Goal: Task Accomplishment & Management: Complete application form

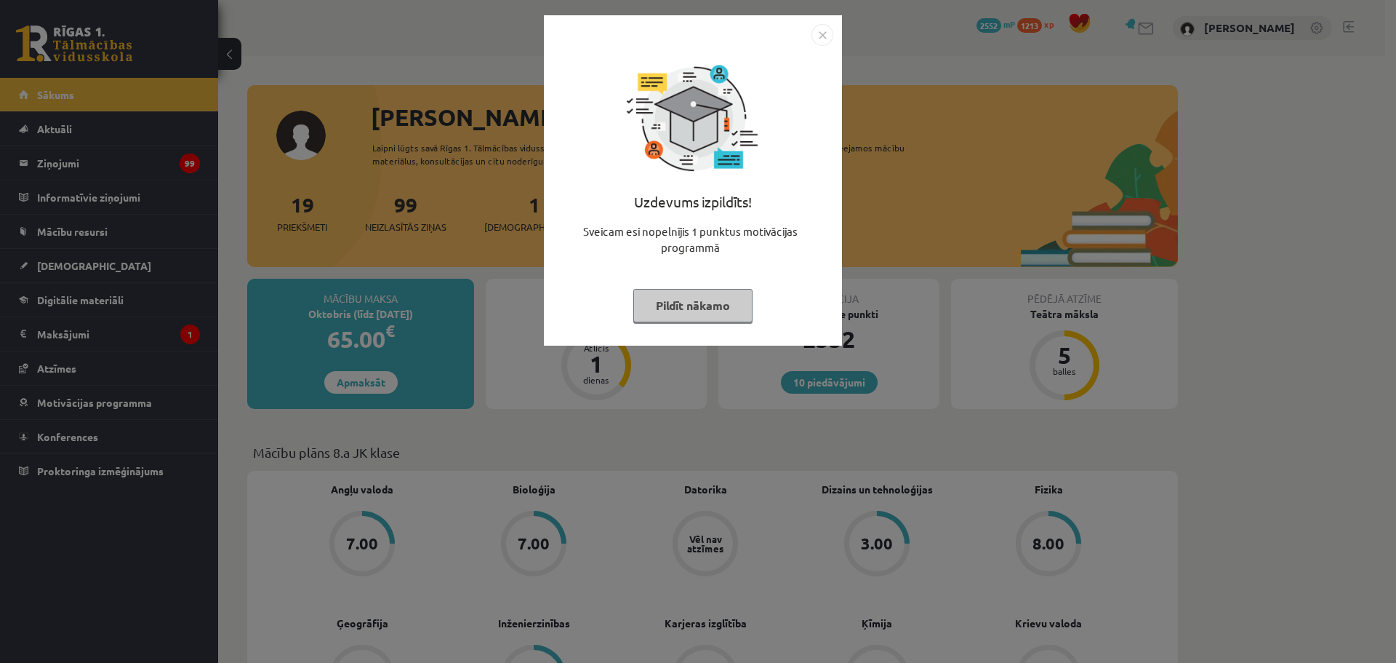
click at [823, 36] on img "Close" at bounding box center [823, 35] width 22 height 22
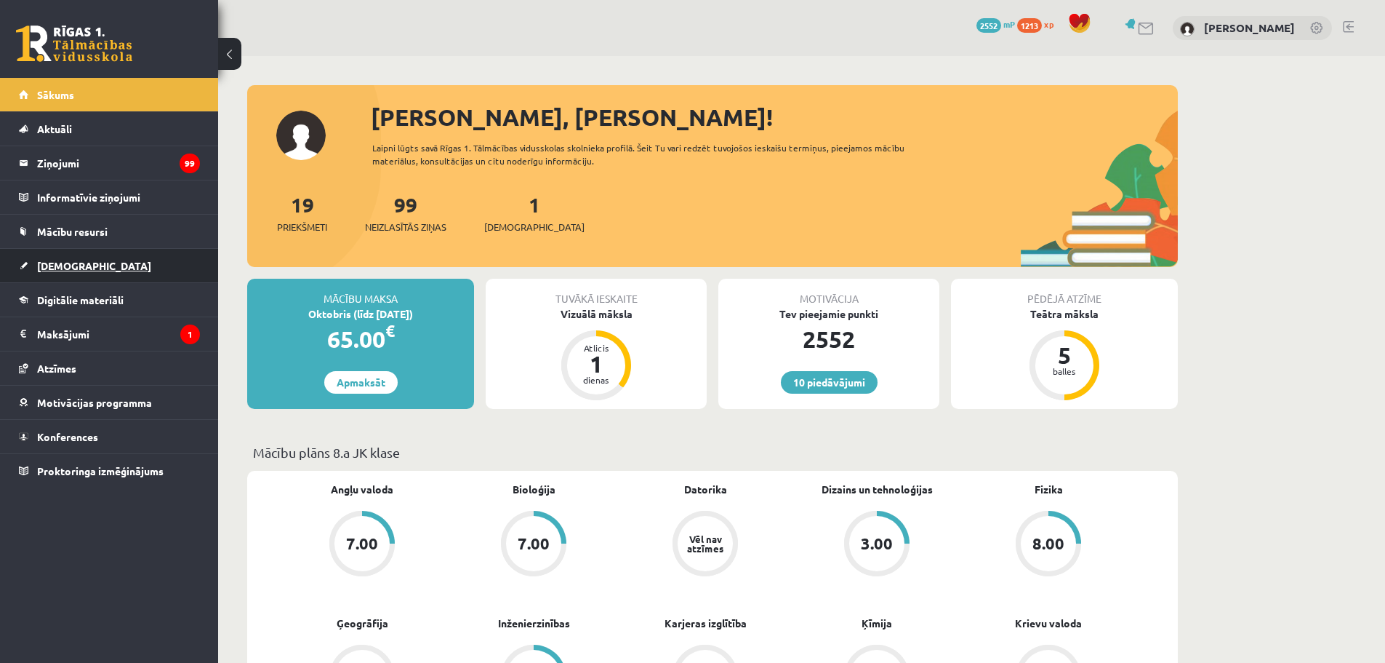
click at [75, 261] on span "[DEMOGRAPHIC_DATA]" at bounding box center [94, 265] width 114 height 13
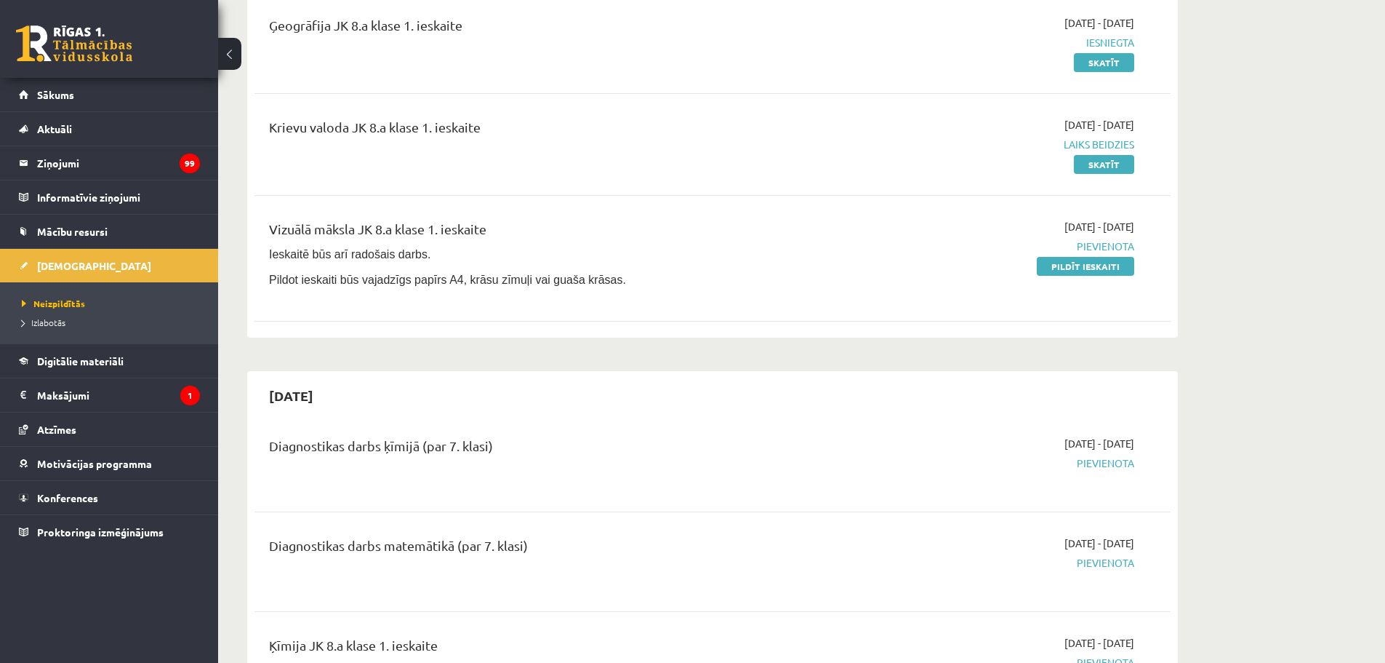
scroll to position [364, 0]
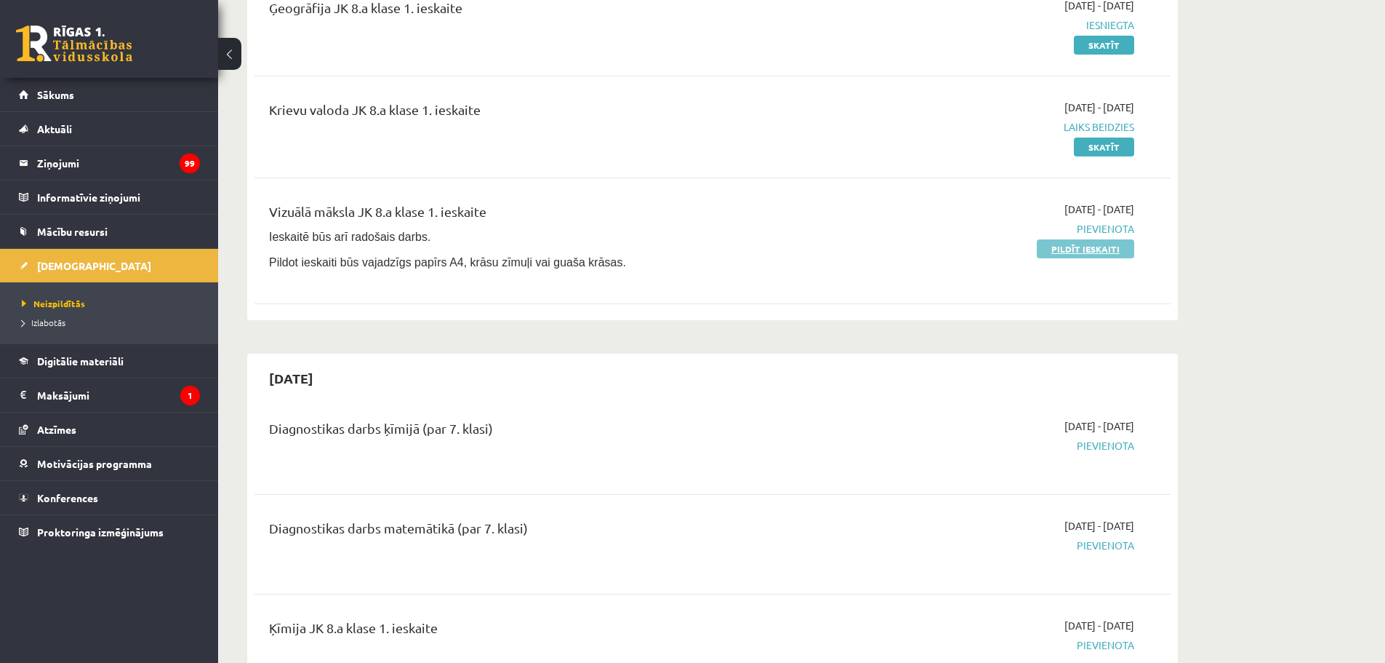
click at [1100, 247] on link "Pildīt ieskaiti" at bounding box center [1085, 248] width 97 height 19
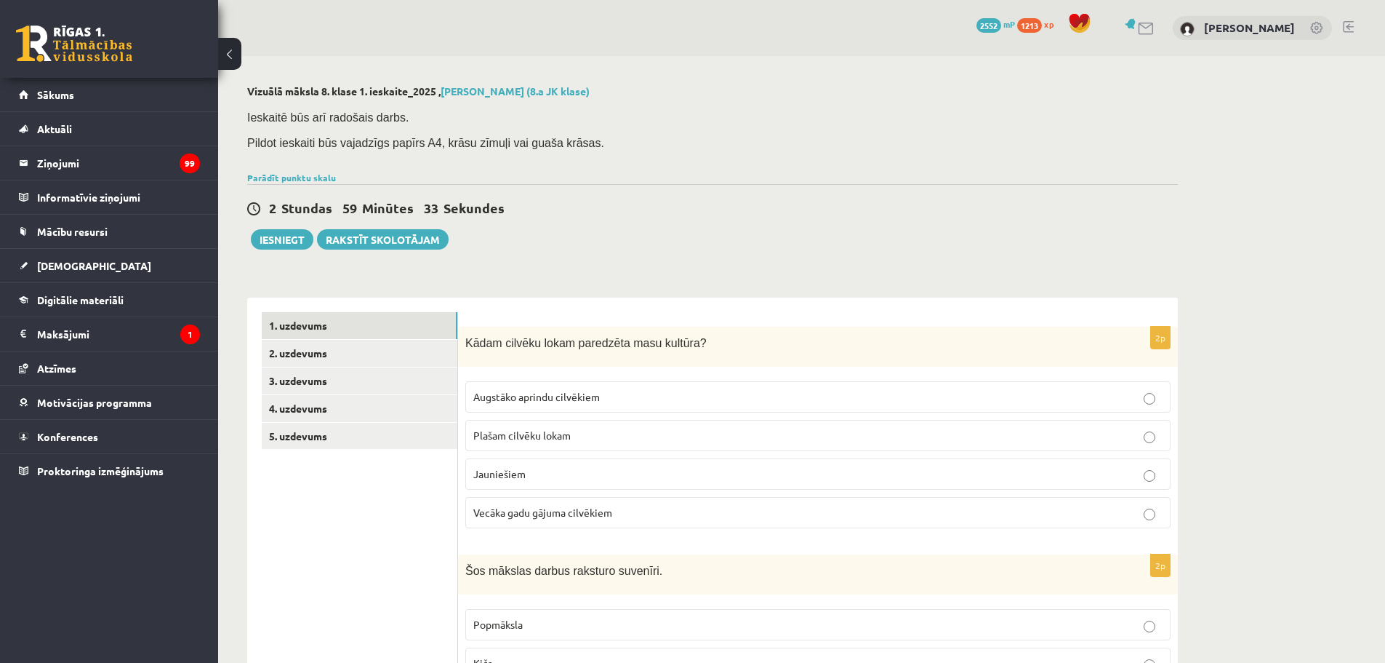
click at [530, 439] on span "Plašam cilvēku lokam" at bounding box center [521, 434] width 97 height 13
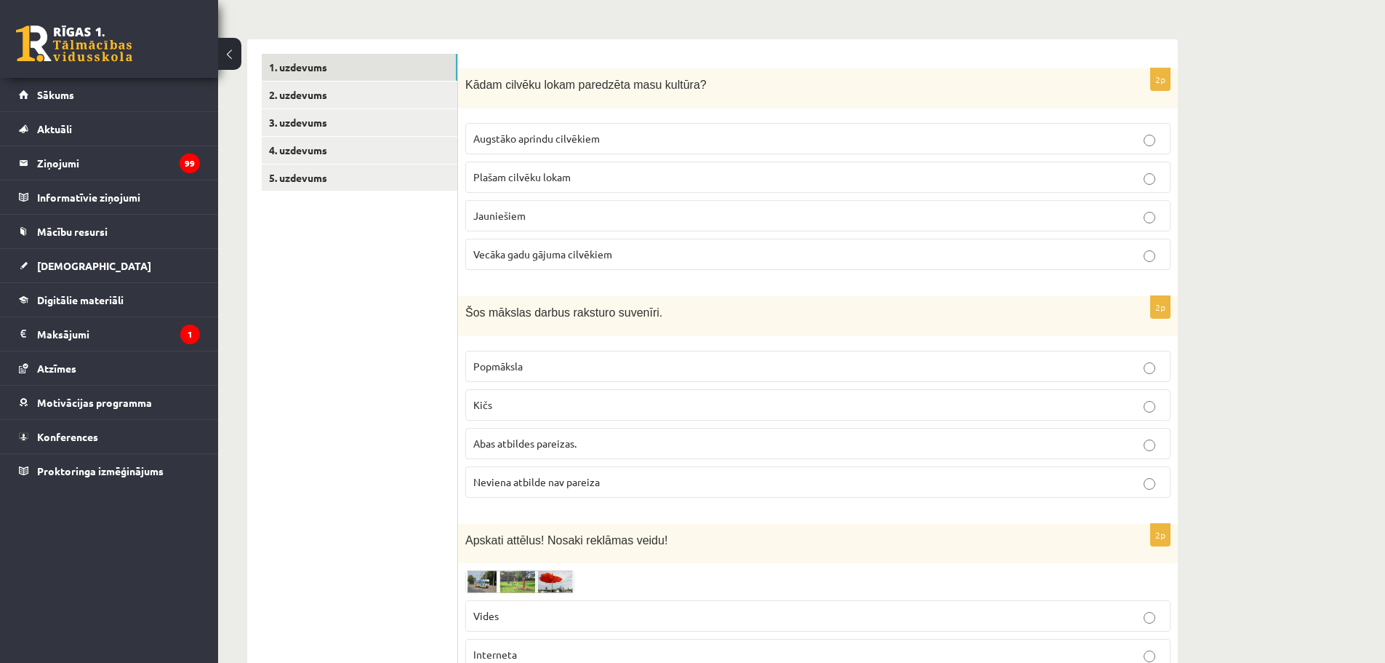
scroll to position [291, 0]
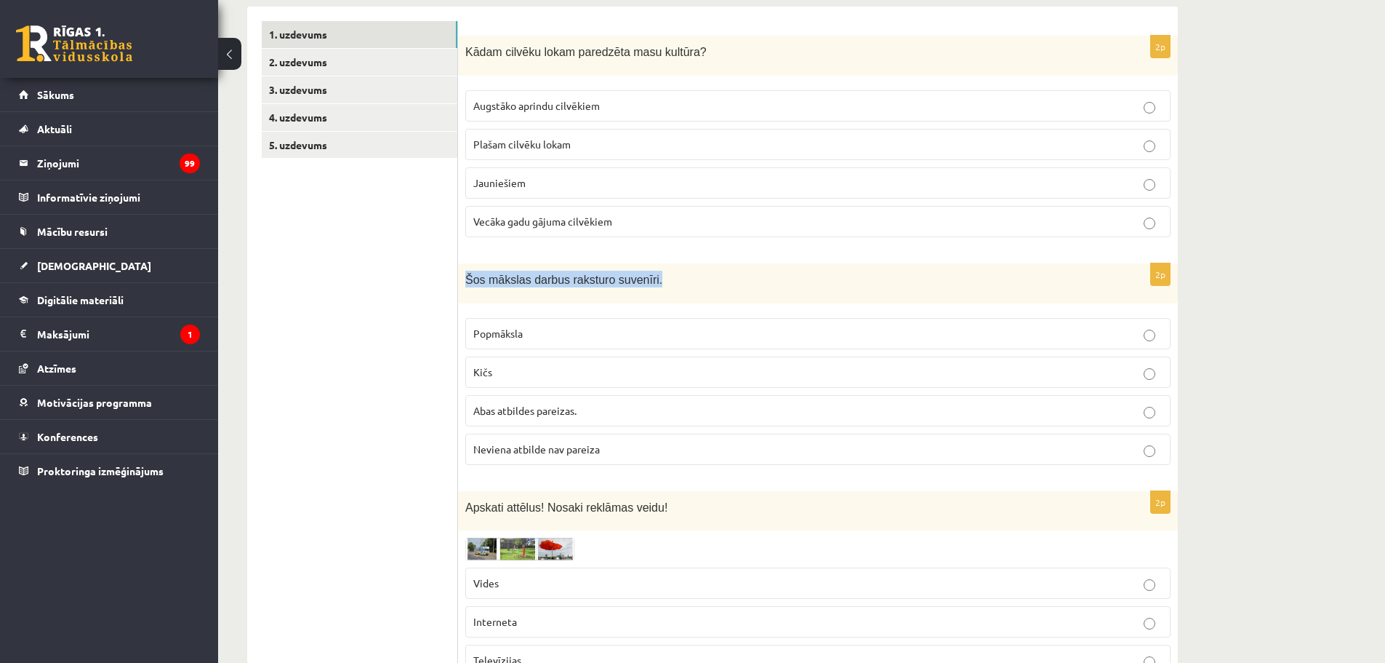
drag, startPoint x: 643, startPoint y: 280, endPoint x: 467, endPoint y: 302, distance: 177.3
click at [467, 302] on div "Šos mākslas darbus raksturo suvenīri." at bounding box center [818, 283] width 720 height 40
copy span "Šos mākslas darbus raksturo suvenīri."
click at [495, 368] on p "Kičs" at bounding box center [817, 371] width 689 height 15
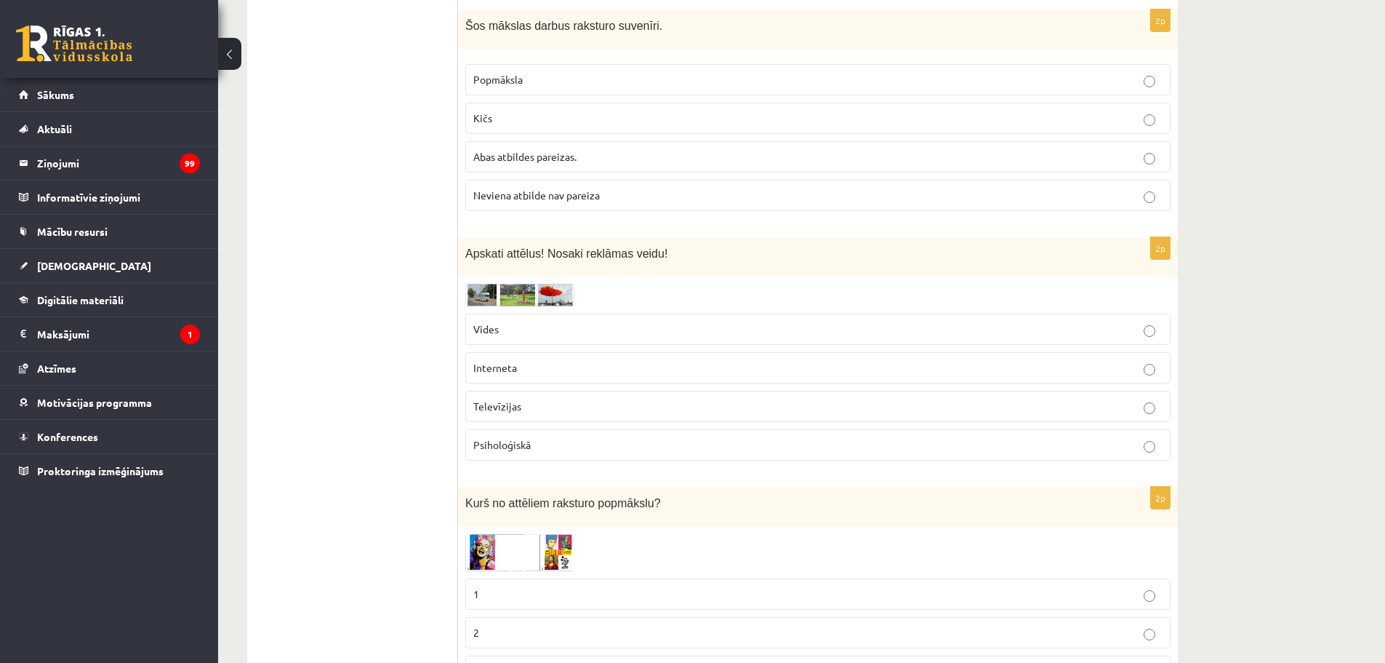
scroll to position [655, 0]
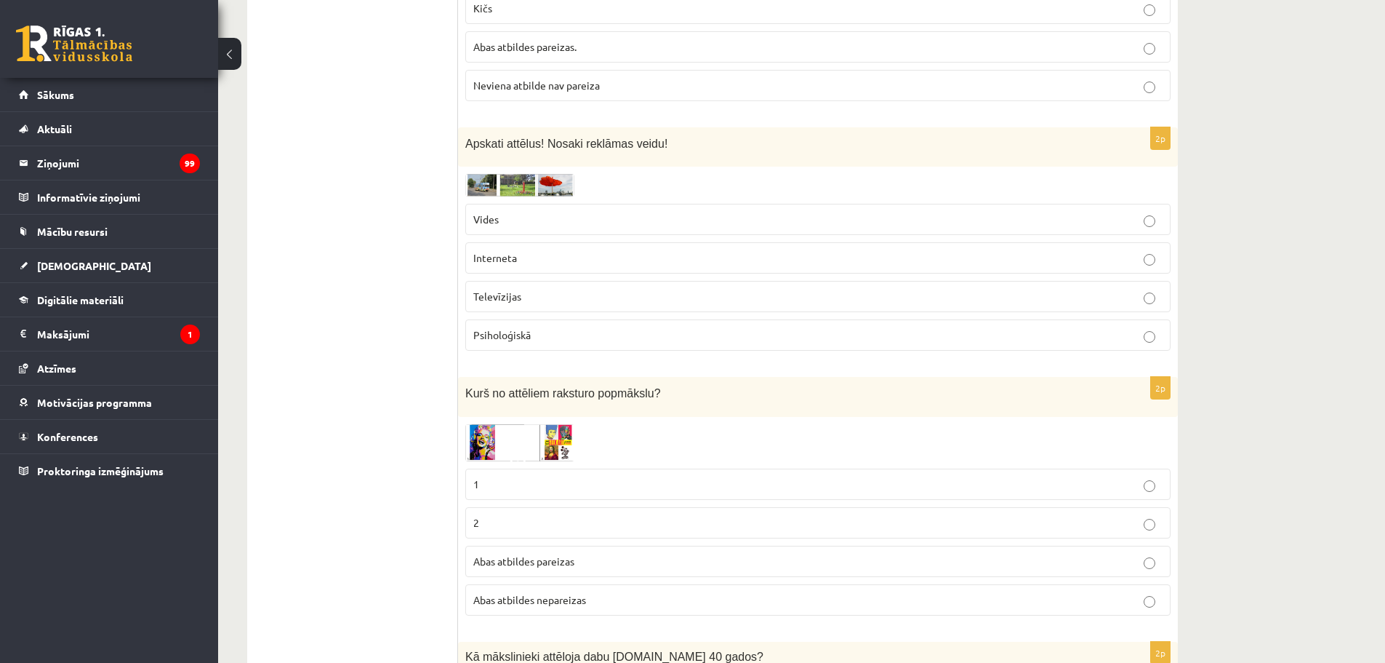
click at [505, 183] on img at bounding box center [519, 185] width 109 height 23
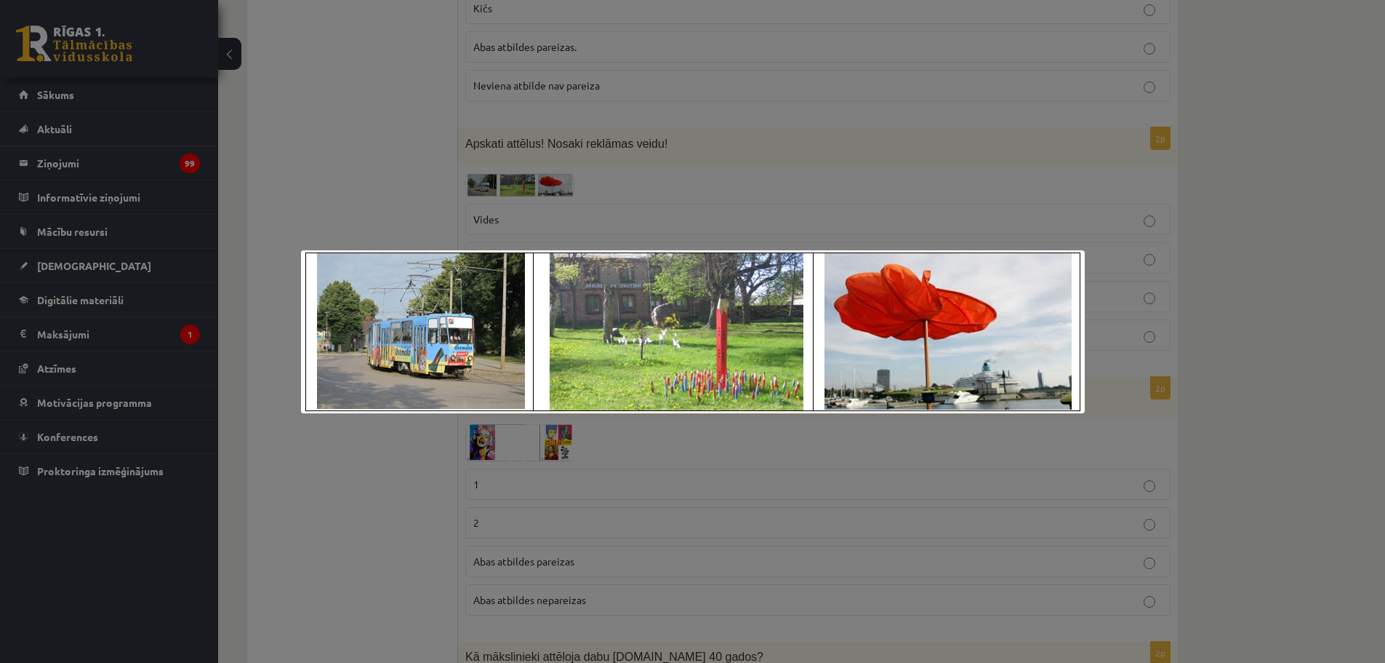
click at [394, 214] on div at bounding box center [692, 331] width 1385 height 663
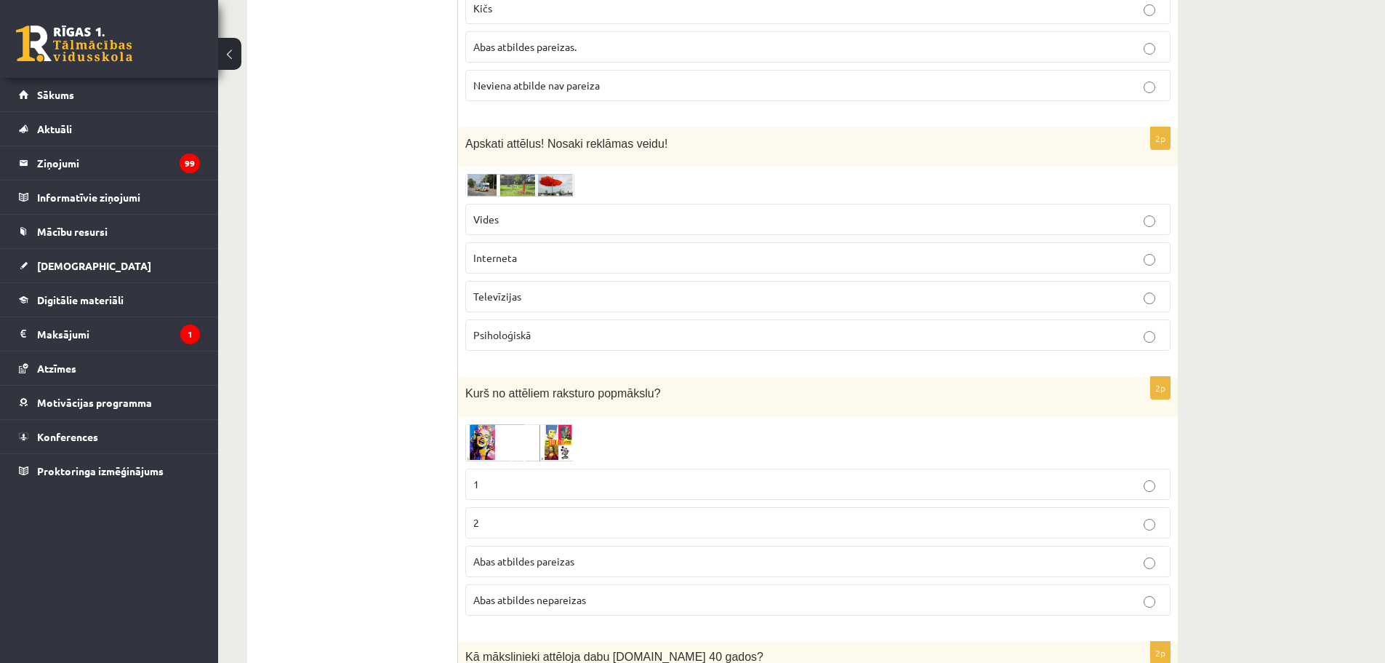
click at [543, 217] on p "Vides" at bounding box center [817, 219] width 689 height 15
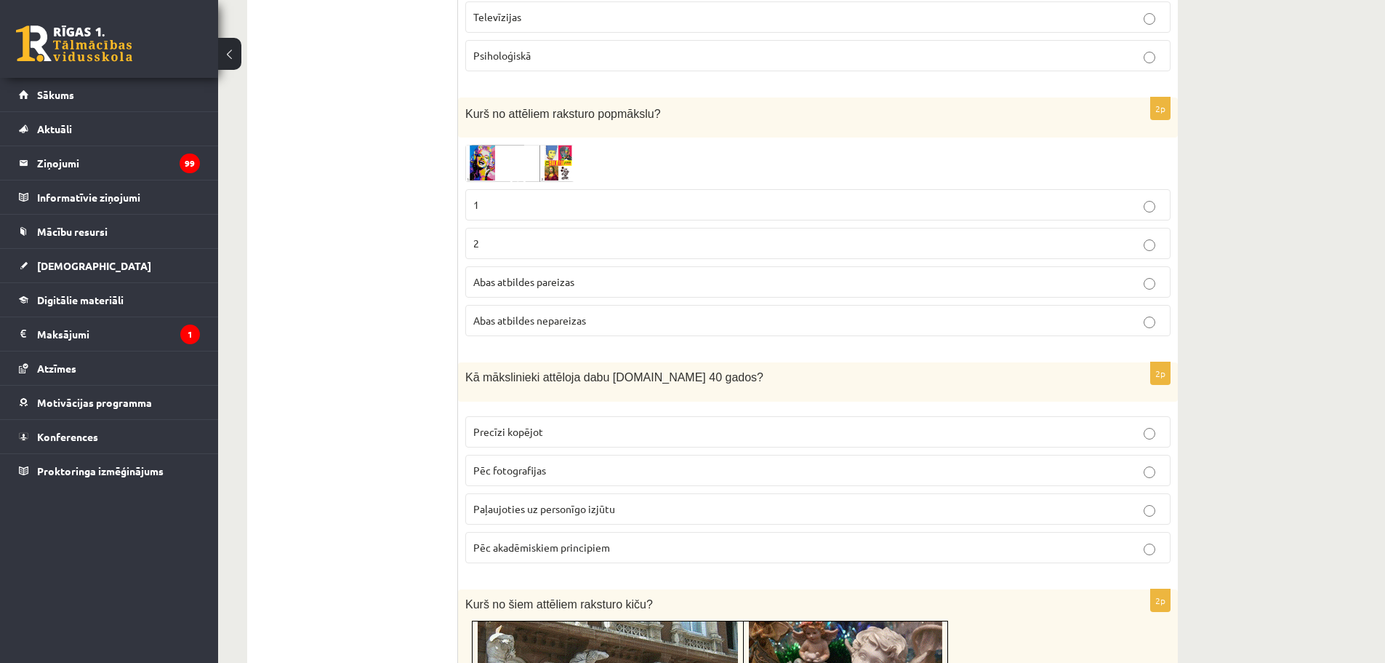
scroll to position [945, 0]
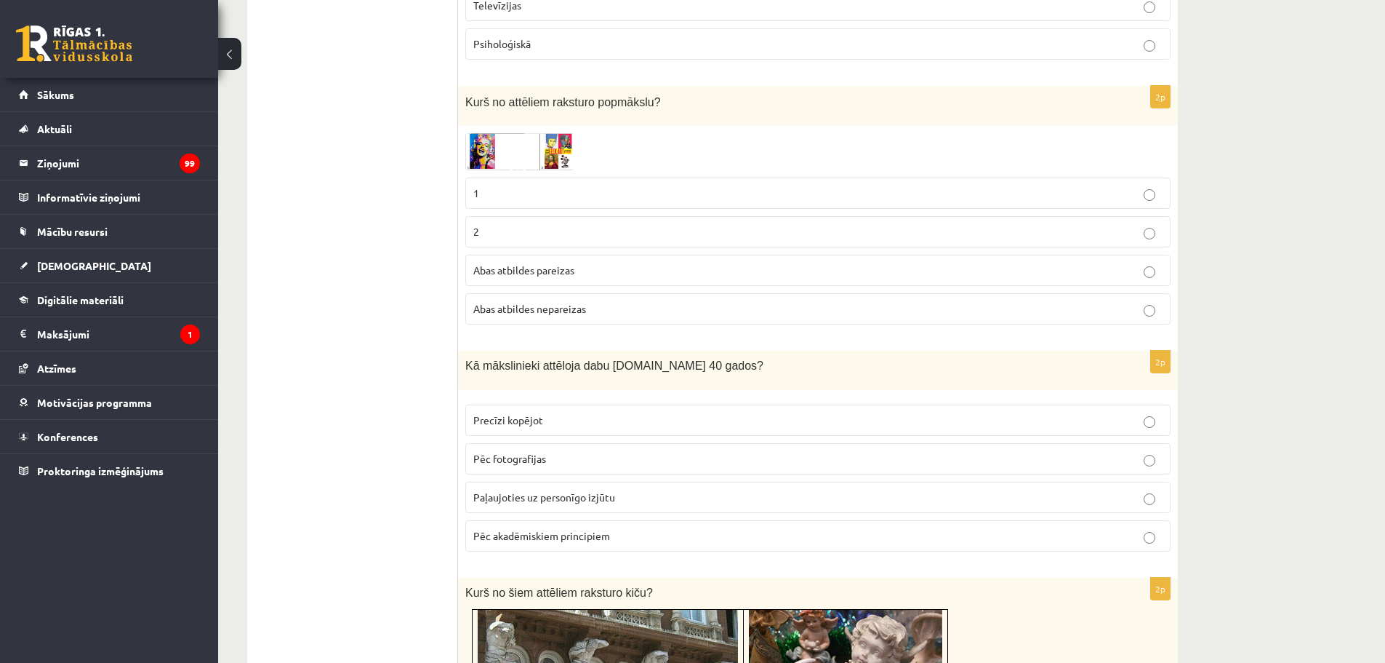
click at [481, 153] on img at bounding box center [519, 151] width 109 height 37
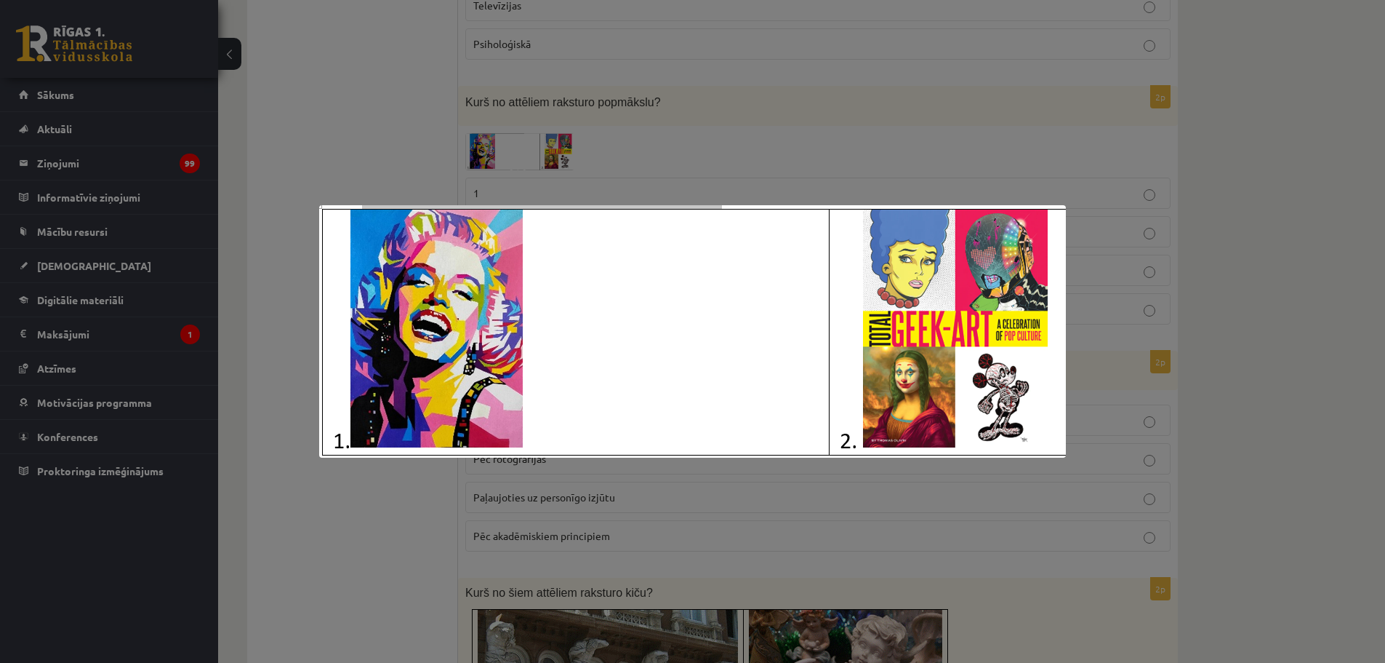
click at [409, 81] on div at bounding box center [692, 331] width 1385 height 663
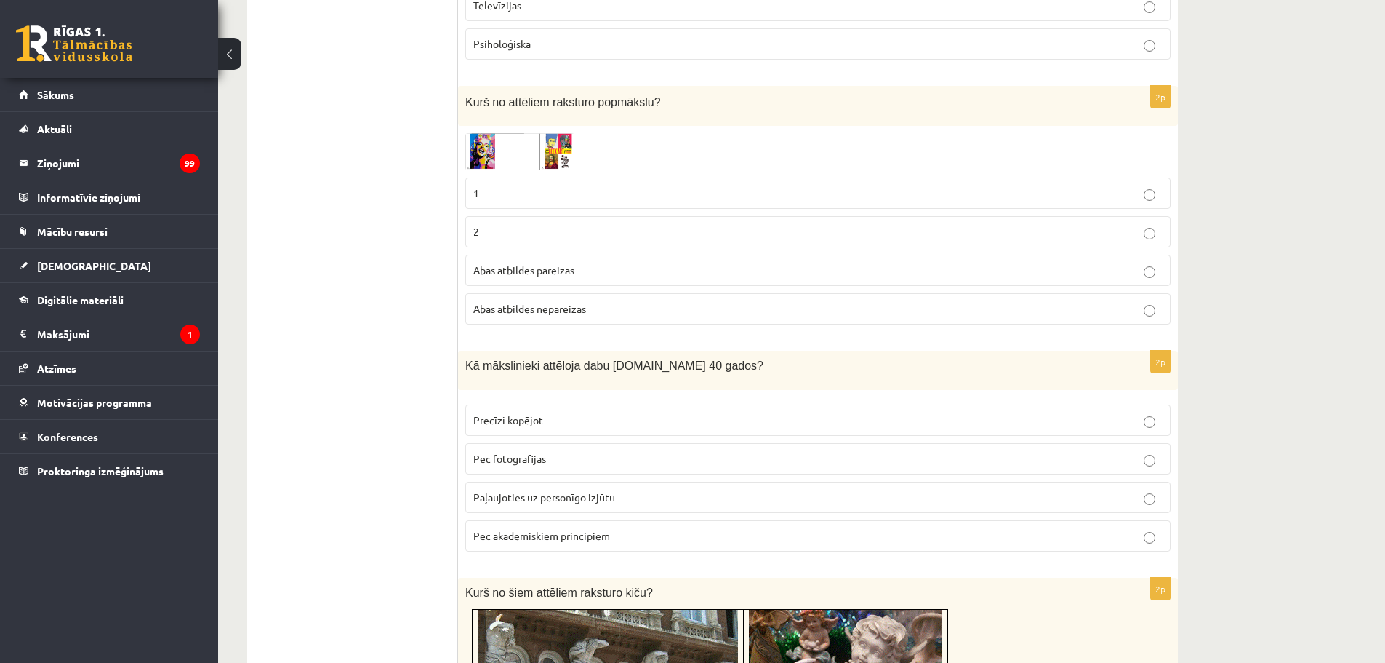
click at [532, 268] on span "Abas atbildes pareizas" at bounding box center [523, 269] width 101 height 13
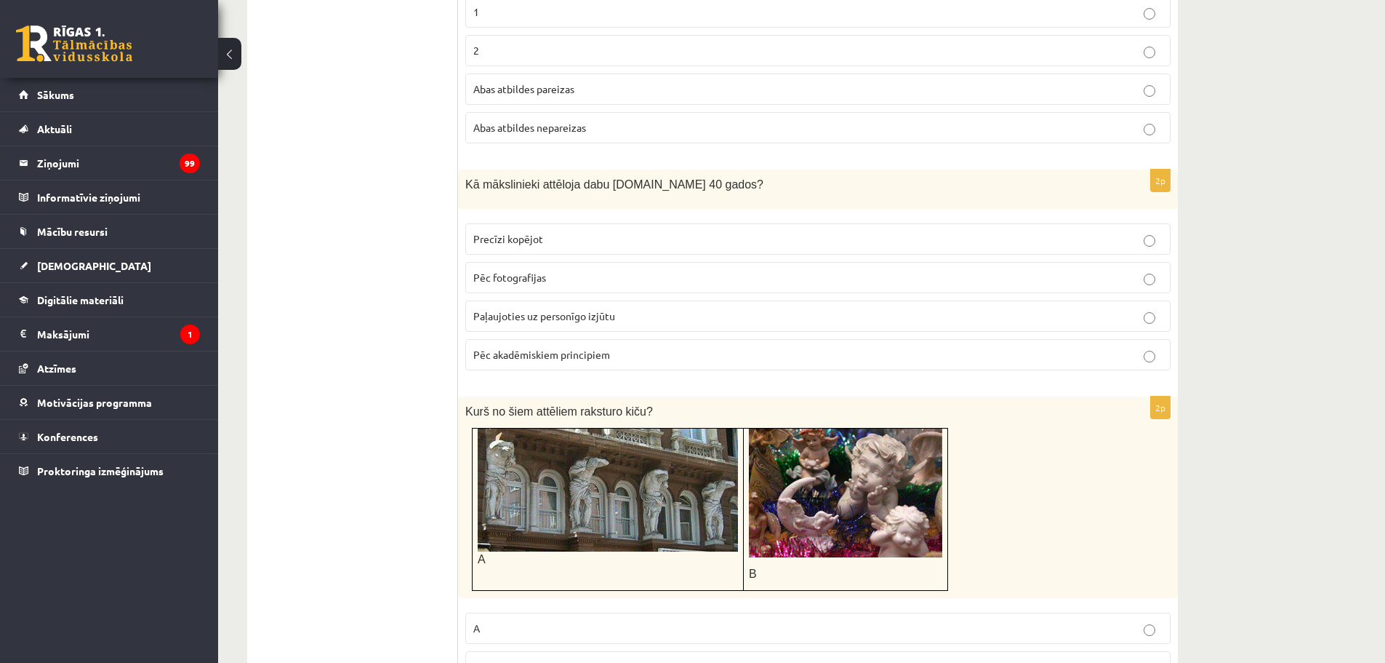
scroll to position [1164, 0]
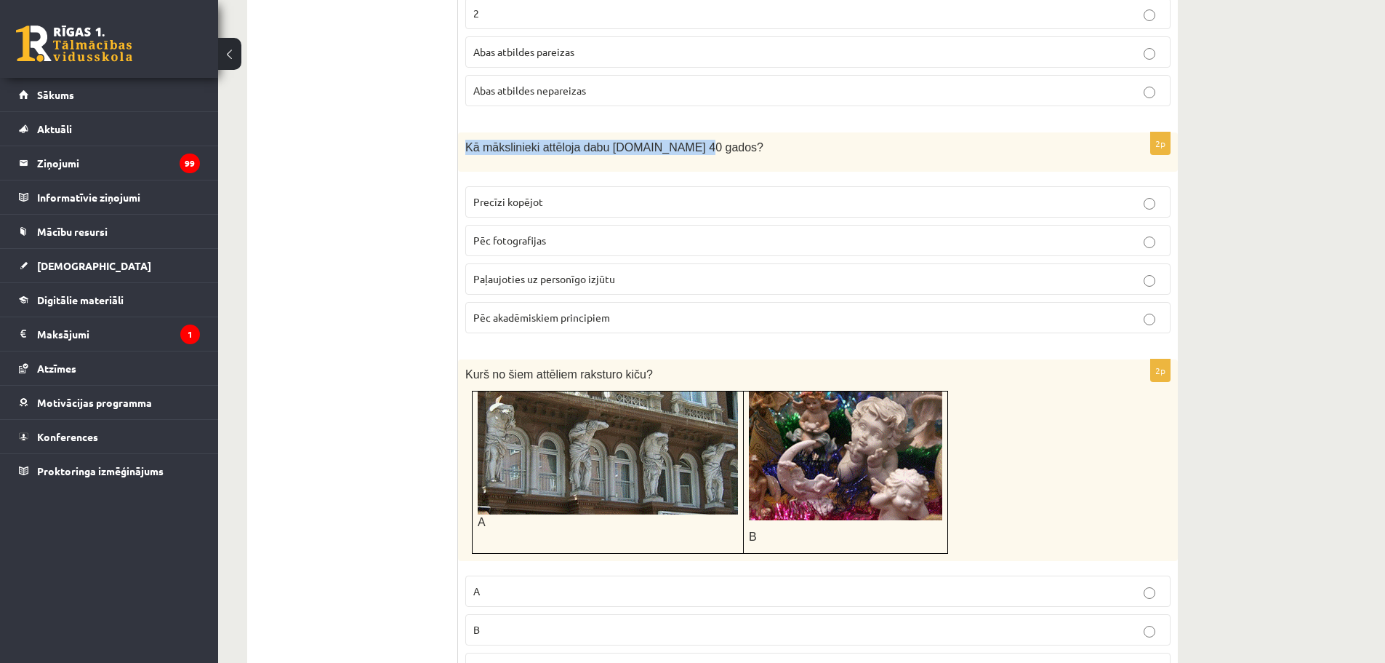
drag, startPoint x: 463, startPoint y: 148, endPoint x: 678, endPoint y: 140, distance: 214.7
click at [678, 140] on div "Kā mākslinieki attēloja dabu [DOMAIN_NAME] 40 gados?" at bounding box center [818, 151] width 720 height 39
copy span "Kā mākslinieki attēloja dabu [DOMAIN_NAME] 40 gados?"
click at [520, 206] on span "Precīzi kopējot" at bounding box center [508, 201] width 70 height 13
click at [656, 479] on img at bounding box center [608, 452] width 260 height 123
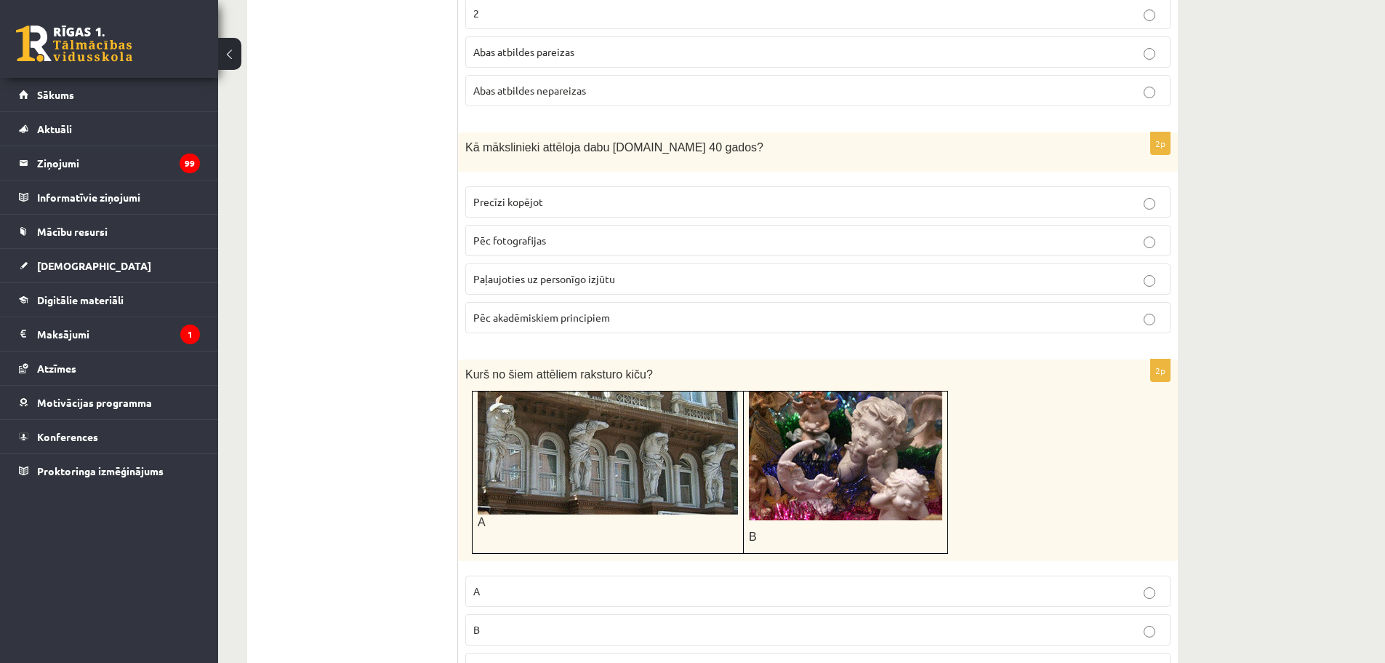
click at [837, 435] on img at bounding box center [845, 455] width 193 height 129
click at [681, 439] on img at bounding box center [608, 452] width 260 height 123
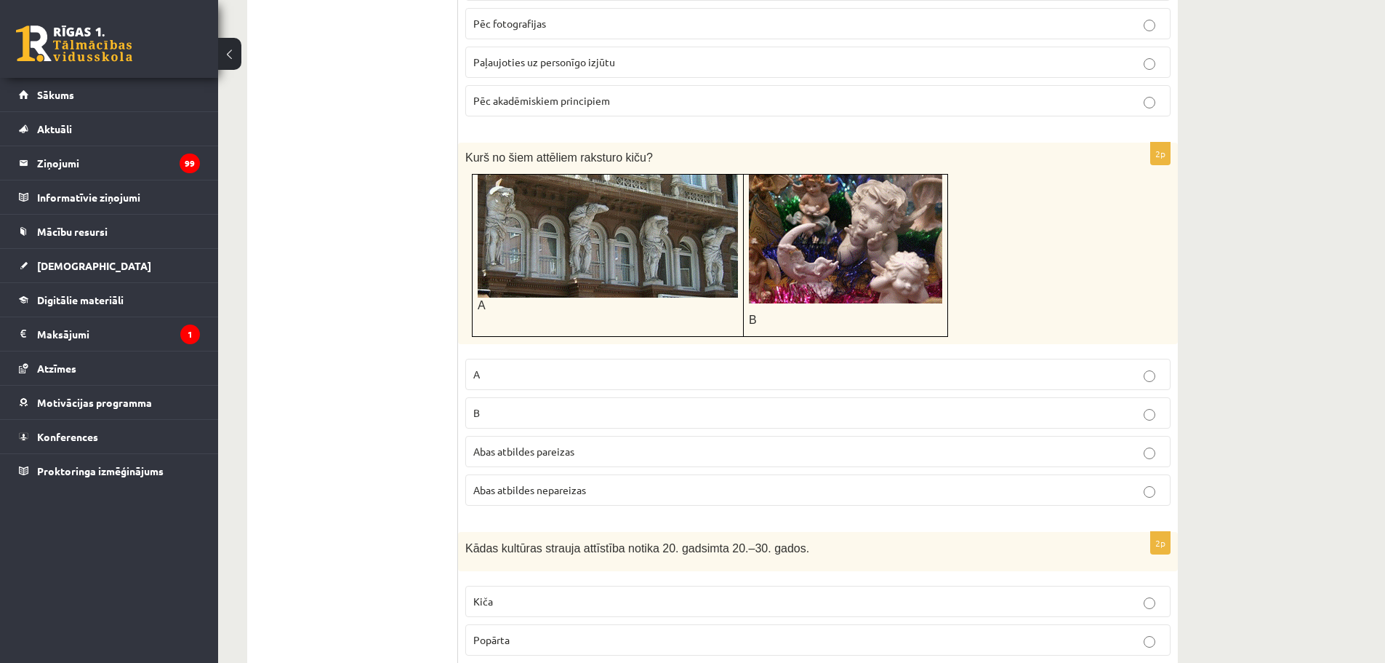
scroll to position [1382, 0]
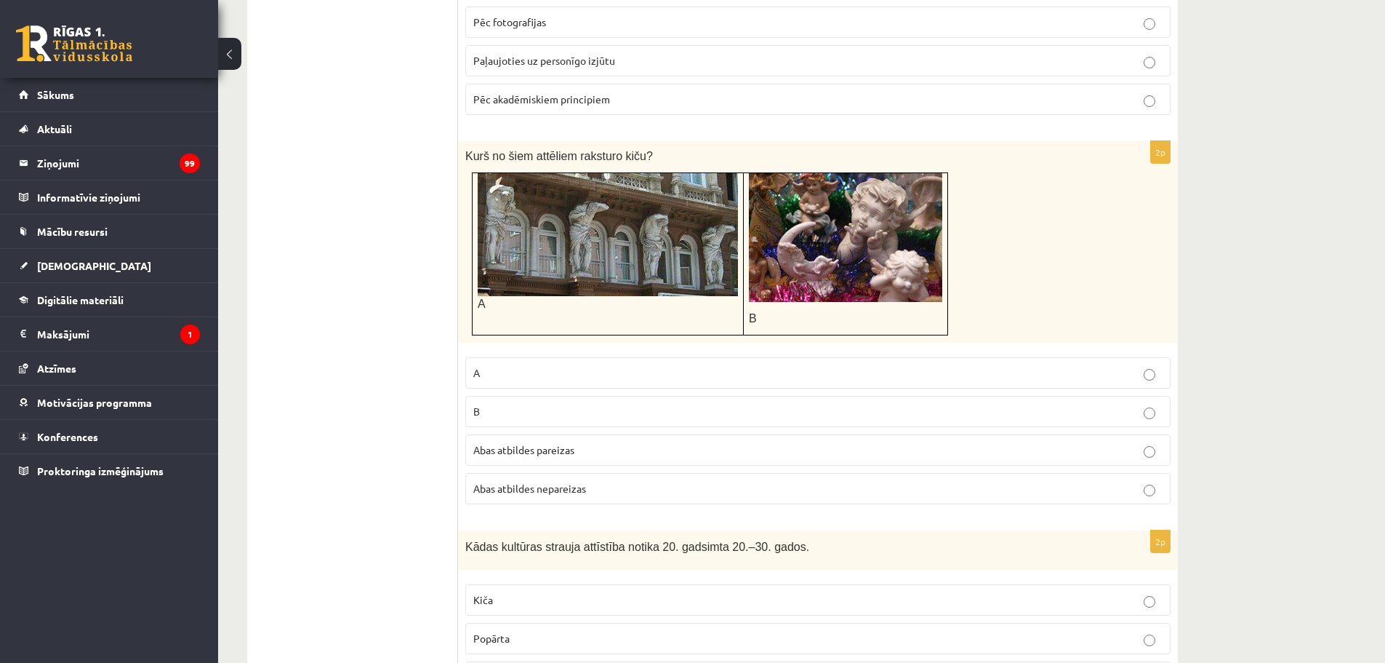
click at [497, 412] on p "B" at bounding box center [817, 411] width 689 height 15
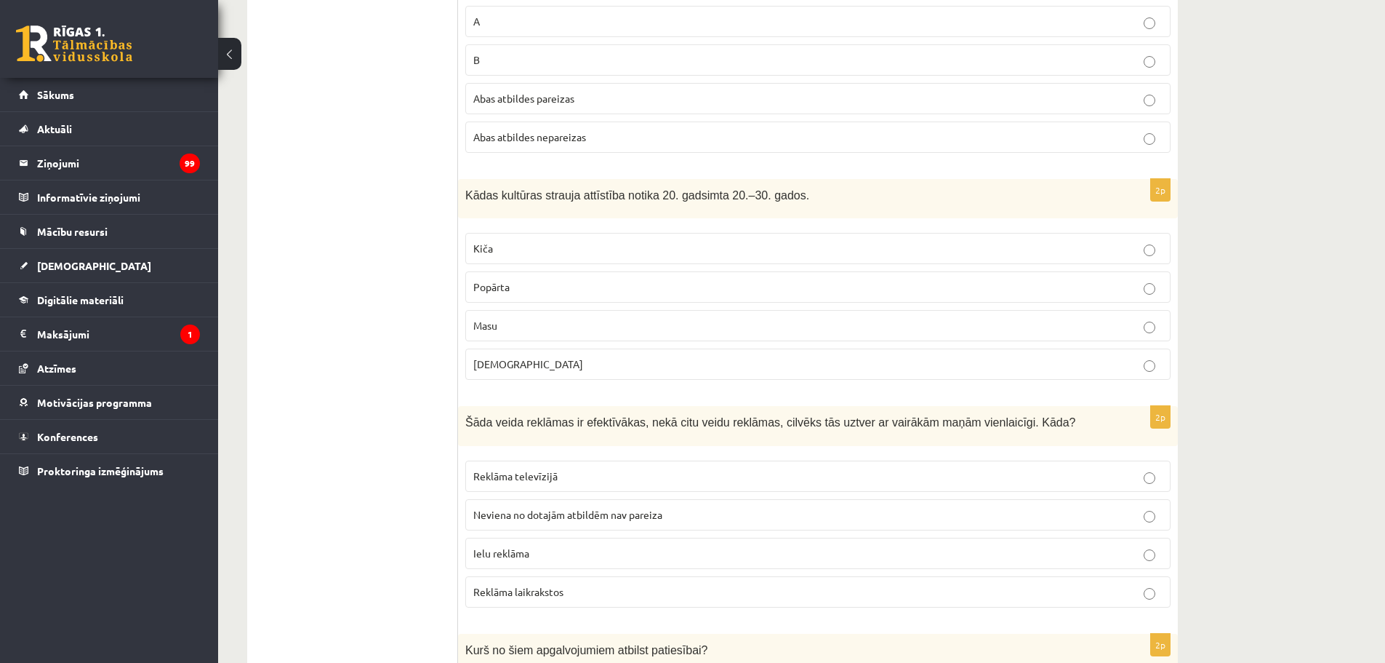
scroll to position [1745, 0]
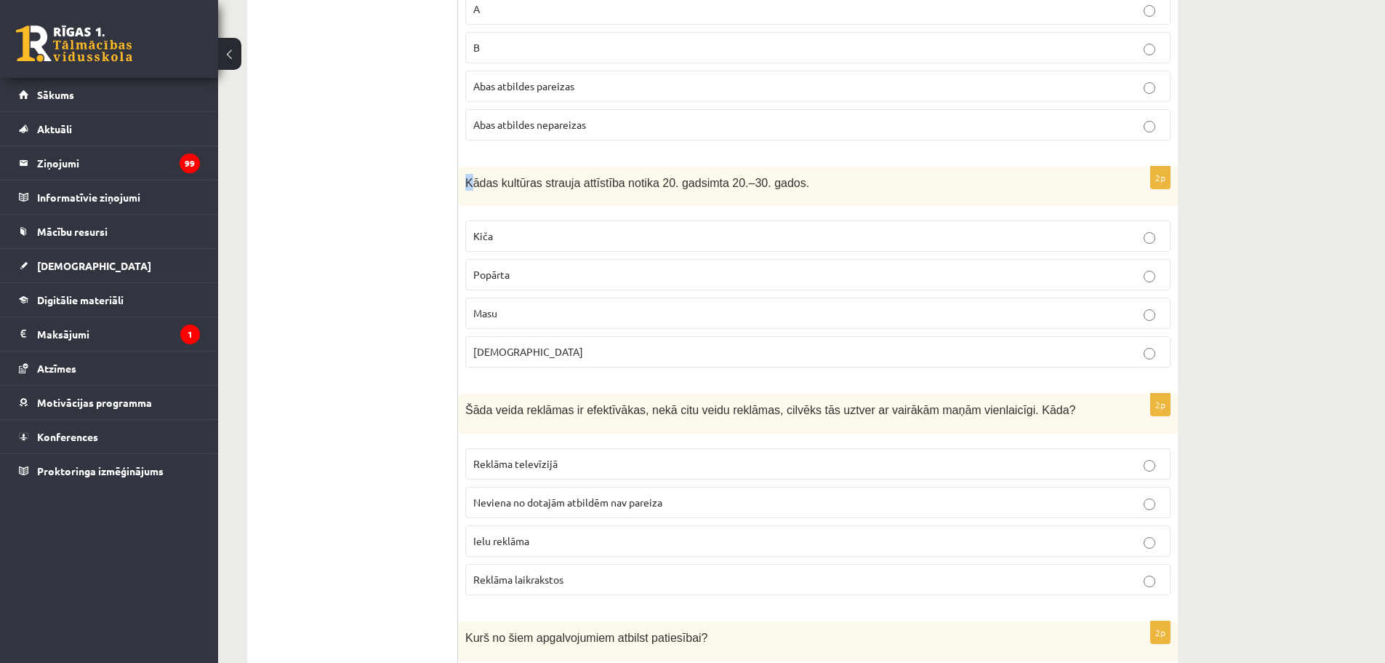
click at [470, 179] on span "Kādas kultūras strauja attīstība notika 20. gadsimta 20.–30. gados." at bounding box center [637, 183] width 344 height 12
click at [495, 193] on div "Kādas kultūras strauja attīstība notika 20. gadsimta 20.–30. gados." at bounding box center [818, 187] width 720 height 40
drag, startPoint x: 466, startPoint y: 177, endPoint x: 804, endPoint y: 169, distance: 338.3
click at [804, 169] on div "Kādas kultūras strauja attīstība notika 20. gadsimta 20.–30. gados." at bounding box center [818, 187] width 720 height 40
copy span "Kādas kultūras strauja attīstība notika 20. gadsimta 20.–30. gados."
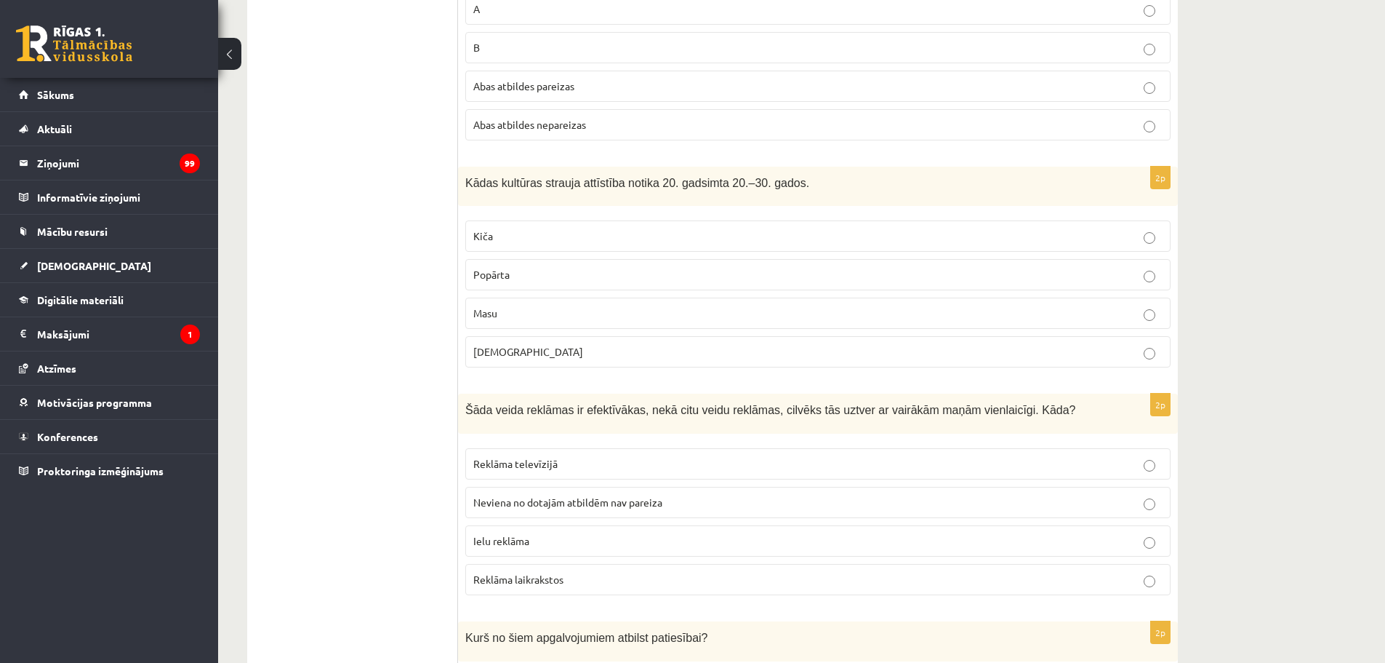
click at [549, 310] on p "Masu" at bounding box center [817, 312] width 689 height 15
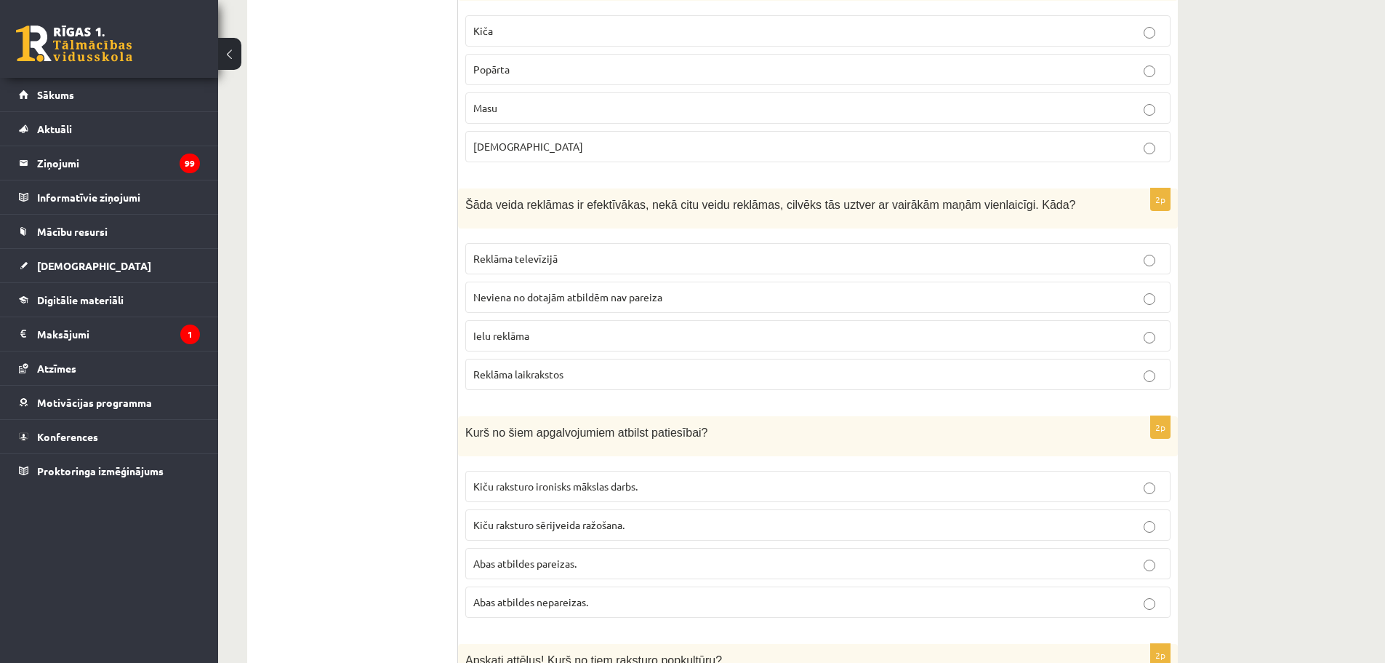
scroll to position [1964, 0]
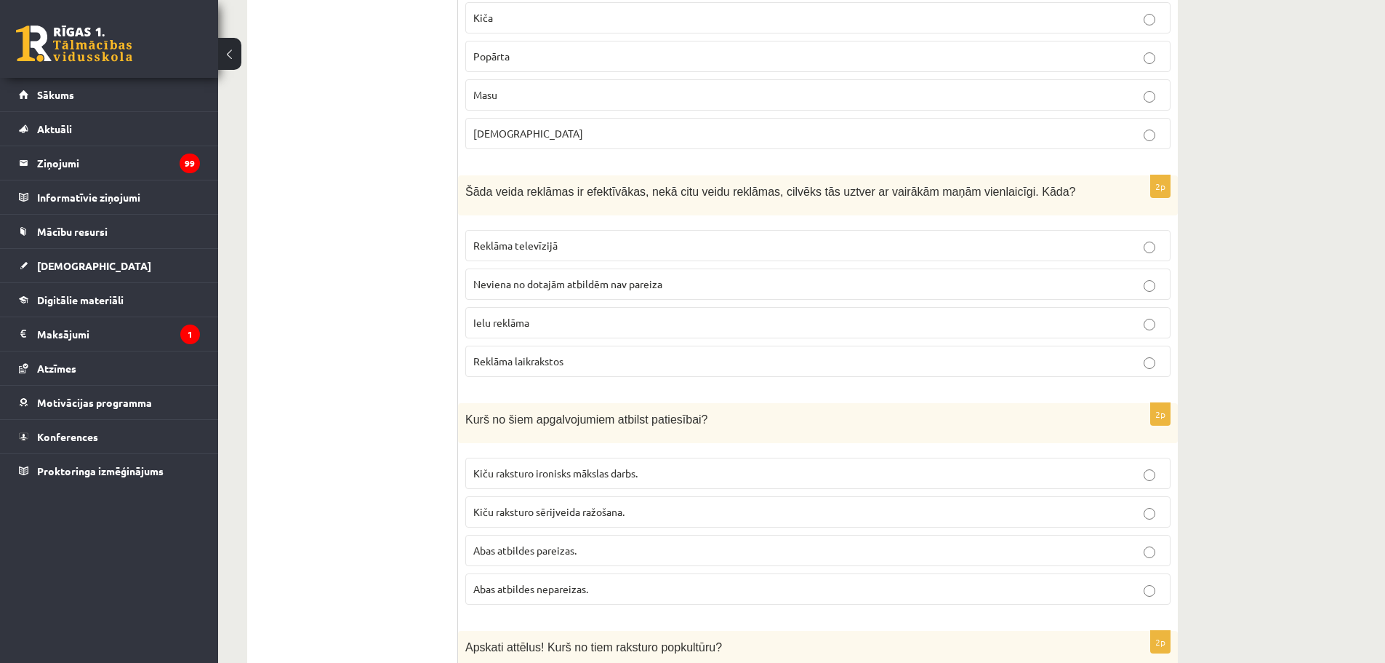
click at [529, 243] on span "Reklāma televīzijā" at bounding box center [515, 245] width 84 height 13
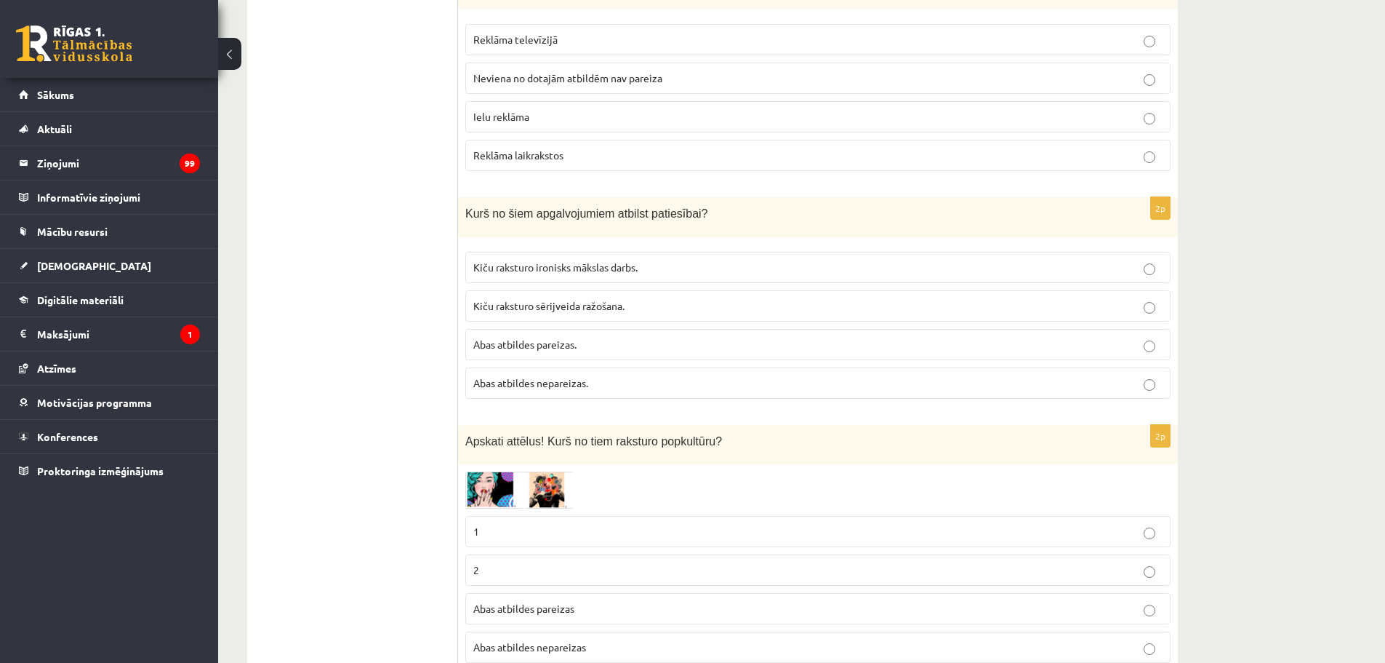
scroll to position [2182, 0]
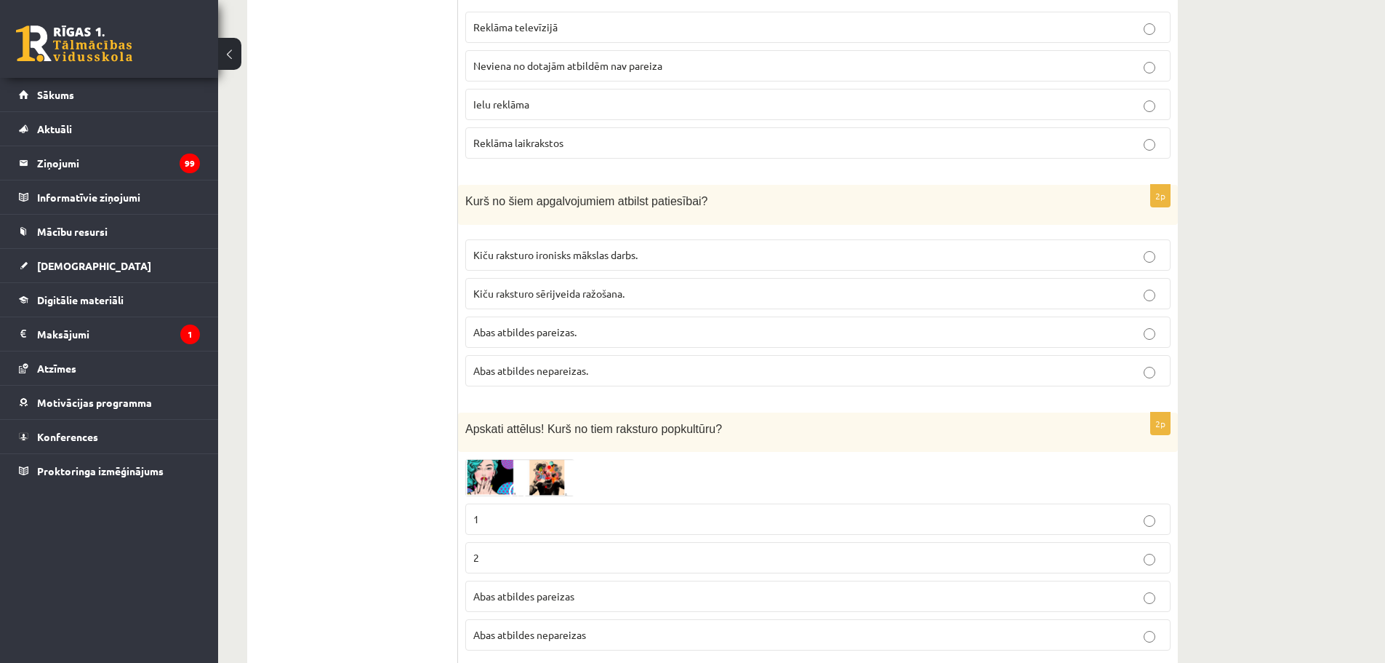
click at [542, 294] on span "Kiču raksturo sērijveida ražošana." at bounding box center [548, 293] width 151 height 13
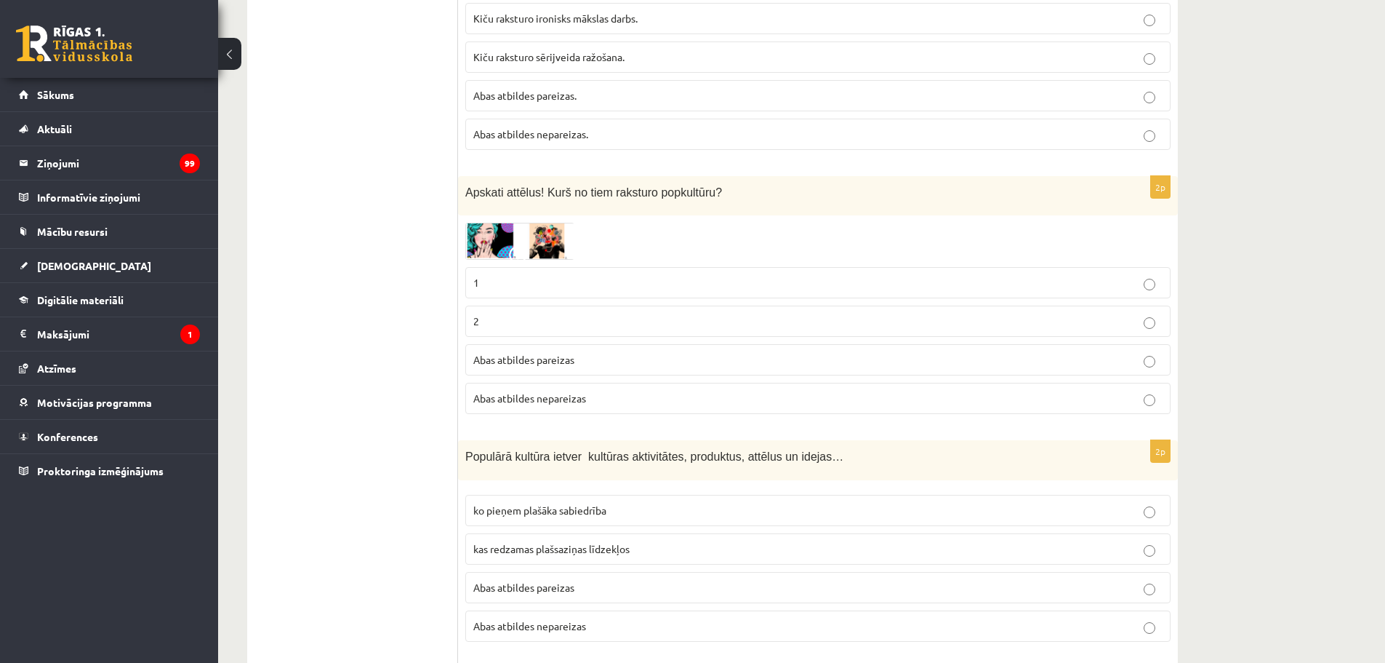
scroll to position [2473, 0]
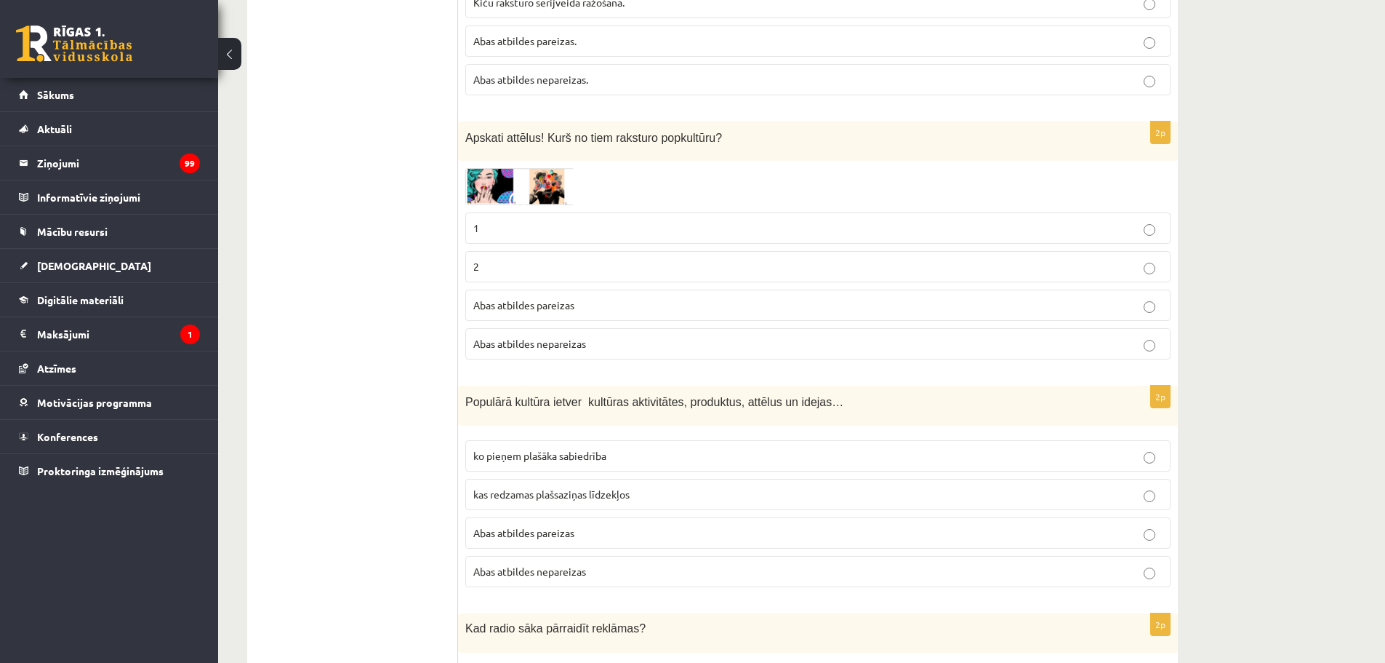
click at [510, 183] on img at bounding box center [519, 186] width 109 height 37
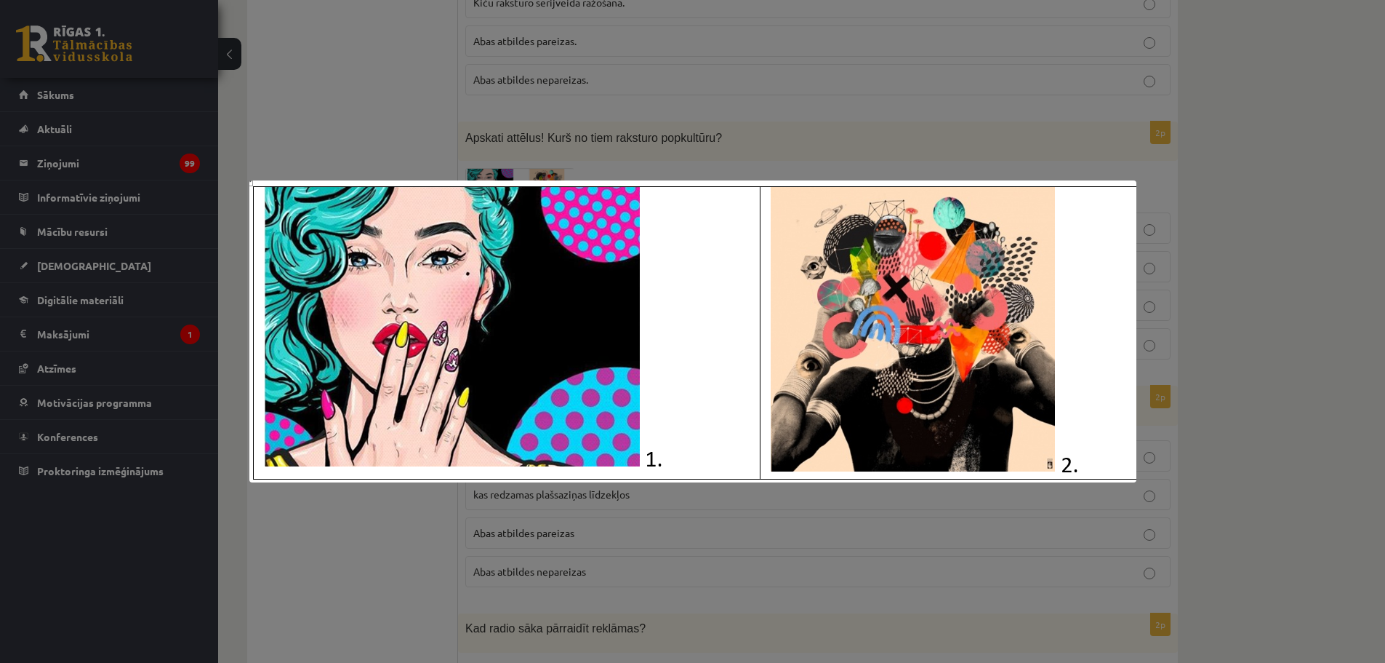
click at [591, 428] on img at bounding box center [692, 331] width 887 height 302
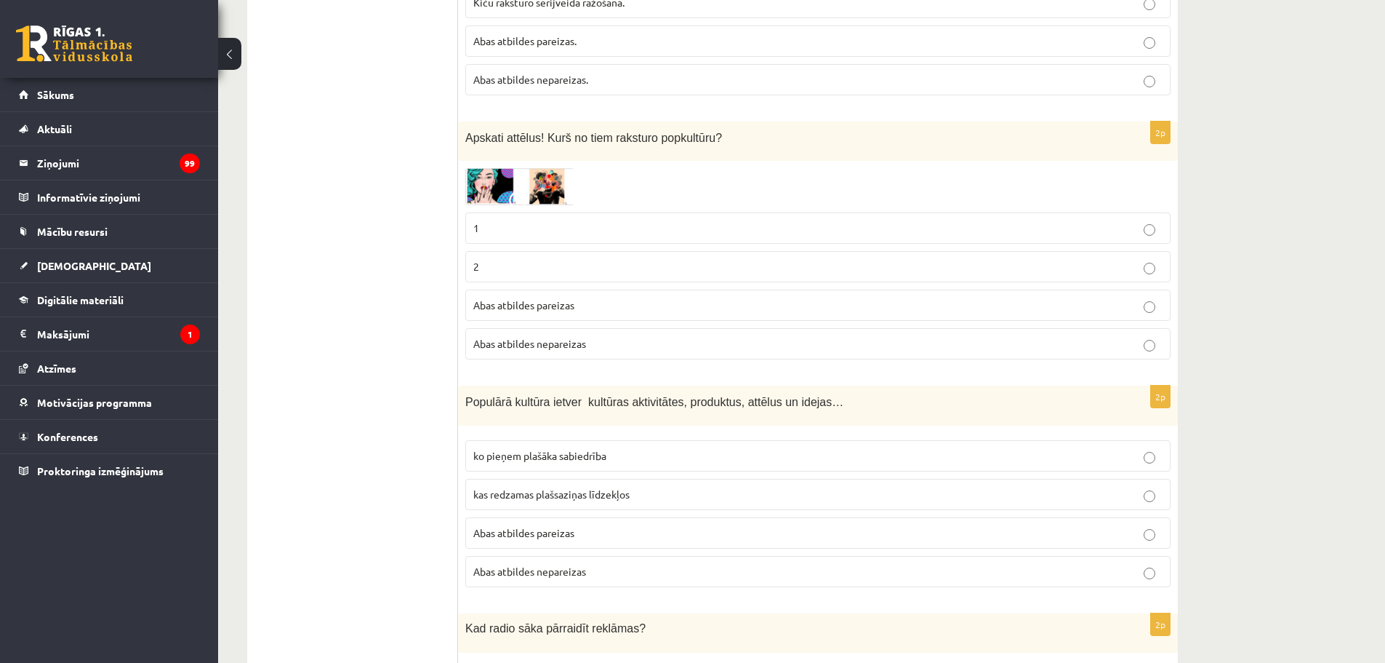
click at [540, 306] on span "Abas atbildes pareizas" at bounding box center [523, 304] width 101 height 13
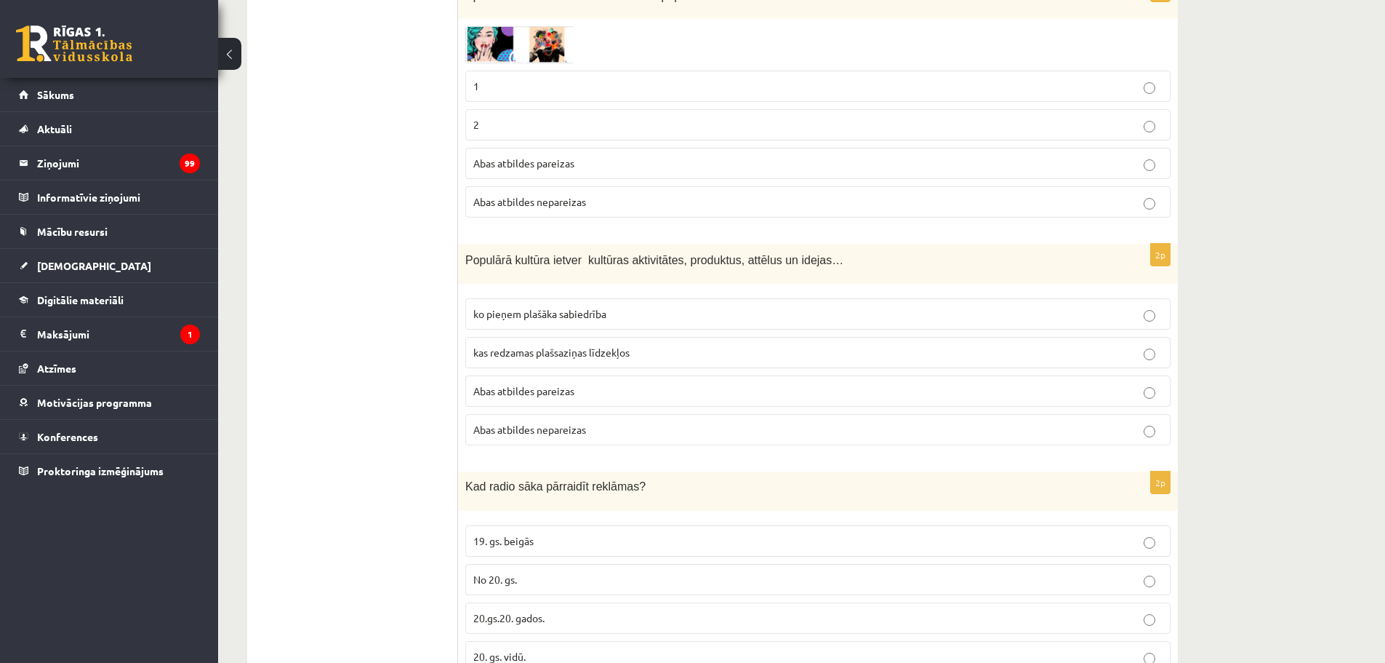
scroll to position [2618, 0]
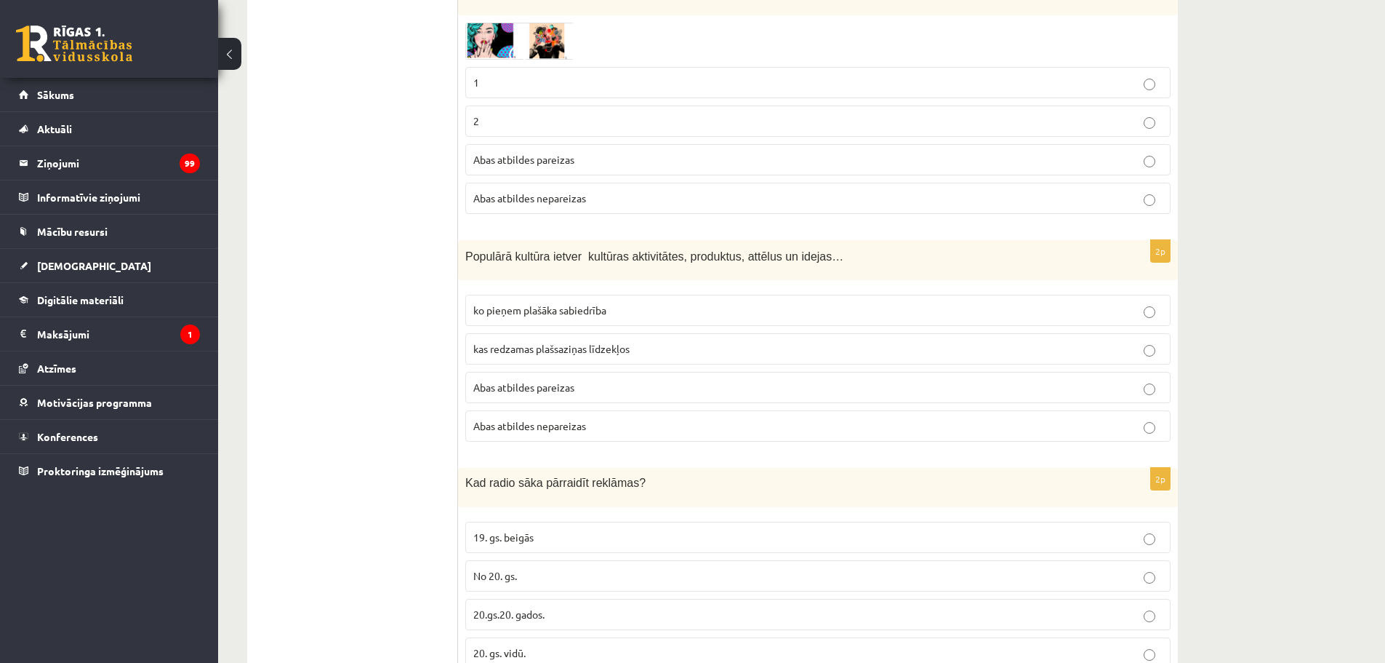
click at [580, 313] on span "ko pieņem plašāka sabiedrība" at bounding box center [539, 309] width 133 height 13
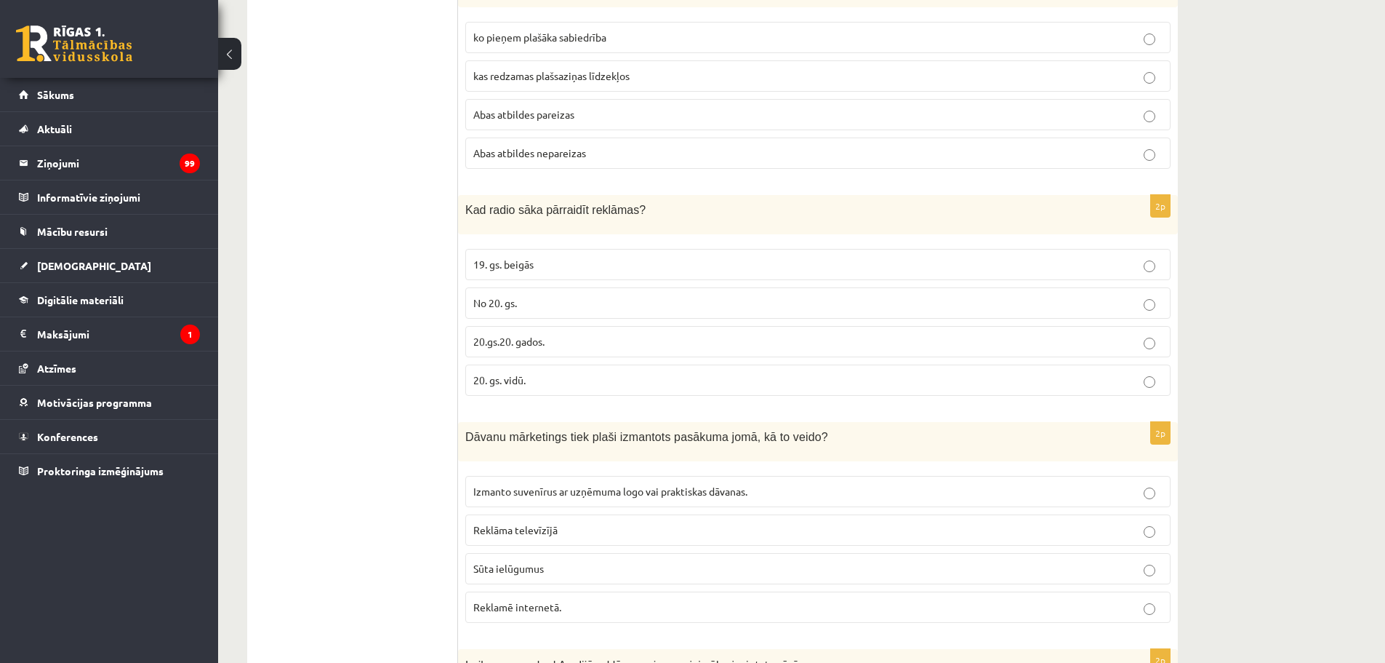
scroll to position [2909, 0]
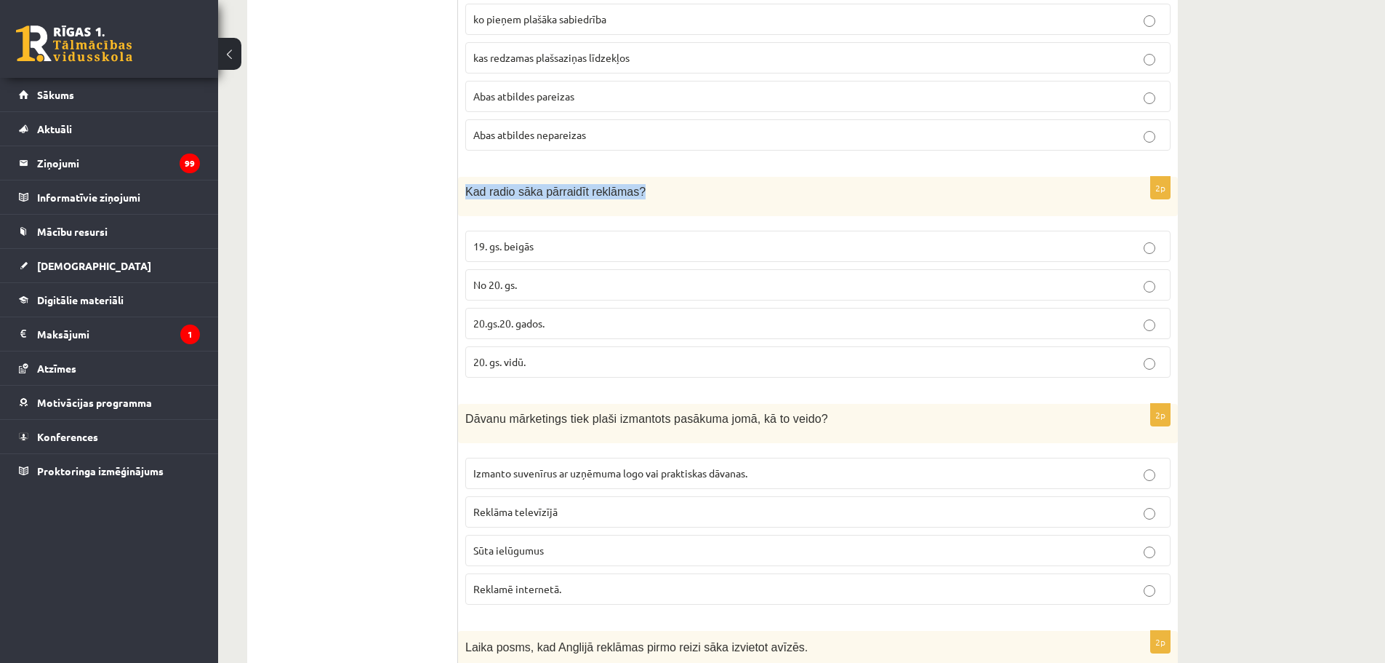
drag, startPoint x: 466, startPoint y: 191, endPoint x: 643, endPoint y: 186, distance: 176.8
click at [643, 186] on p "Kad radio sāka pārraidīt reklāmas?" at bounding box center [781, 191] width 633 height 15
copy span "Kad radio sāka pārraidīt reklāmas?"
click at [521, 327] on span "20.gs.20. gados." at bounding box center [508, 322] width 71 height 13
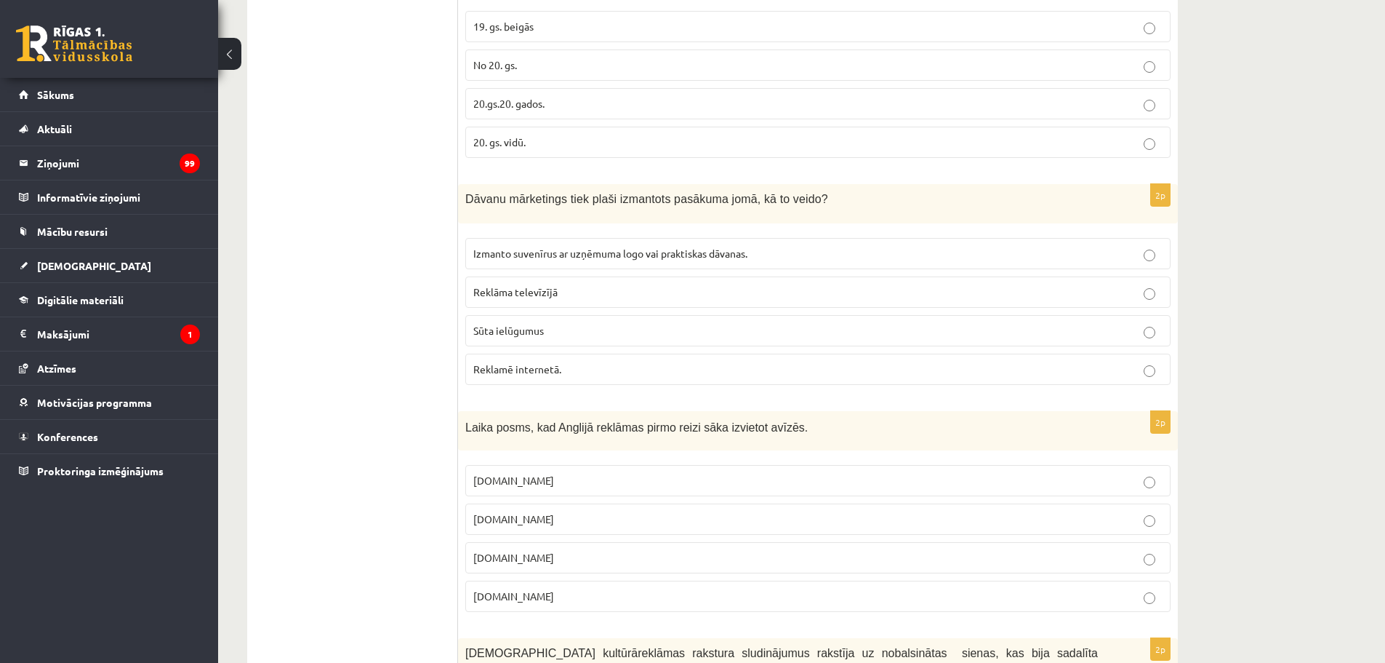
scroll to position [3127, 0]
click at [585, 255] on span "Izmanto suvenīrus ar uzņēmuma logo vai praktiskas dāvanas." at bounding box center [610, 254] width 274 height 13
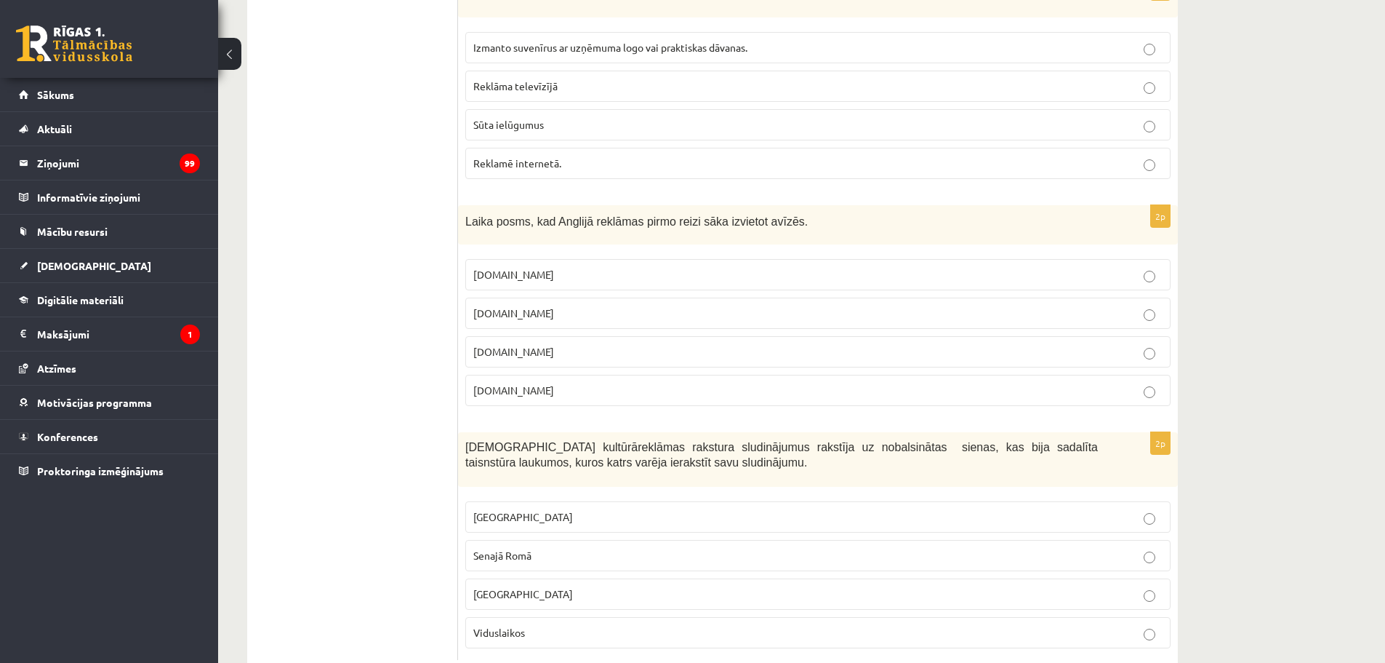
scroll to position [3345, 0]
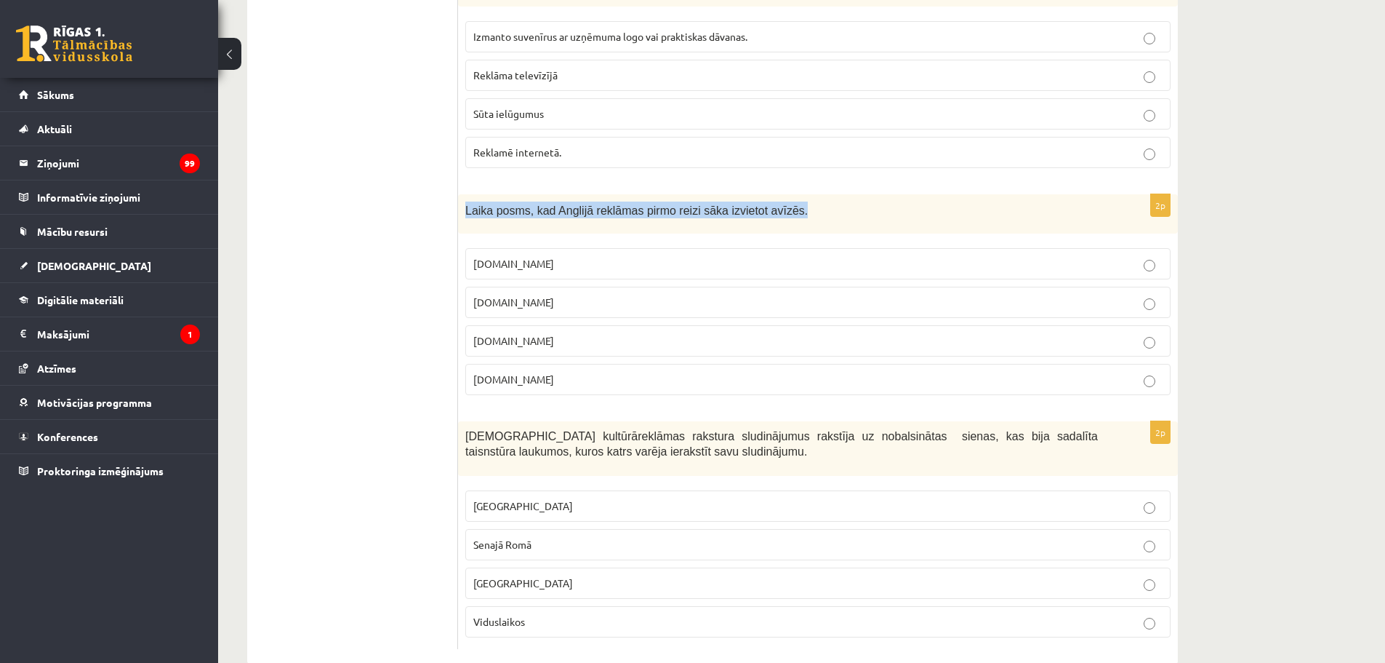
drag, startPoint x: 465, startPoint y: 212, endPoint x: 775, endPoint y: 193, distance: 310.4
copy span "Laika posms, kad Anglijā reklāmas pirmo reizi sāka izvietot avīzēs."
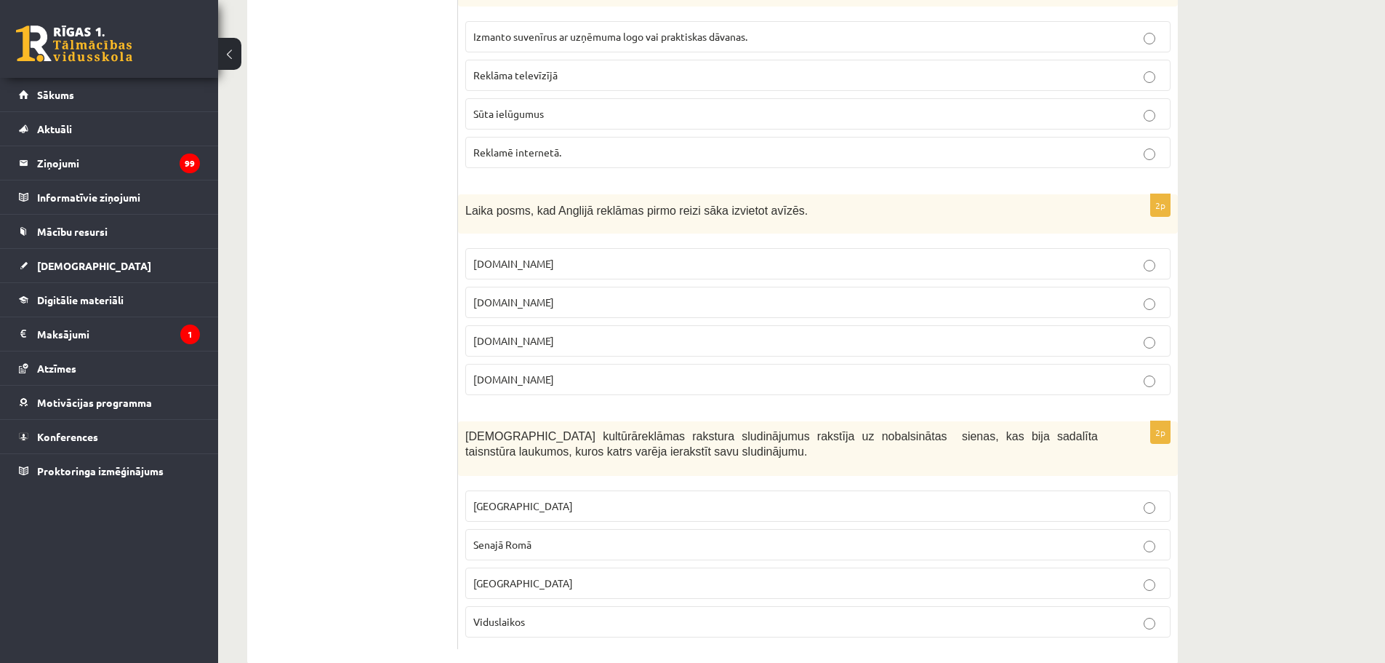
click at [509, 300] on p "[DOMAIN_NAME]" at bounding box center [817, 302] width 689 height 15
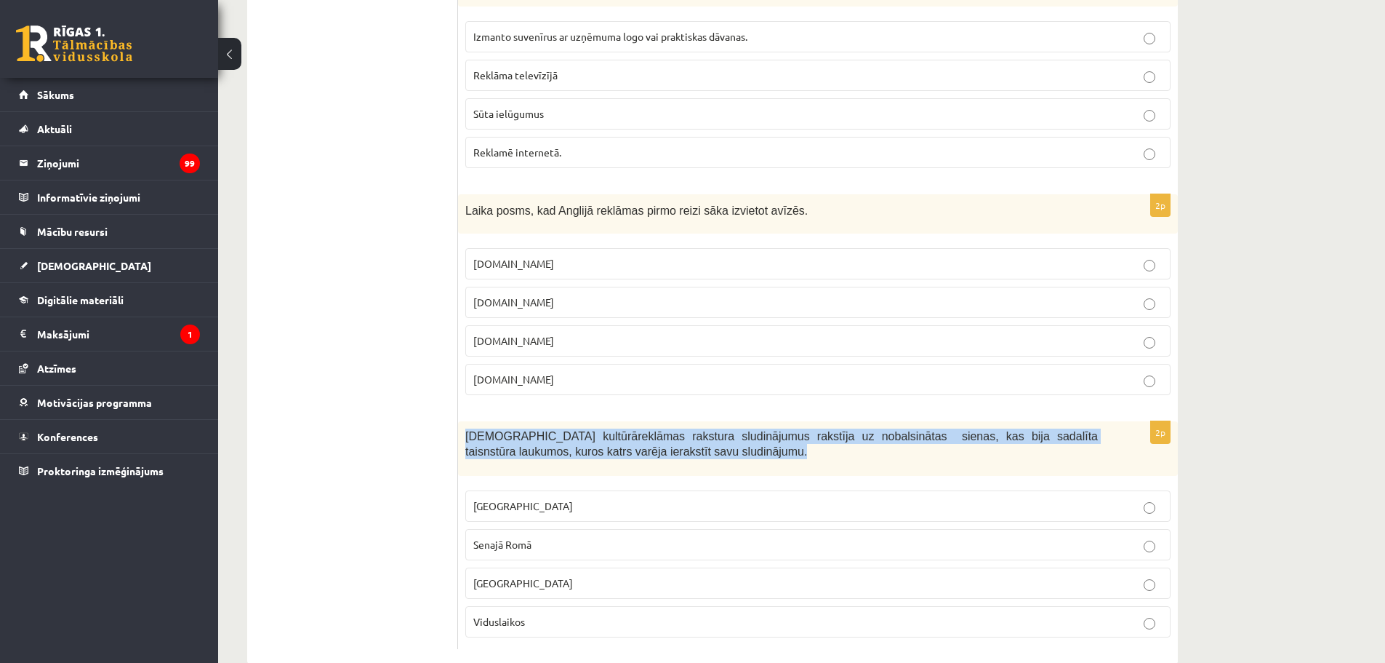
drag, startPoint x: 465, startPoint y: 432, endPoint x: 623, endPoint y: 449, distance: 158.0
click at [623, 449] on p "Kurā kultūrā reklāmas rakstura sludinājumus rakstīja uz nobalsinātas sienas, ka…" at bounding box center [781, 443] width 633 height 30
copy span "Kurā kultūrā reklāmas rakstura sludinājumus rakstīja uz nobalsinātas sienas, ka…"
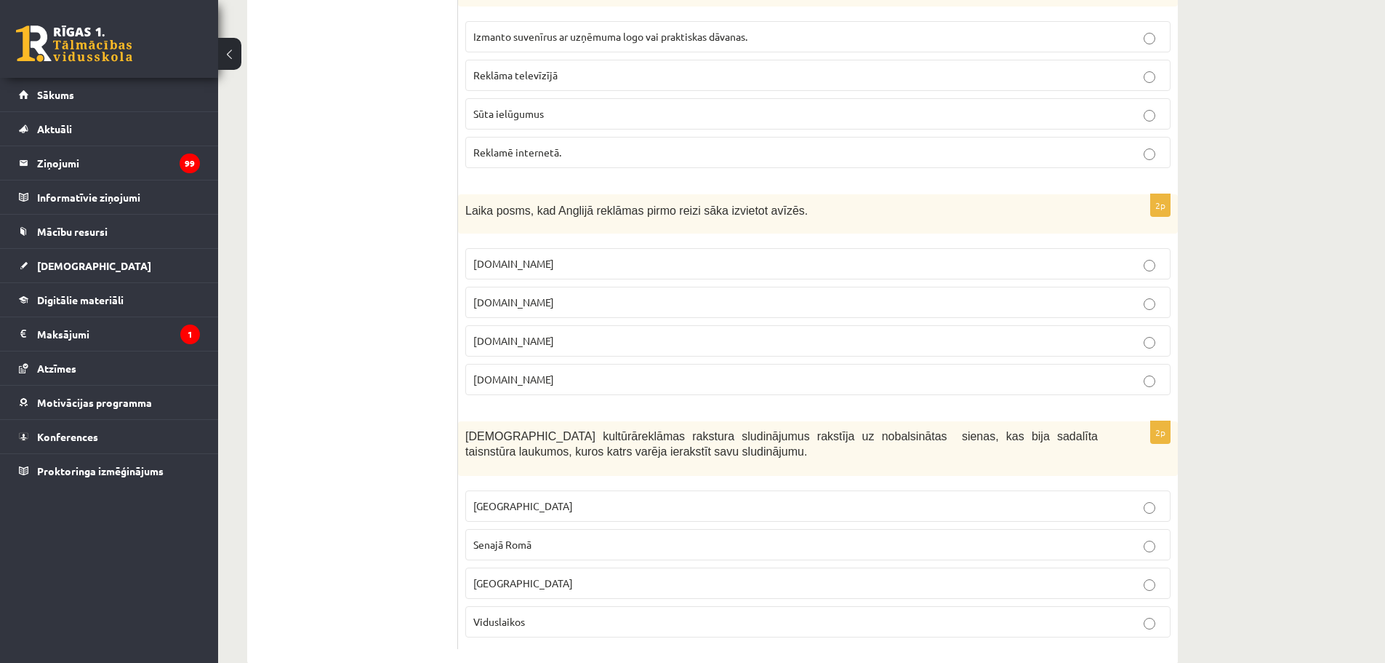
click at [548, 551] on p "Senajā Romā" at bounding box center [817, 544] width 689 height 15
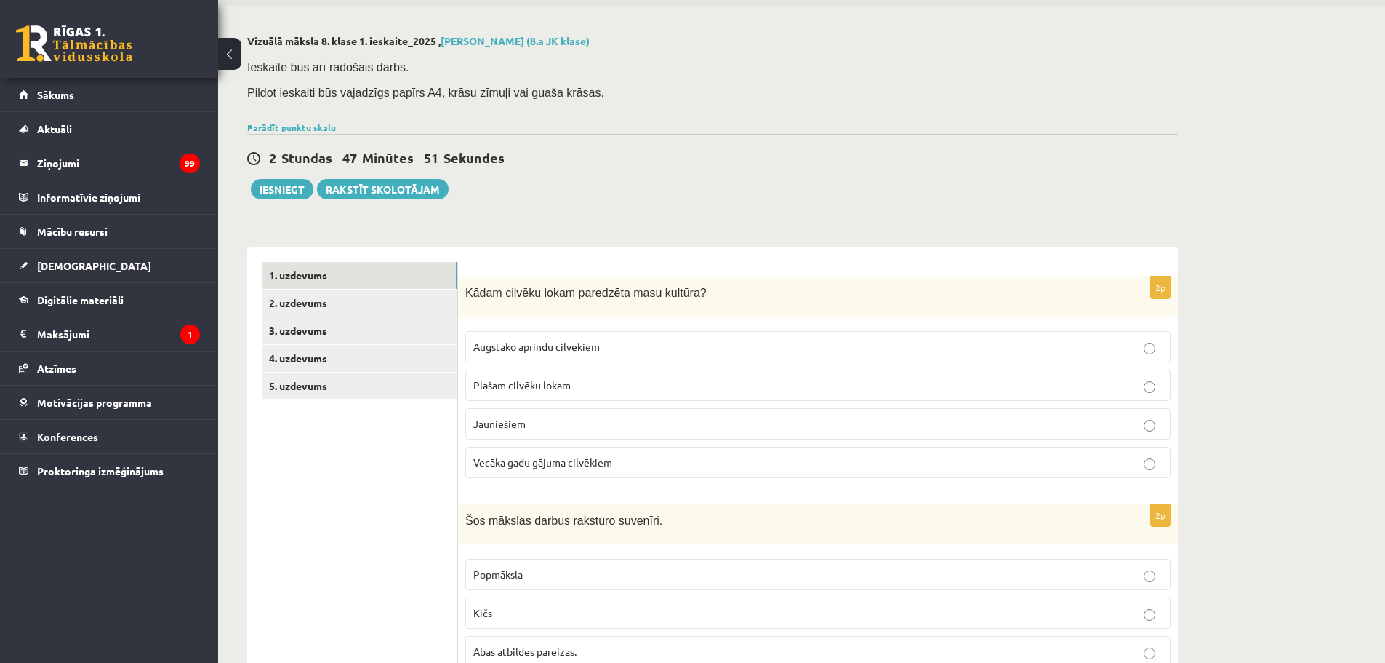
scroll to position [0, 0]
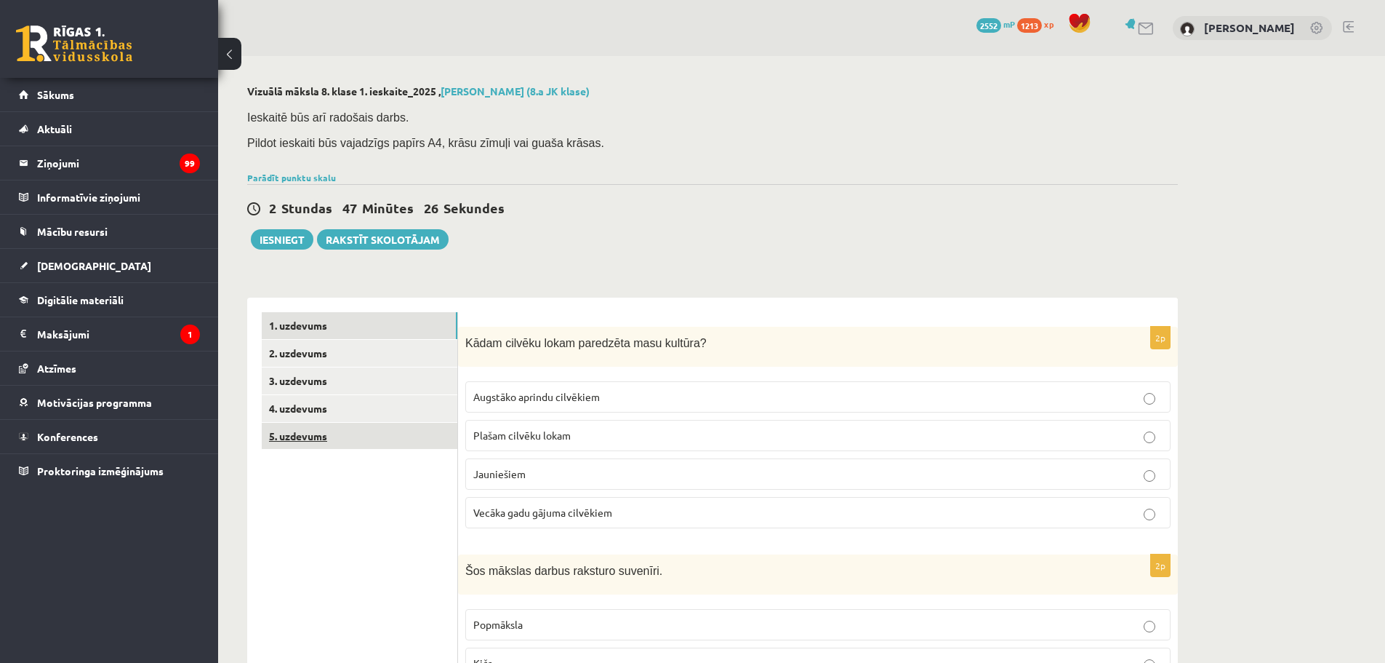
click at [287, 436] on link "5. uzdevums" at bounding box center [360, 436] width 196 height 27
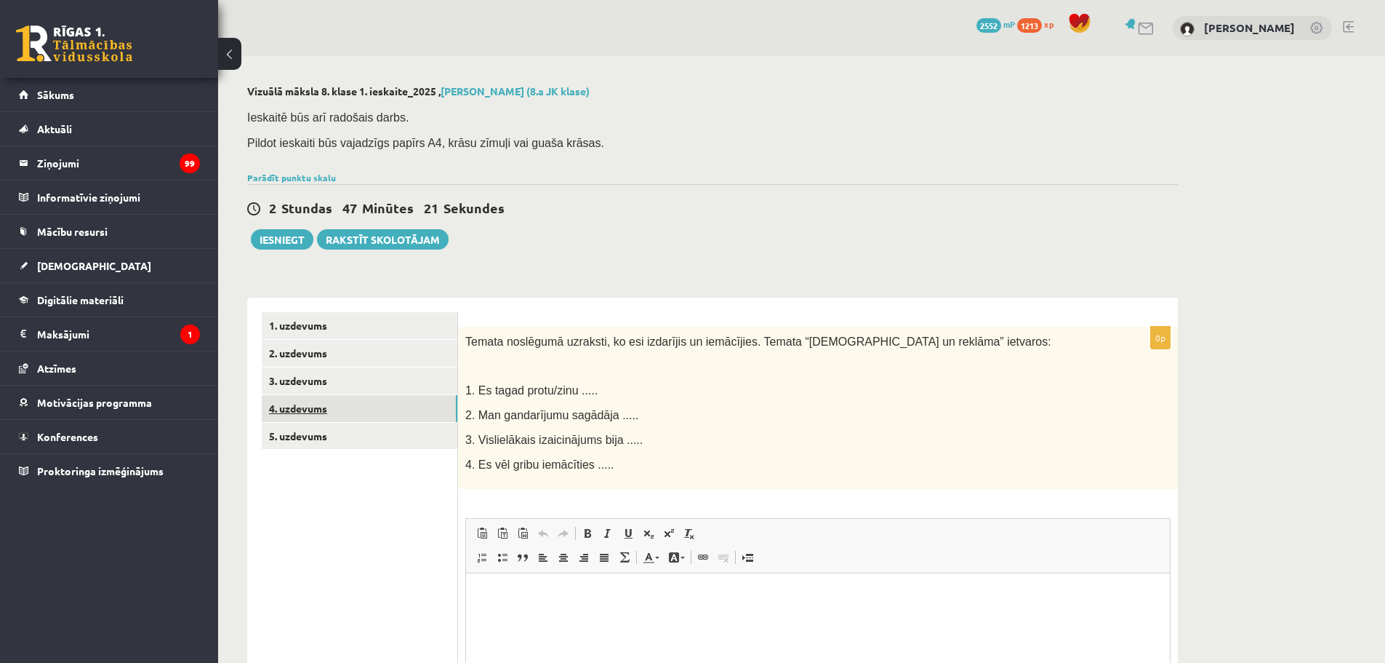
click at [309, 412] on link "4. uzdevums" at bounding box center [360, 408] width 196 height 27
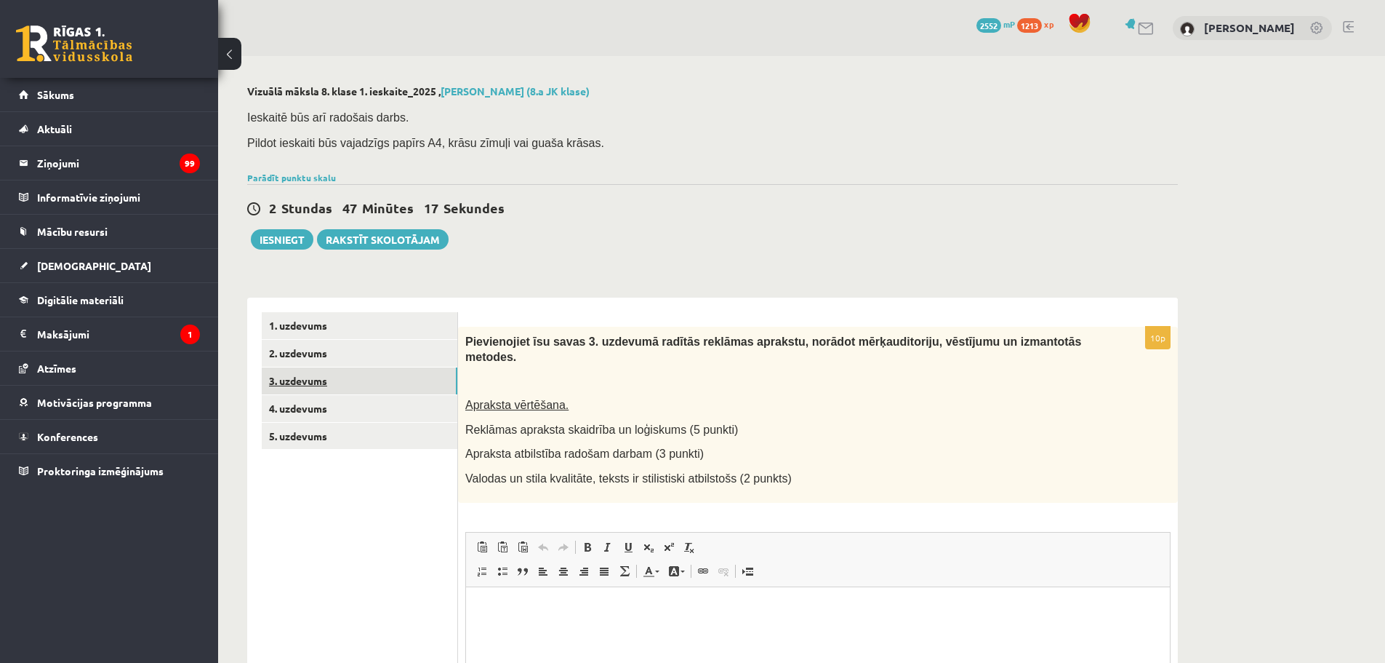
click at [311, 380] on link "3. uzdevums" at bounding box center [360, 380] width 196 height 27
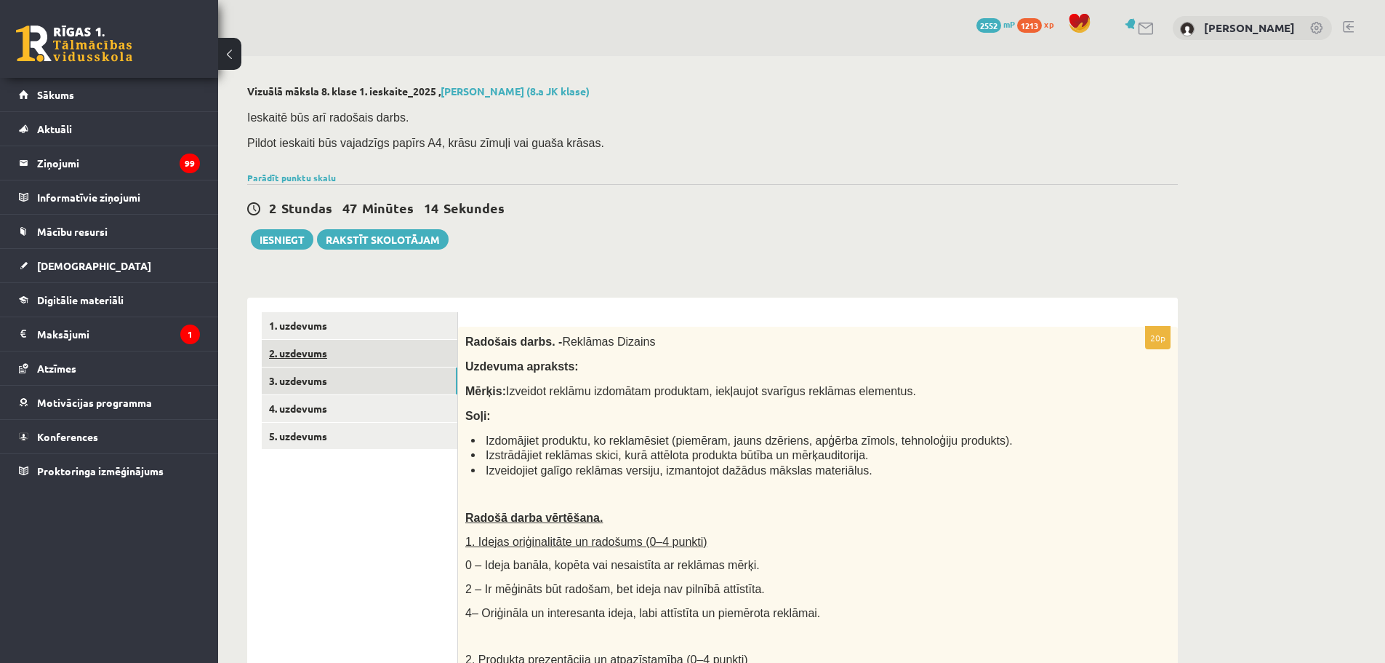
click at [310, 355] on link "2. uzdevums" at bounding box center [360, 353] width 196 height 27
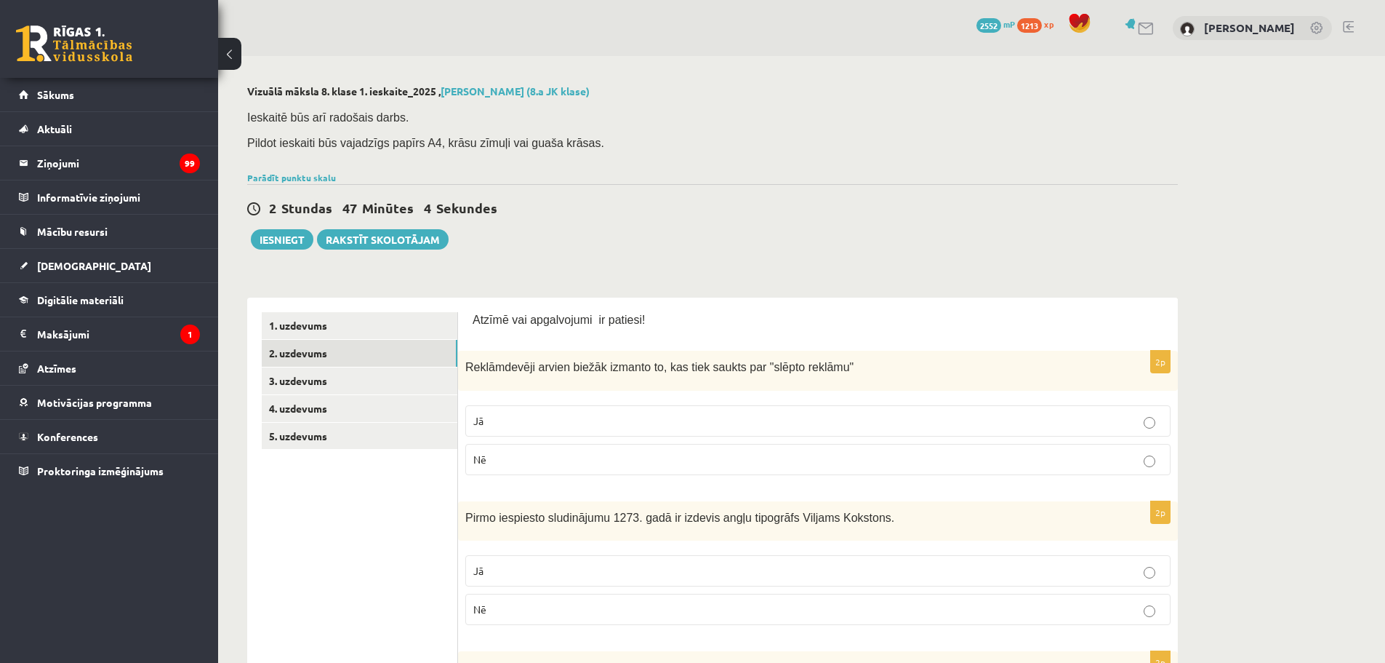
click at [511, 427] on p "Jā" at bounding box center [817, 420] width 689 height 15
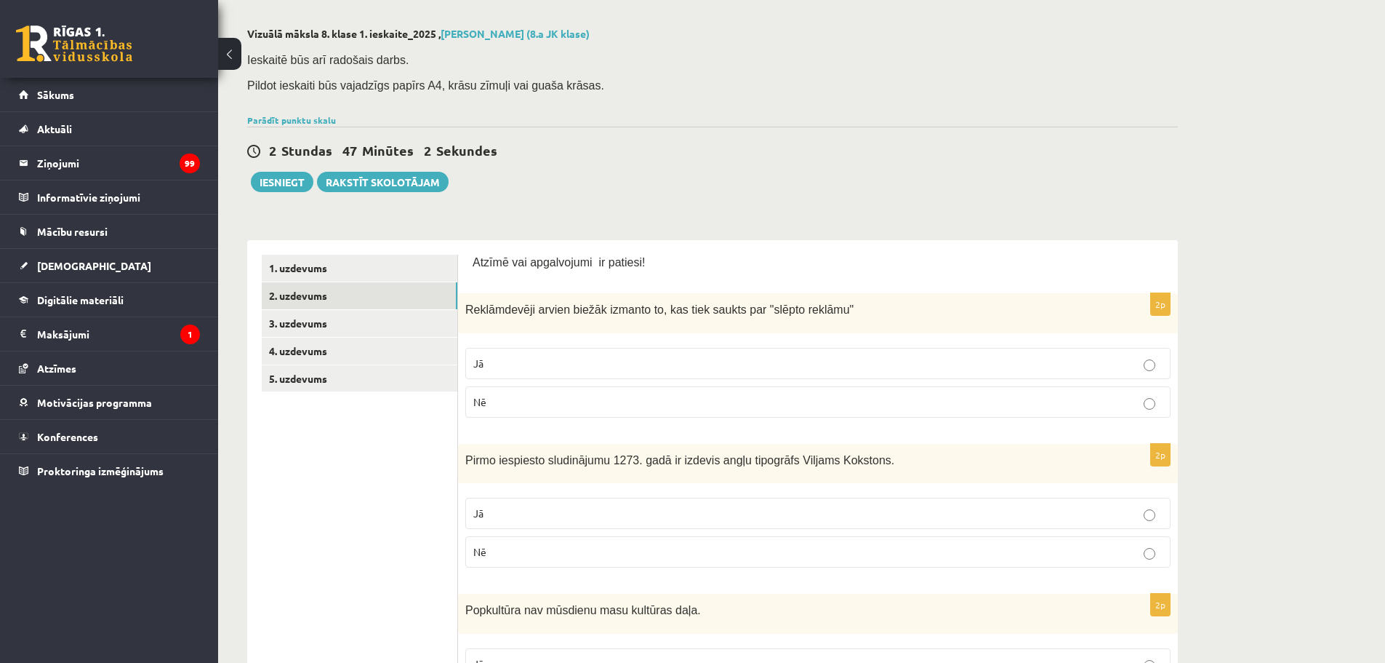
scroll to position [218, 0]
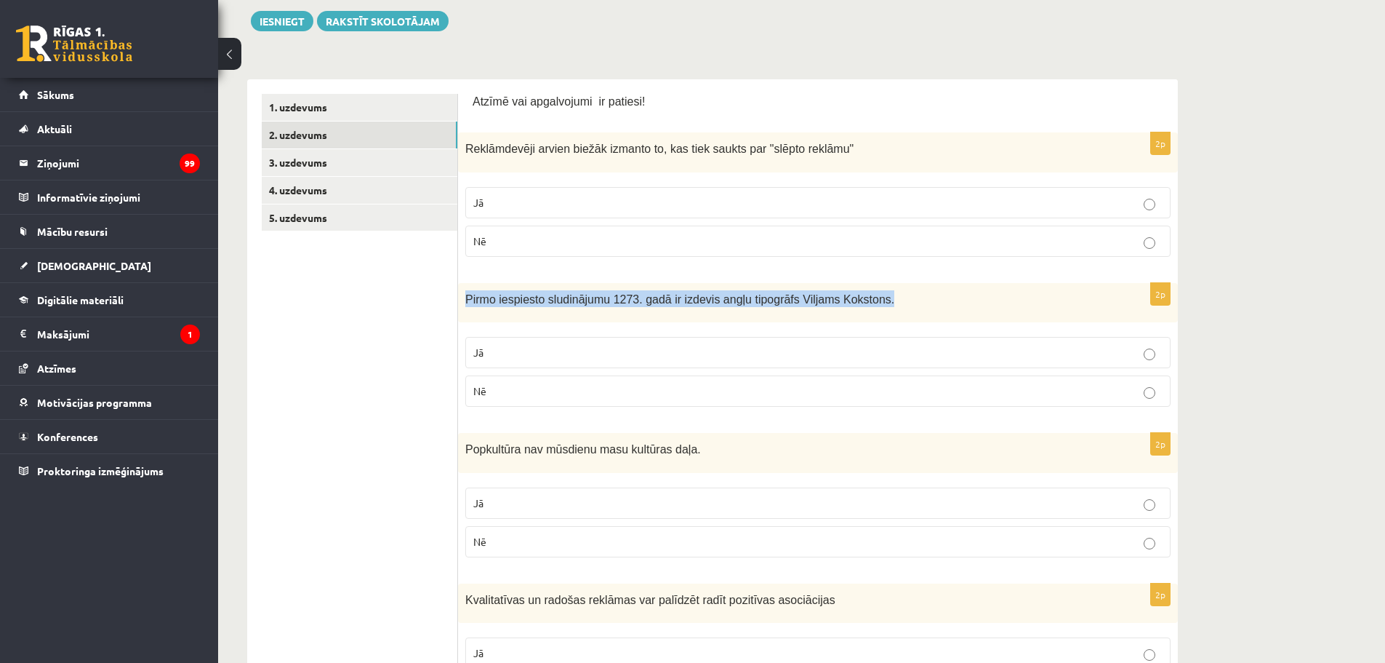
drag, startPoint x: 466, startPoint y: 297, endPoint x: 876, endPoint y: 282, distance: 409.7
copy span "Pirmo iespiesto sludinājumu 1273. gadā ir izdevis angļu tipogrāfs Viljams Kokst…"
click at [533, 390] on p "Nē" at bounding box center [817, 390] width 689 height 15
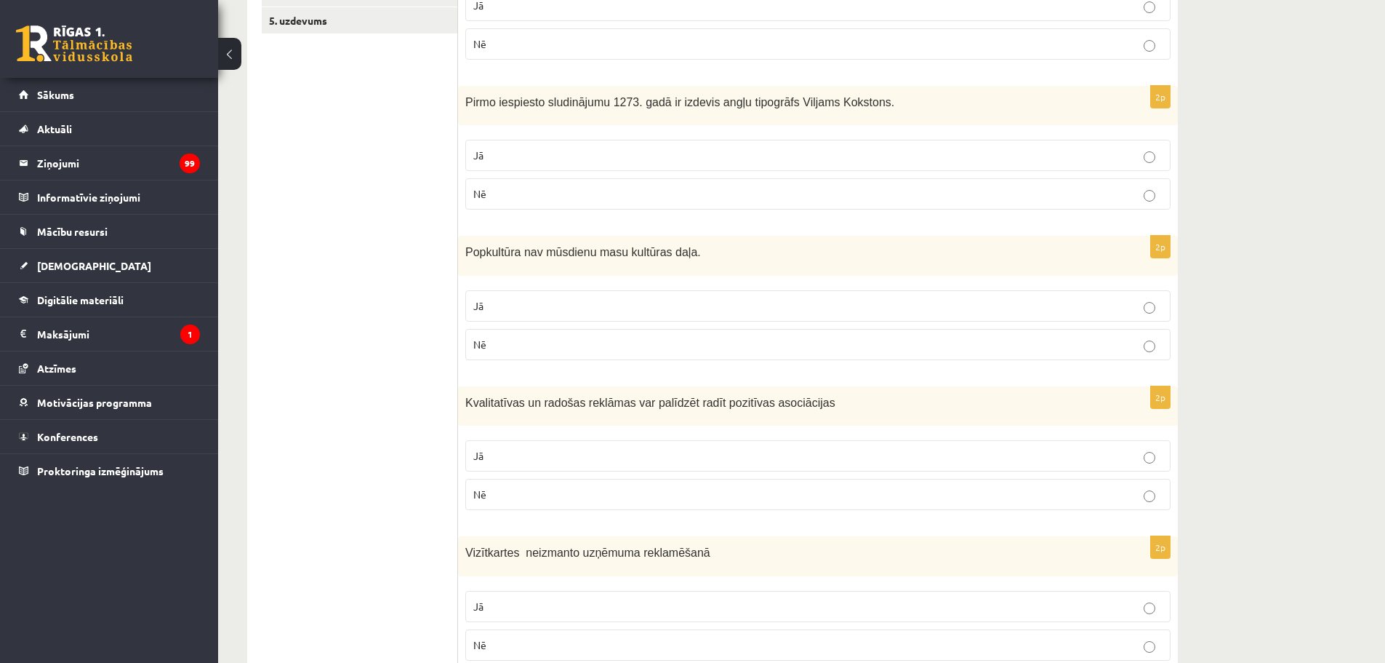
scroll to position [436, 0]
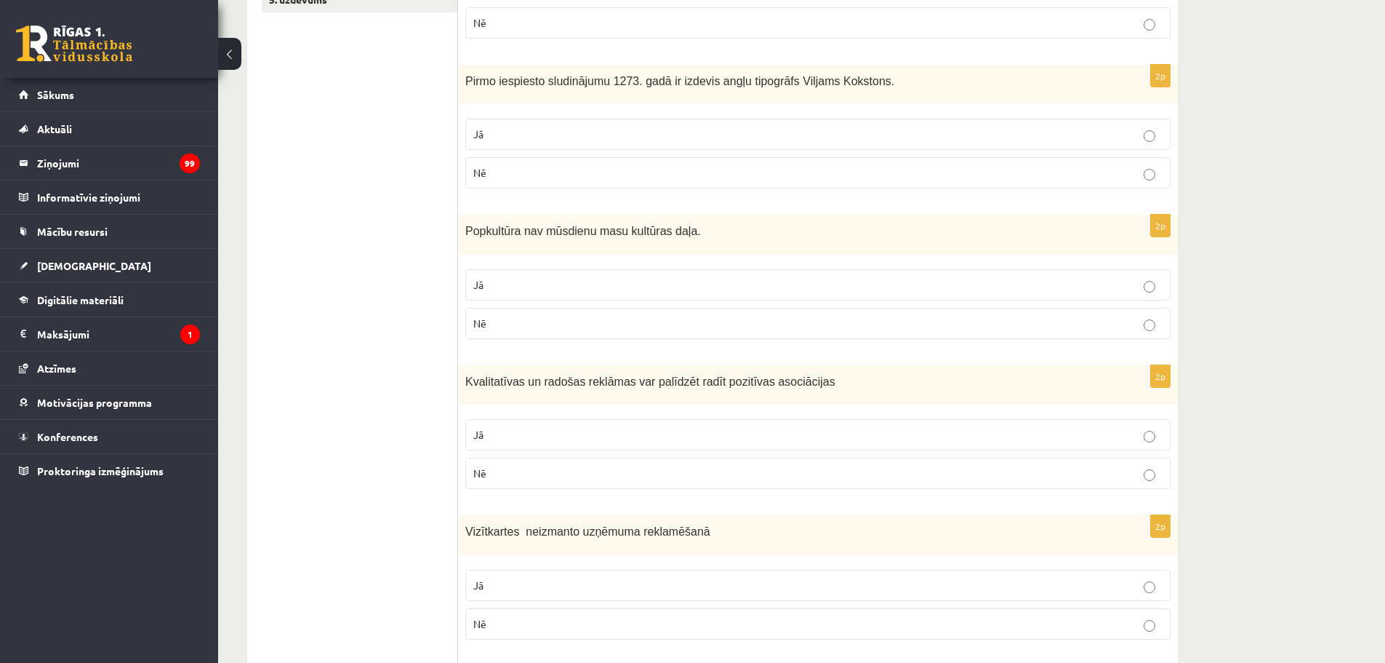
click at [543, 325] on p "Nē" at bounding box center [817, 323] width 689 height 15
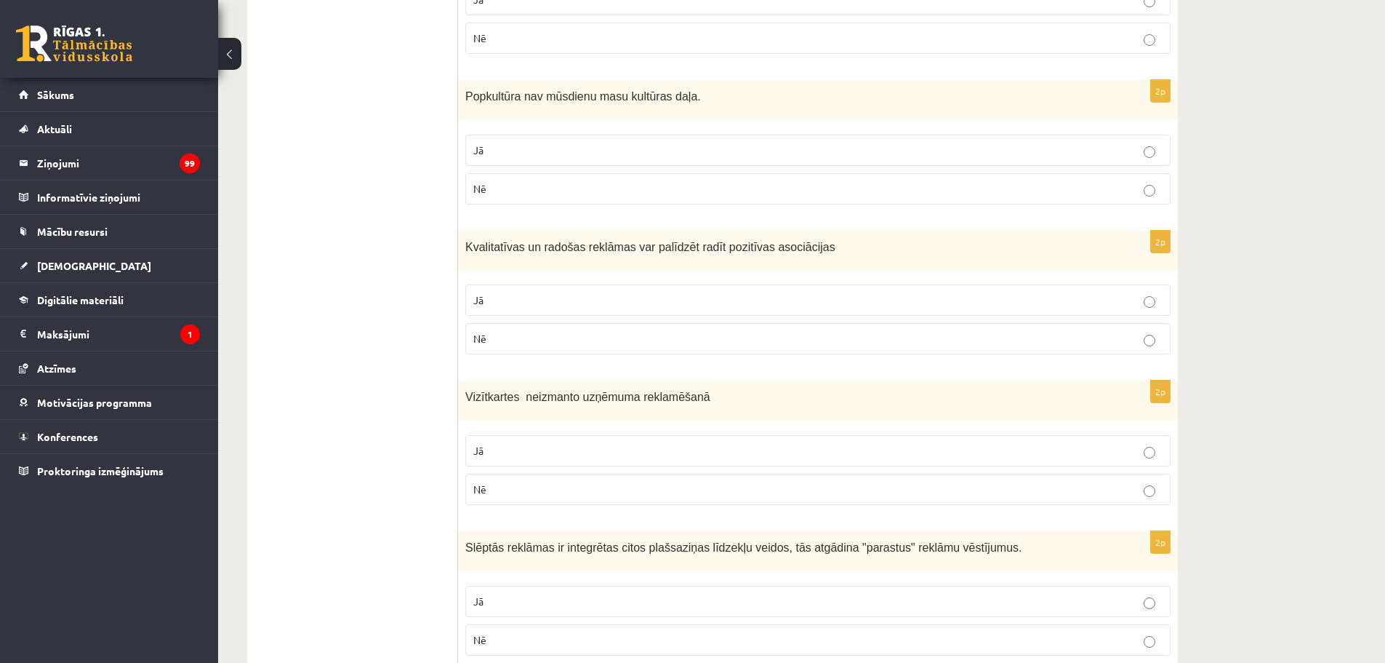
scroll to position [655, 0]
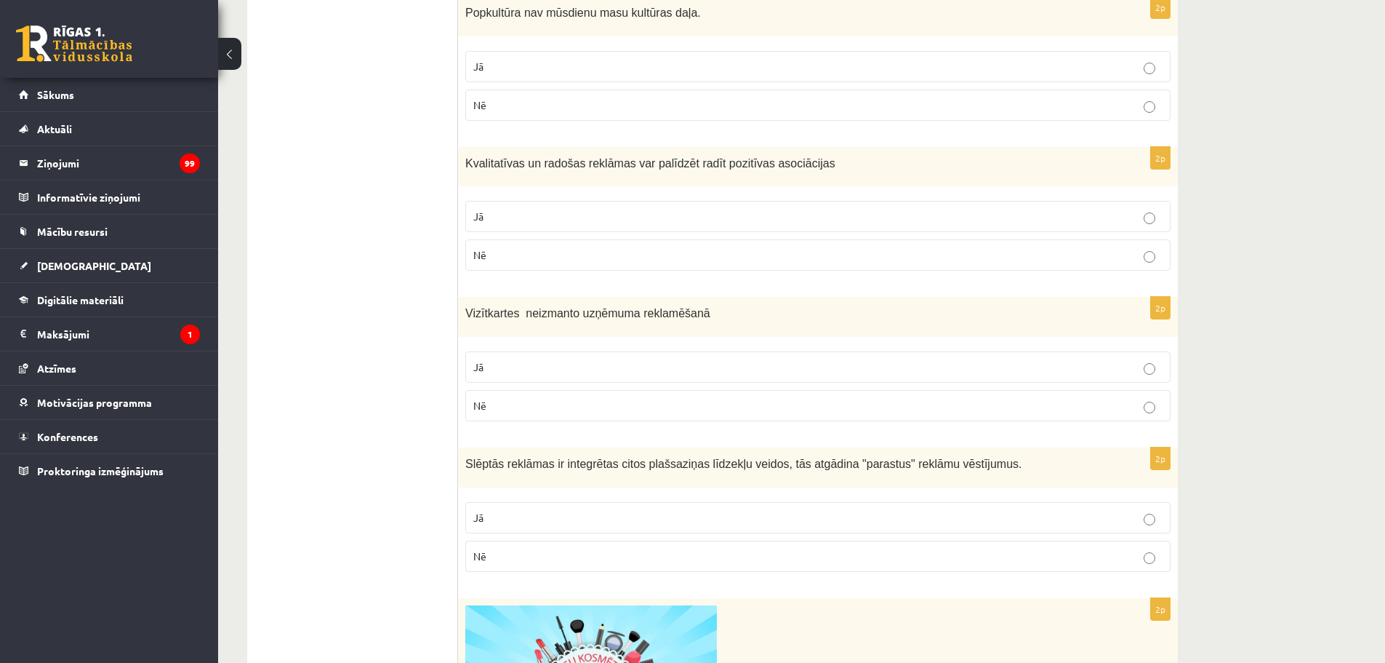
click at [527, 216] on p "Jā" at bounding box center [817, 216] width 689 height 15
click at [510, 404] on p "Nē" at bounding box center [817, 405] width 689 height 15
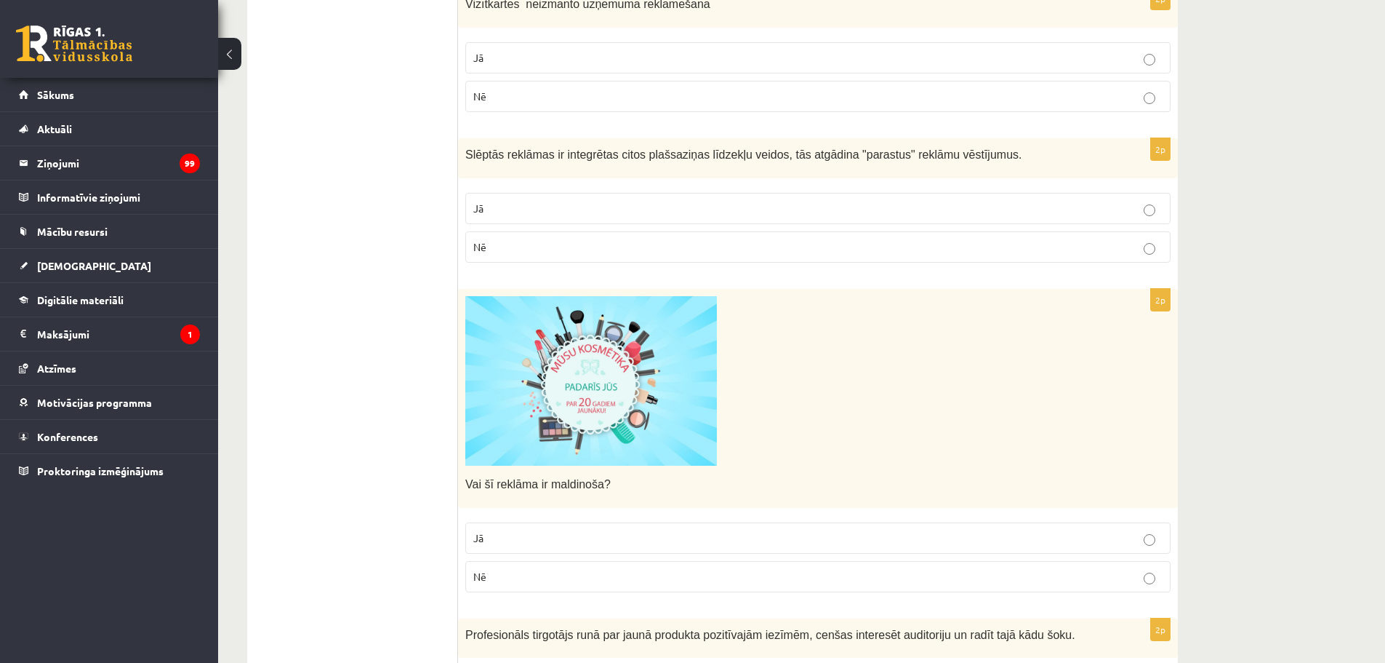
scroll to position [1018, 0]
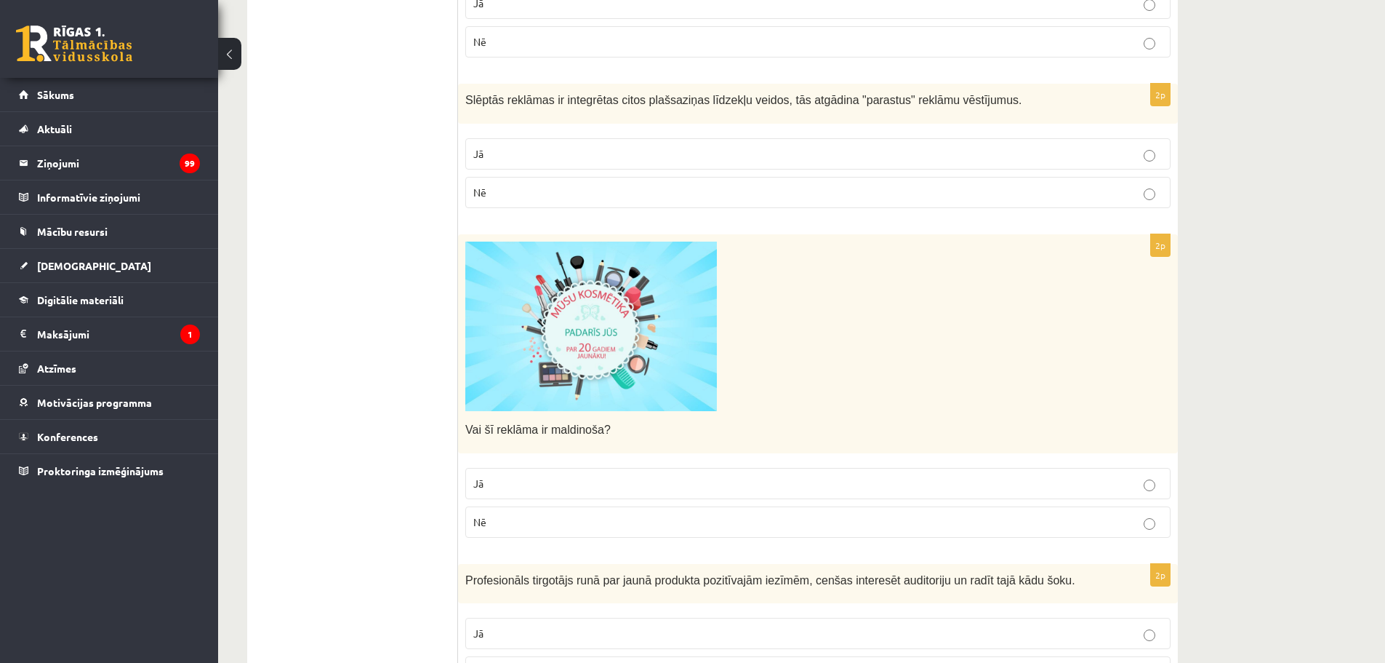
click at [516, 192] on p "Nē" at bounding box center [817, 192] width 689 height 15
click at [516, 480] on p "Jā" at bounding box center [817, 483] width 689 height 15
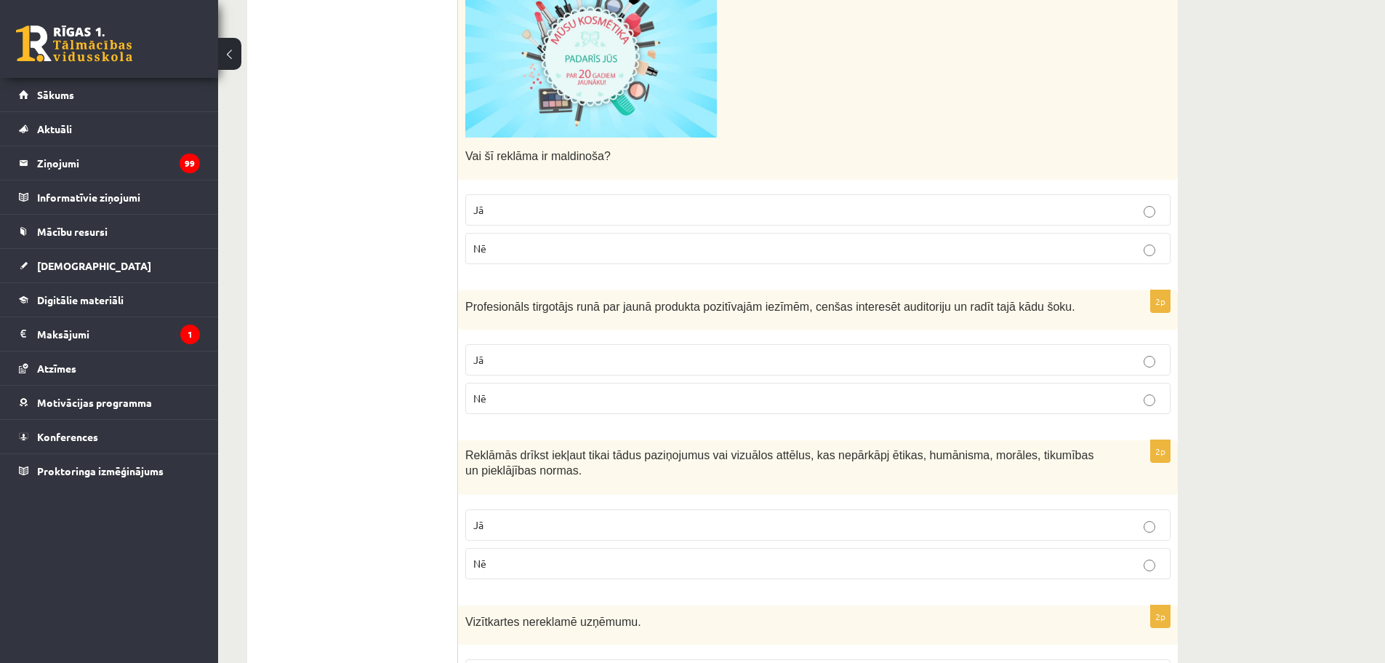
scroll to position [1309, 0]
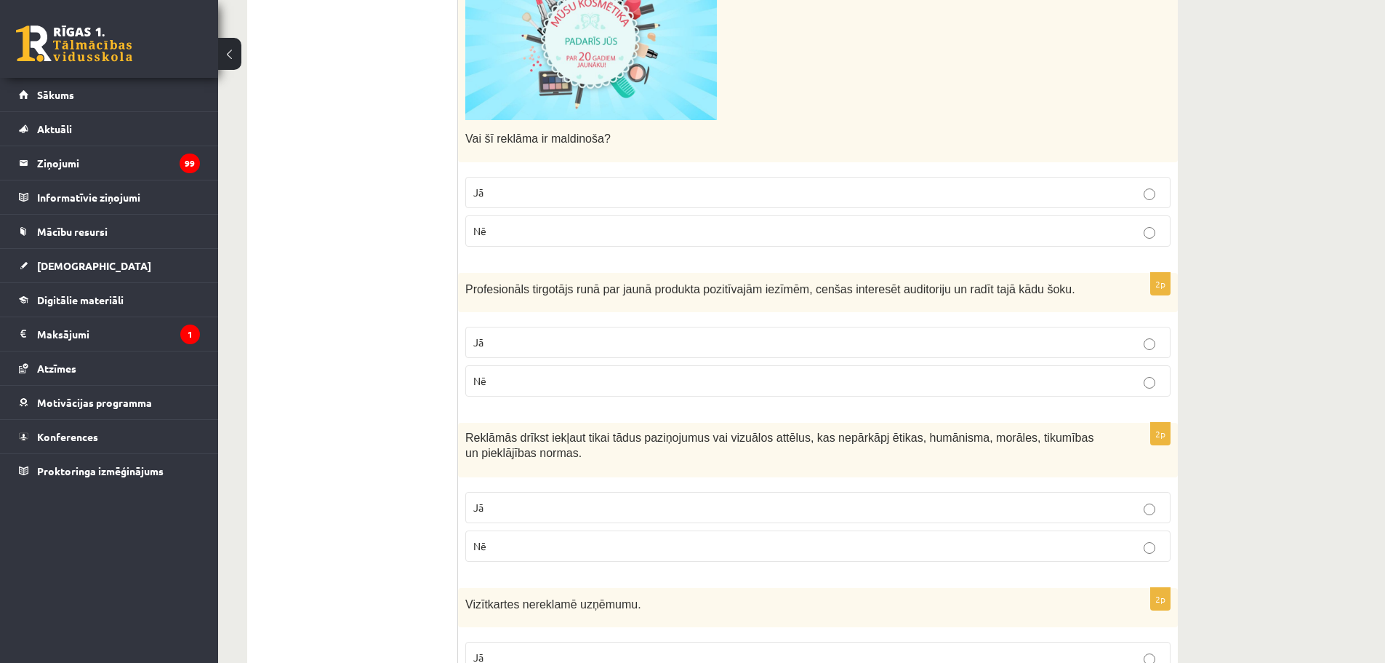
click at [543, 340] on p "Jā" at bounding box center [817, 342] width 689 height 15
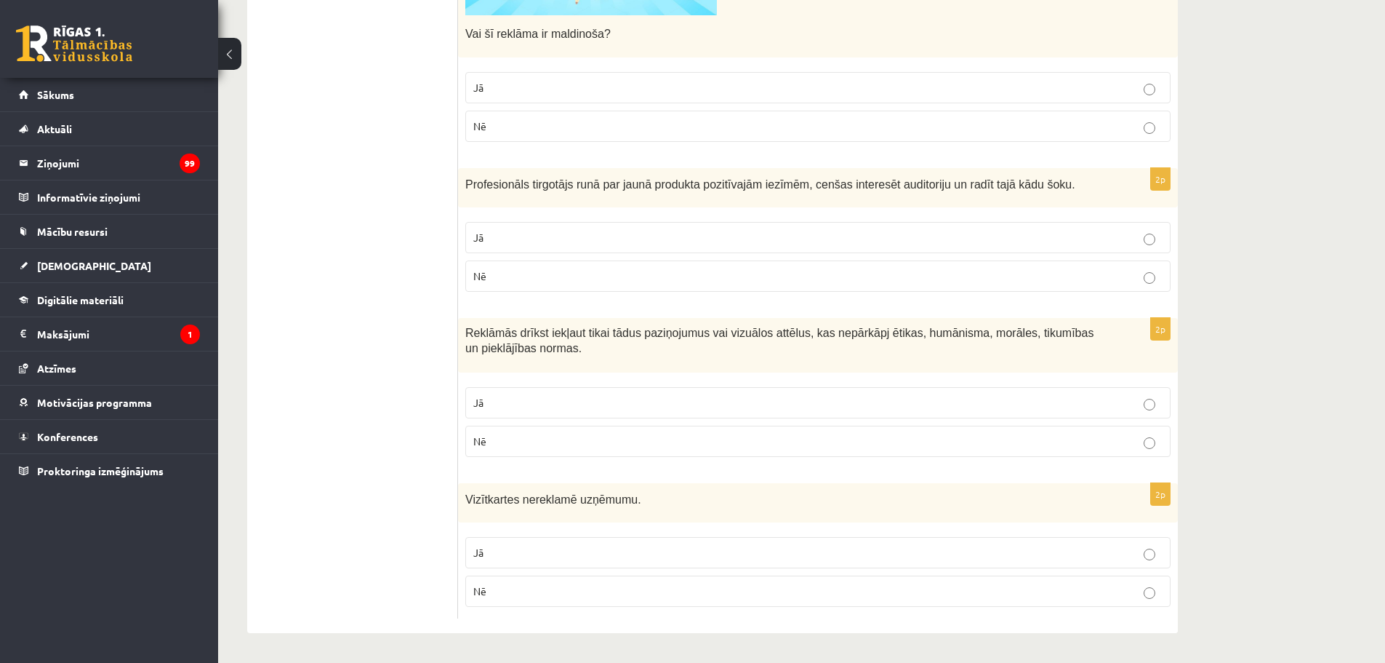
click at [524, 409] on p "Jā" at bounding box center [817, 402] width 689 height 15
click at [503, 591] on p "Nē" at bounding box center [817, 590] width 689 height 15
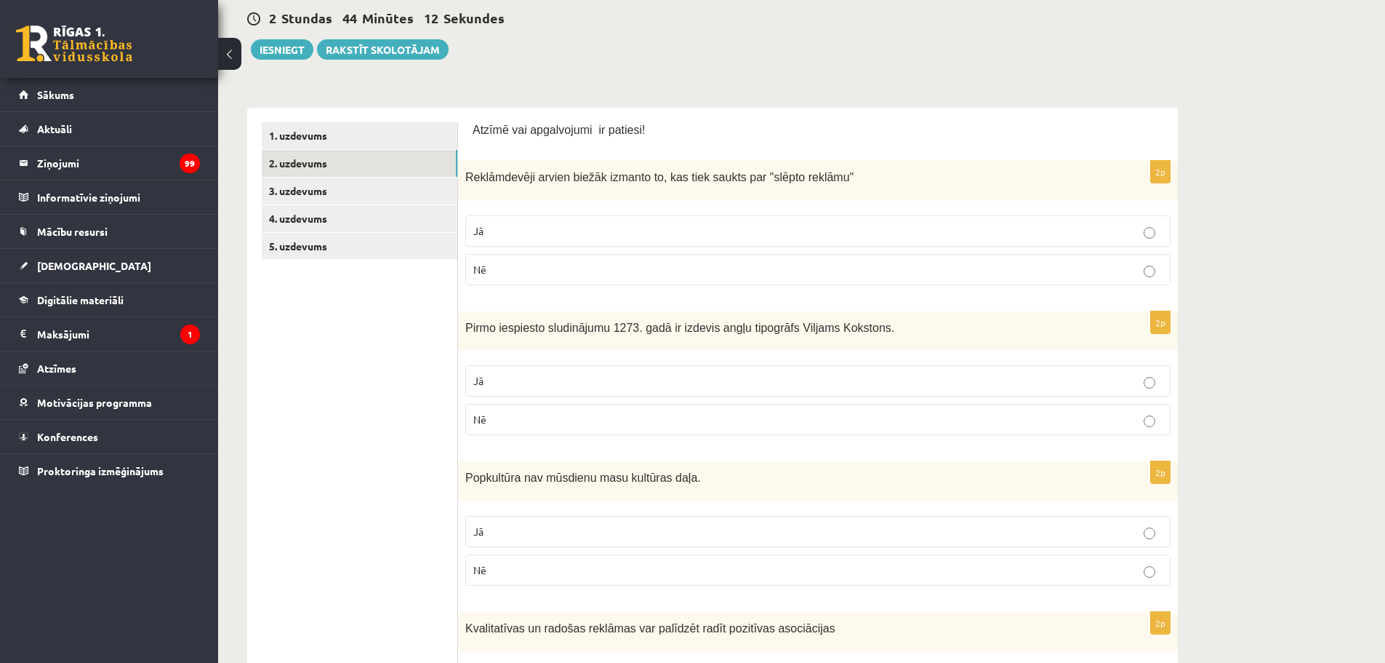
scroll to position [0, 0]
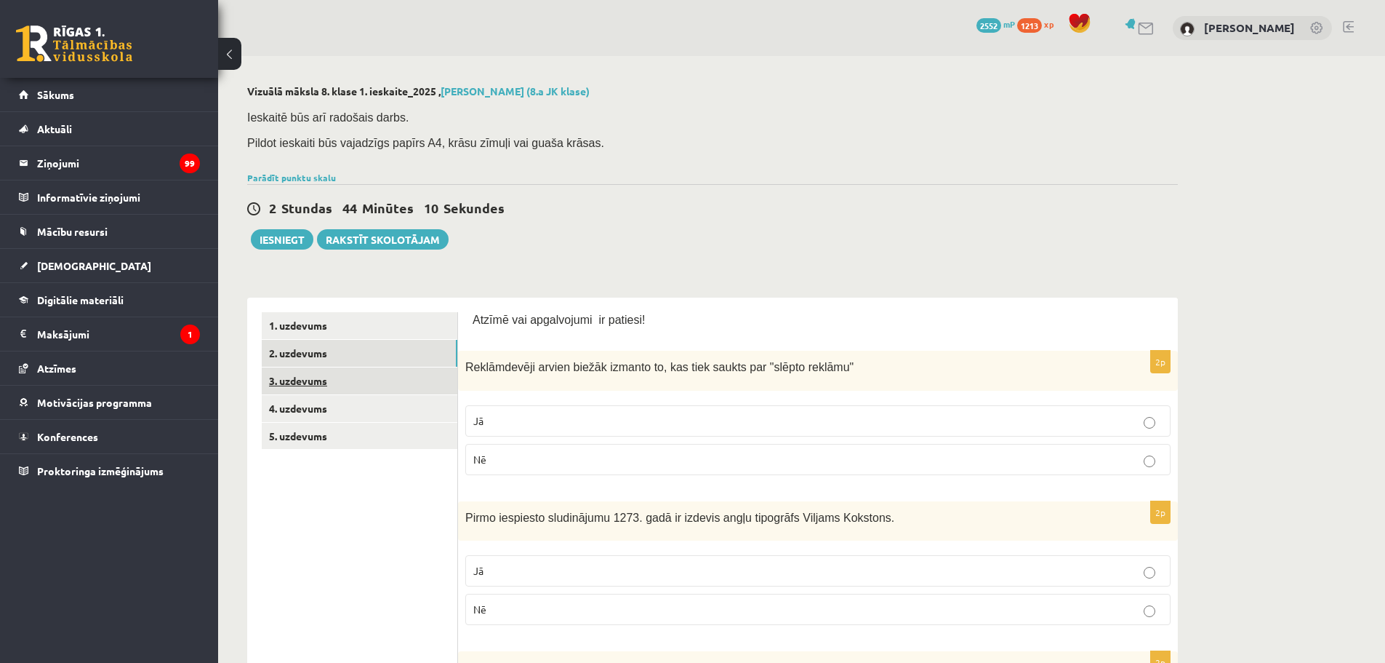
click at [302, 377] on link "3. uzdevums" at bounding box center [360, 380] width 196 height 27
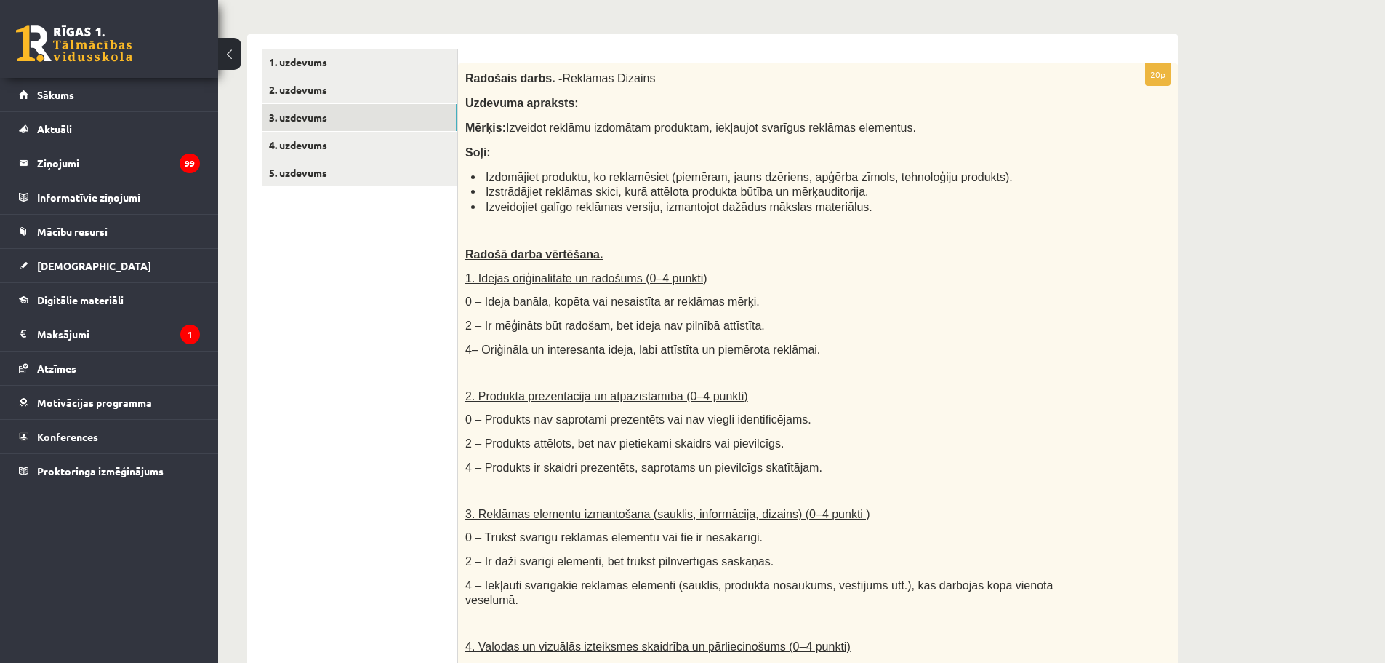
scroll to position [73, 0]
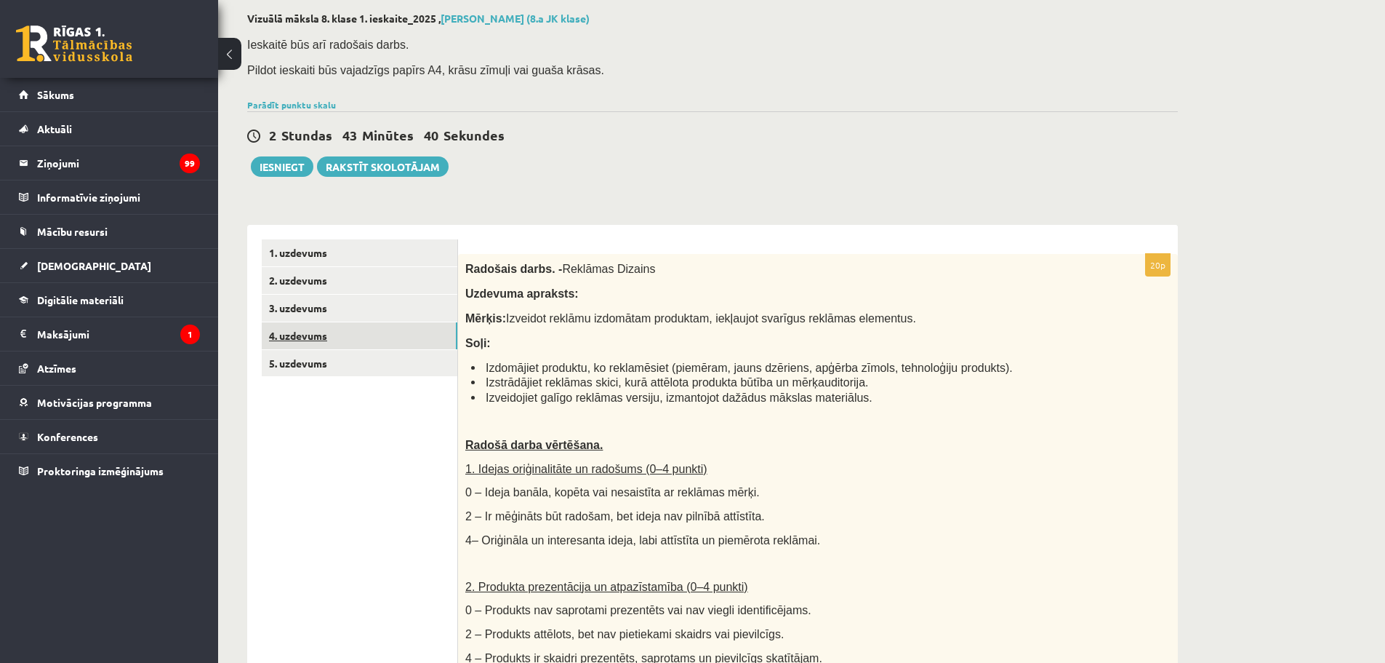
click at [316, 338] on link "4. uzdevums" at bounding box center [360, 335] width 196 height 27
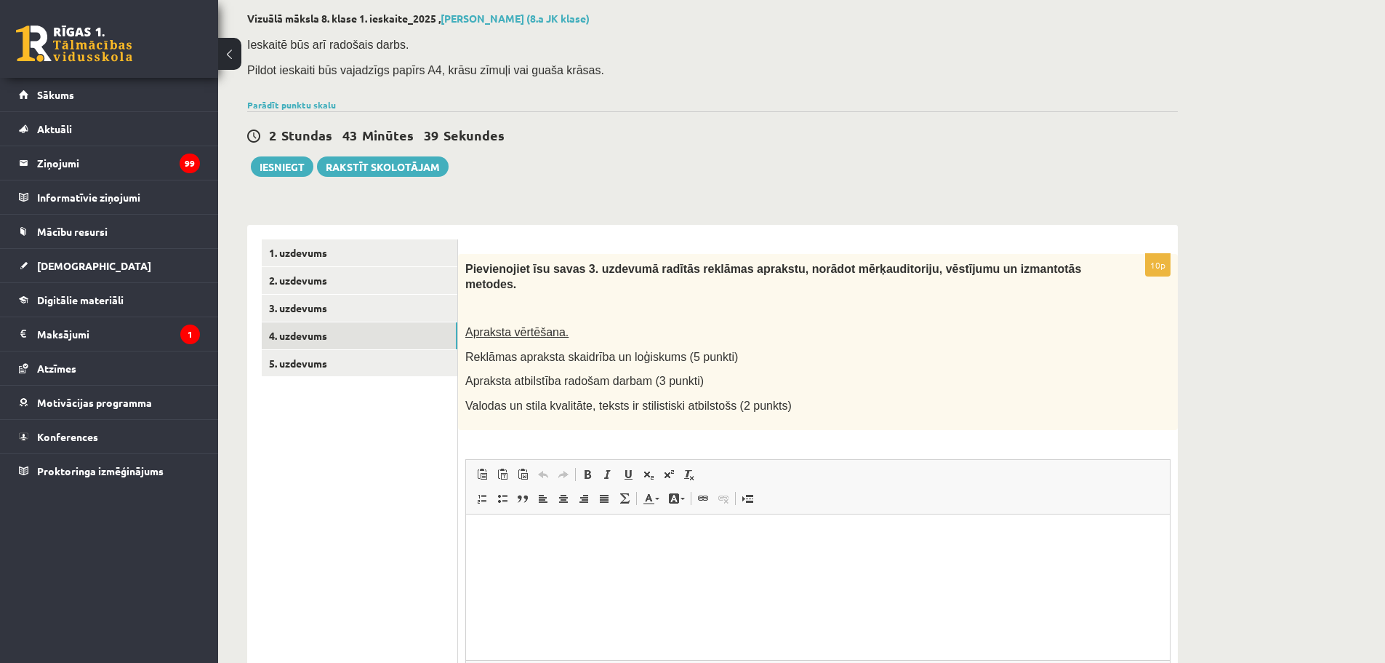
scroll to position [0, 0]
click at [306, 308] on link "3. uzdevums" at bounding box center [360, 308] width 196 height 27
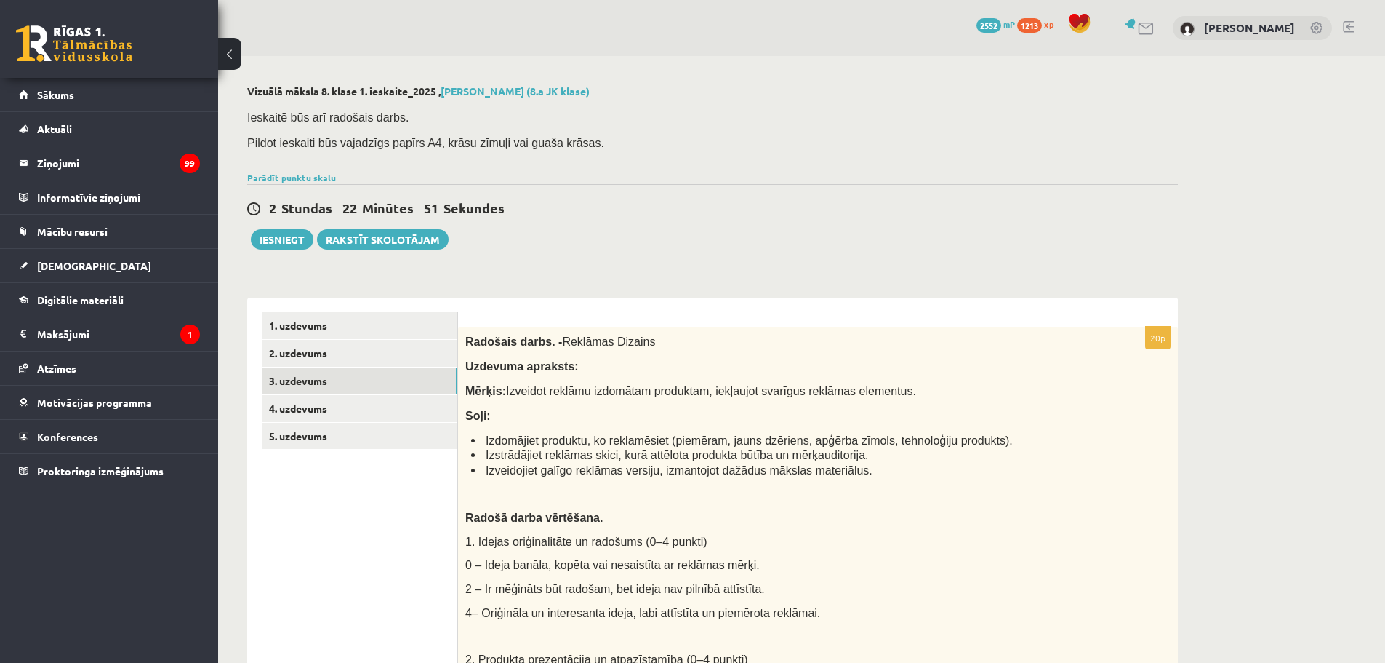
click at [306, 381] on link "3. uzdevums" at bounding box center [360, 380] width 196 height 27
click at [308, 404] on link "4. uzdevums" at bounding box center [360, 408] width 196 height 27
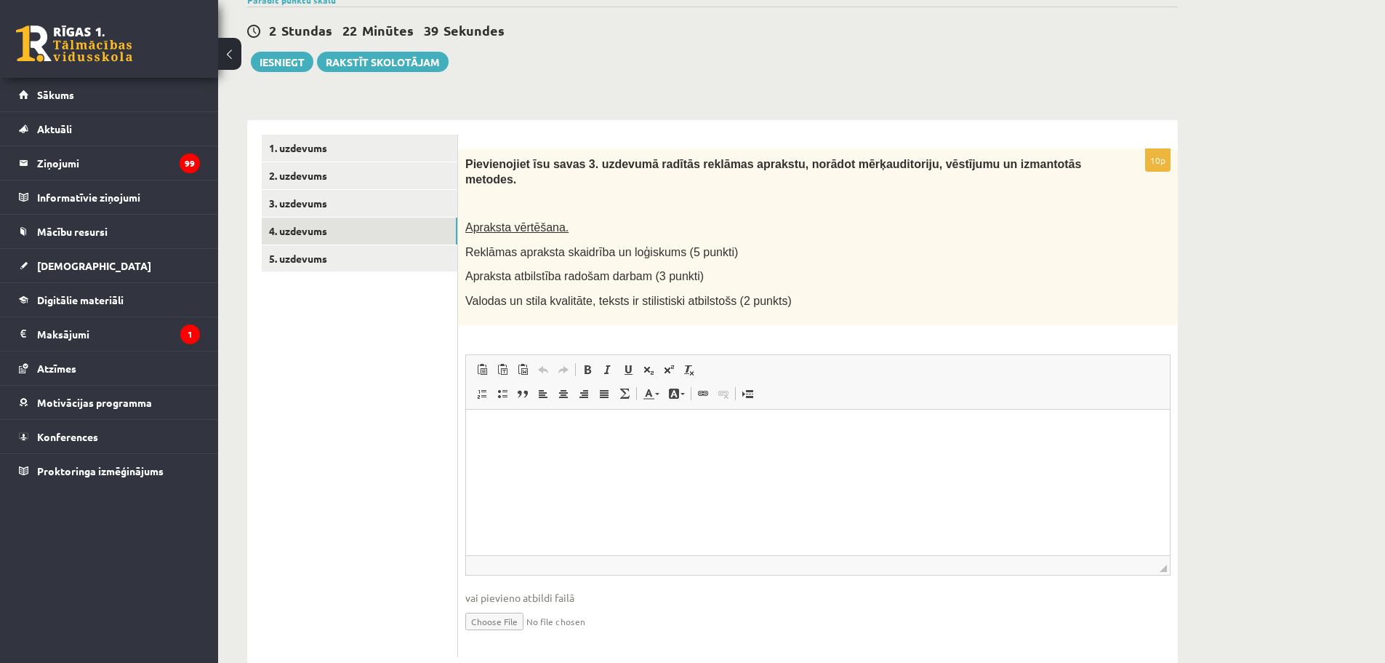
scroll to position [201, 0]
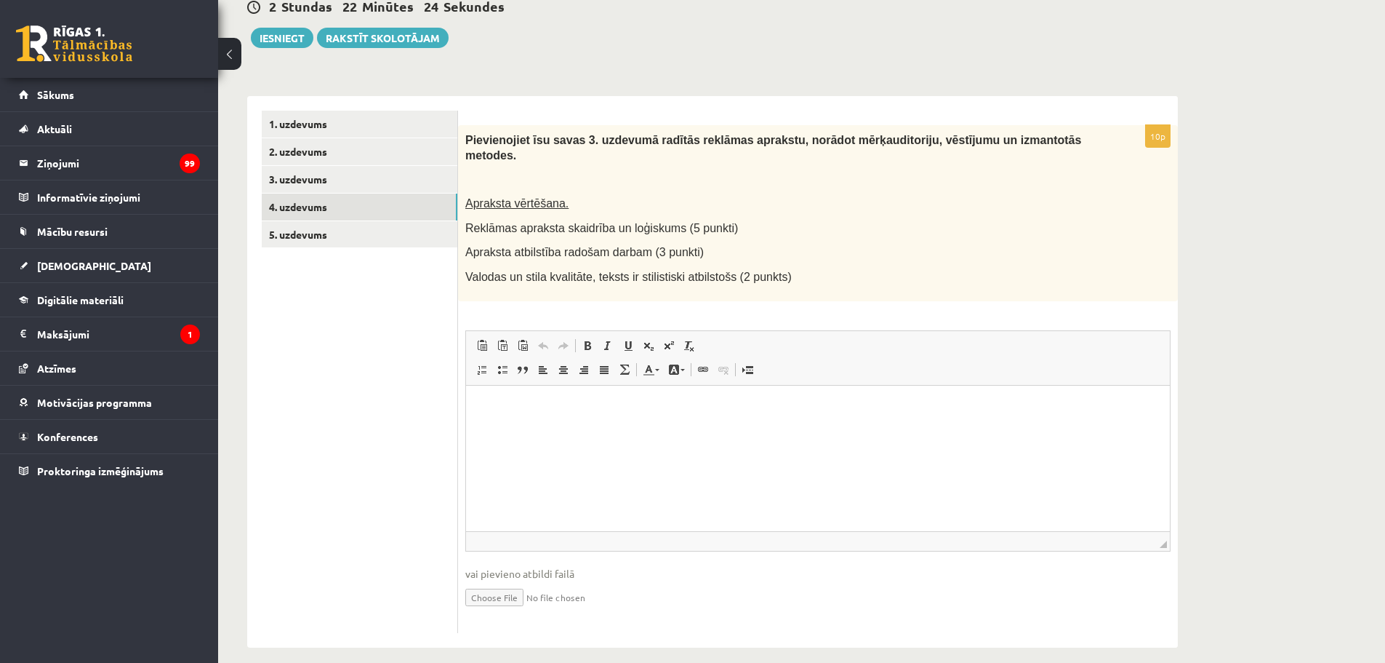
click at [502, 409] on p "Bagātinātā teksta redaktors, wiswyg-editor-user-answer-47433970977180" at bounding box center [818, 406] width 675 height 15
click at [516, 408] on p "Bagātinātā teksta redaktors, wiswyg-editor-user-answer-47433970977180" at bounding box center [818, 406] width 675 height 15
click at [602, 433] on p "**********" at bounding box center [818, 431] width 675 height 15
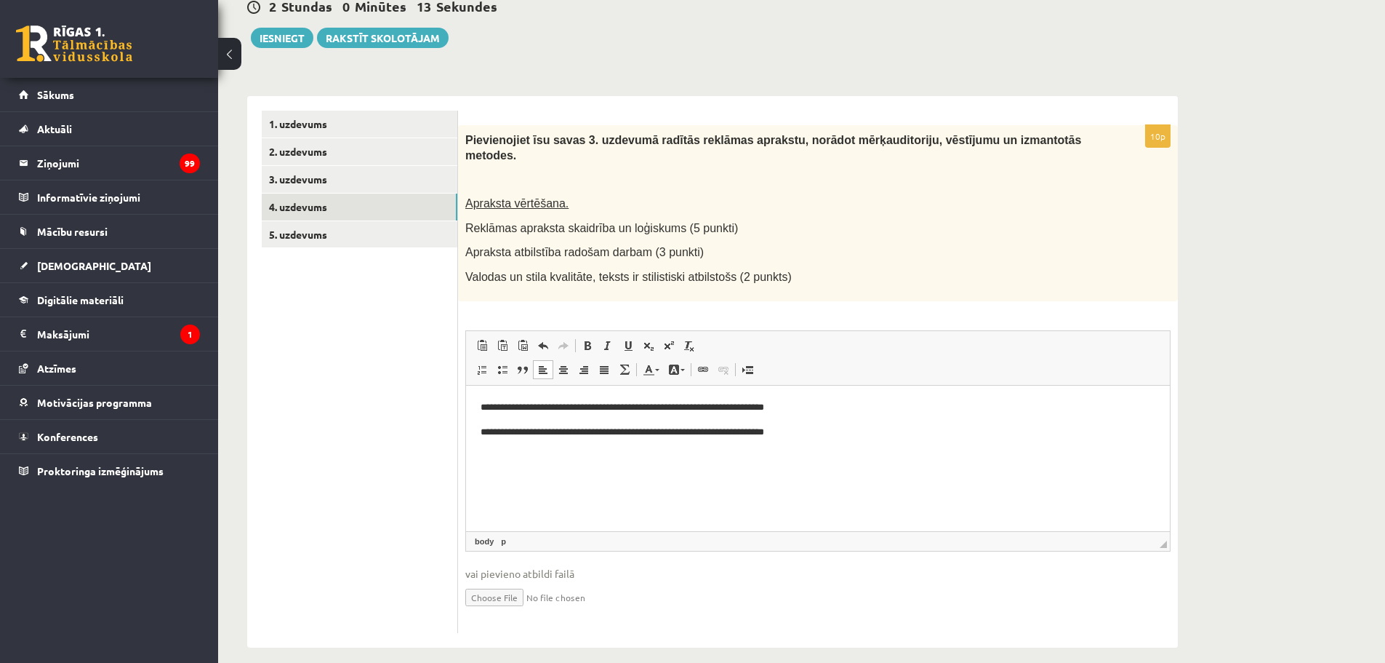
click at [793, 429] on p "**********" at bounding box center [818, 431] width 675 height 15
click at [839, 451] on p "**********" at bounding box center [818, 455] width 675 height 15
click at [684, 455] on p "**********" at bounding box center [818, 455] width 675 height 15
drag, startPoint x: 608, startPoint y: 477, endPoint x: 637, endPoint y: 466, distance: 31.1
click at [637, 466] on body "**********" at bounding box center [818, 443] width 675 height 89
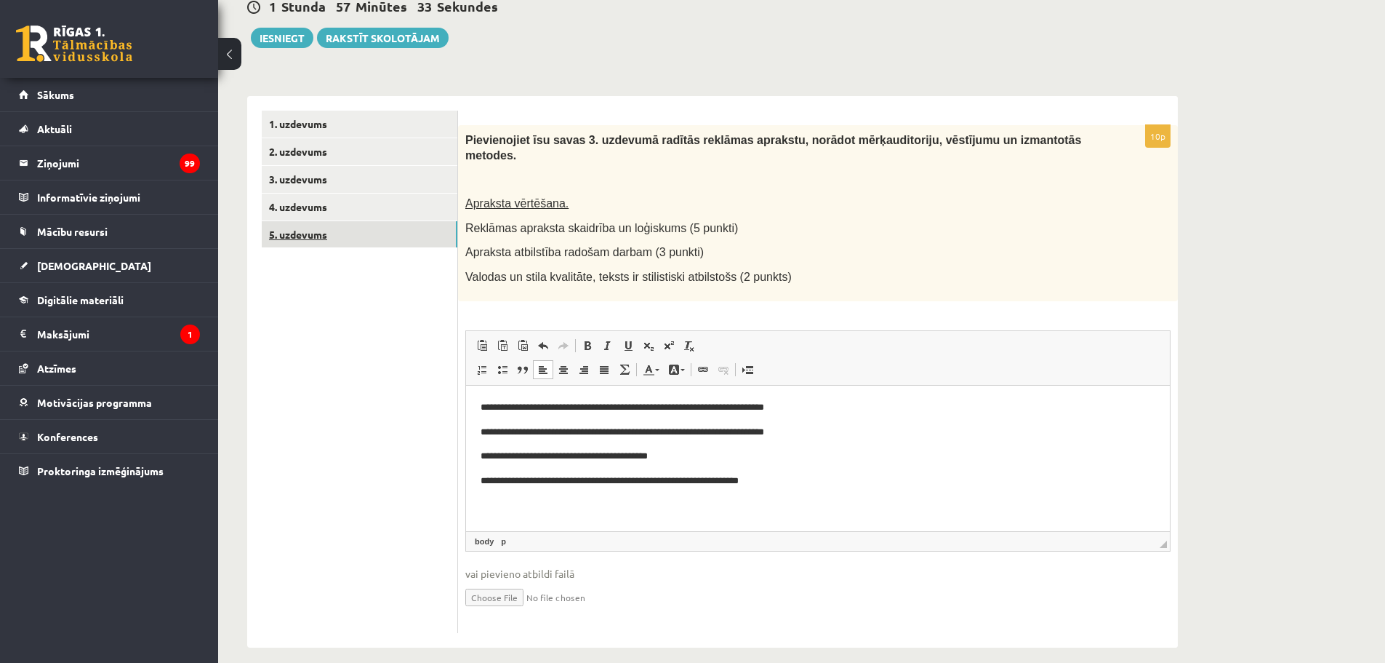
click at [284, 234] on link "5. uzdevums" at bounding box center [360, 234] width 196 height 27
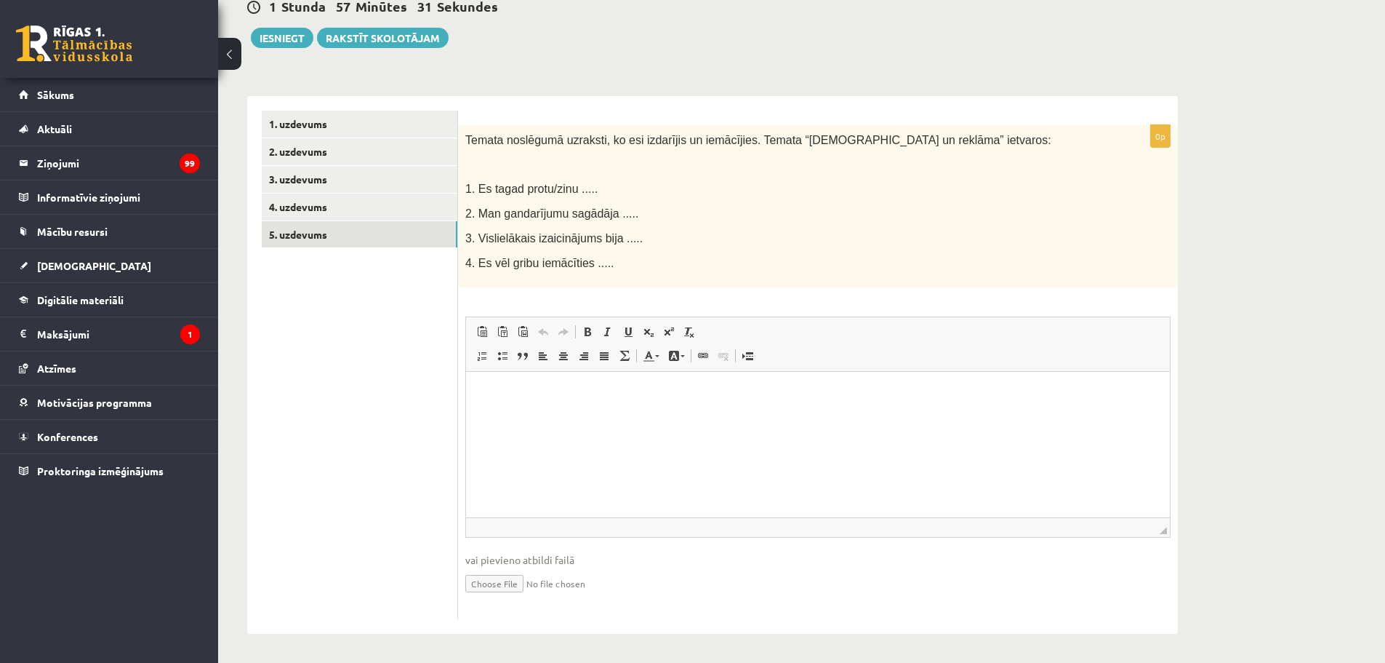
scroll to position [0, 0]
click at [505, 388] on p "Bagātinātā teksta redaktors, wiswyg-editor-user-answer-47433804546220" at bounding box center [818, 392] width 675 height 15
click at [656, 391] on p "**********" at bounding box center [818, 392] width 675 height 15
click at [766, 396] on p "**********" at bounding box center [818, 392] width 675 height 15
click at [527, 388] on p "**********" at bounding box center [818, 392] width 675 height 15
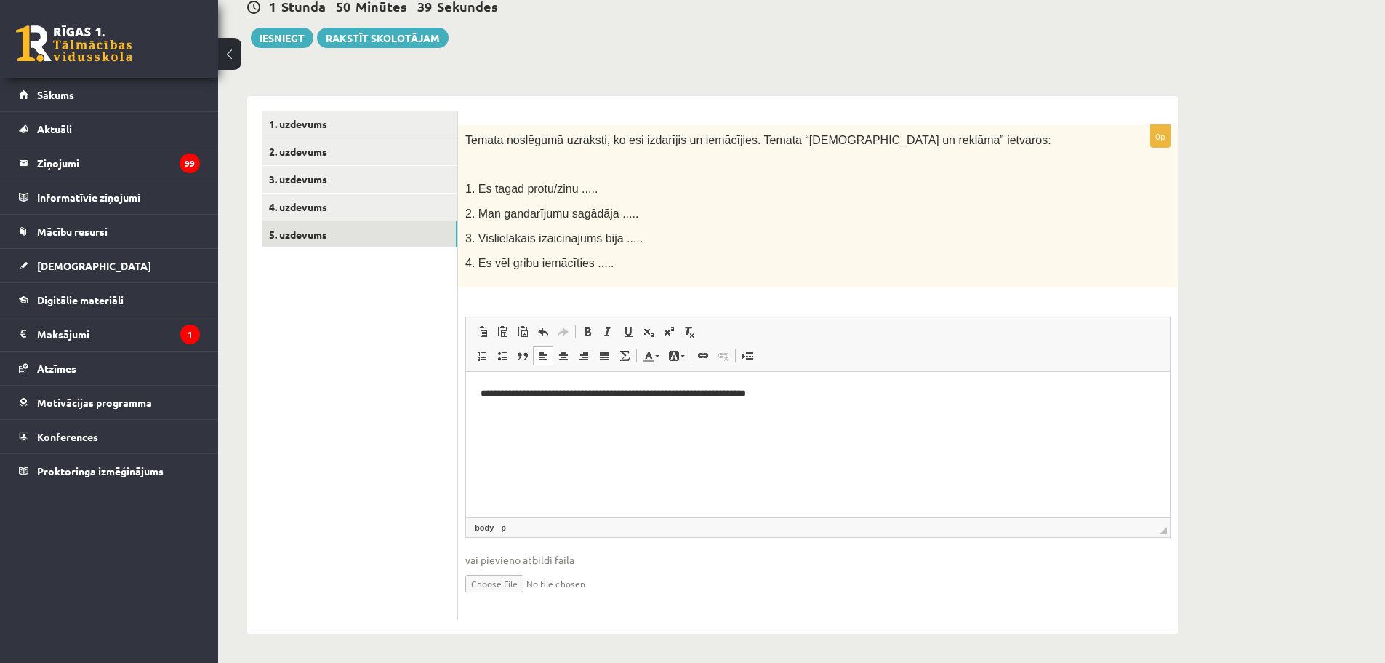
click at [533, 391] on p "**********" at bounding box center [818, 392] width 675 height 15
click at [799, 392] on p "**********" at bounding box center [818, 392] width 675 height 15
click at [886, 388] on p "**********" at bounding box center [818, 392] width 675 height 15
click at [779, 415] on p "**********" at bounding box center [818, 417] width 675 height 15
click at [510, 388] on p "**********" at bounding box center [818, 392] width 675 height 15
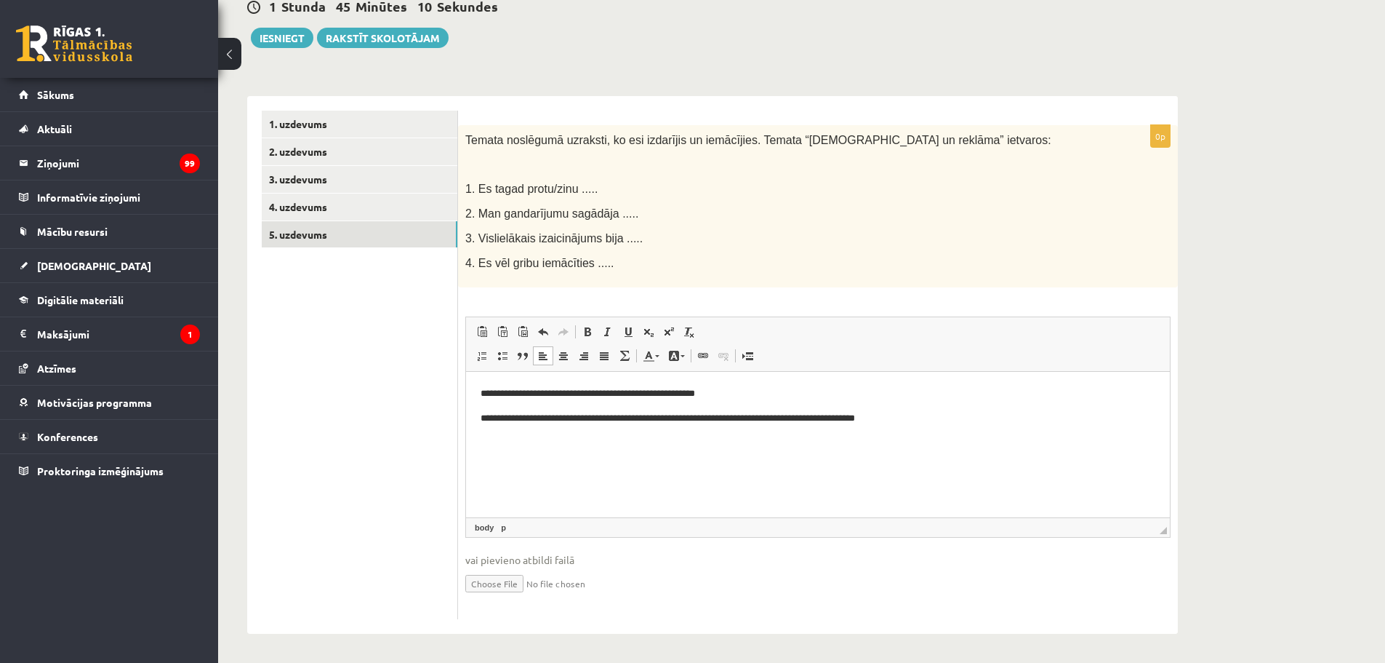
click at [927, 417] on p "**********" at bounding box center [818, 417] width 675 height 15
drag, startPoint x: 684, startPoint y: 443, endPoint x: 603, endPoint y: 455, distance: 82.3
click at [603, 455] on html "**********" at bounding box center [818, 417] width 704 height 93
click at [346, 212] on link "4. uzdevums" at bounding box center [360, 206] width 196 height 27
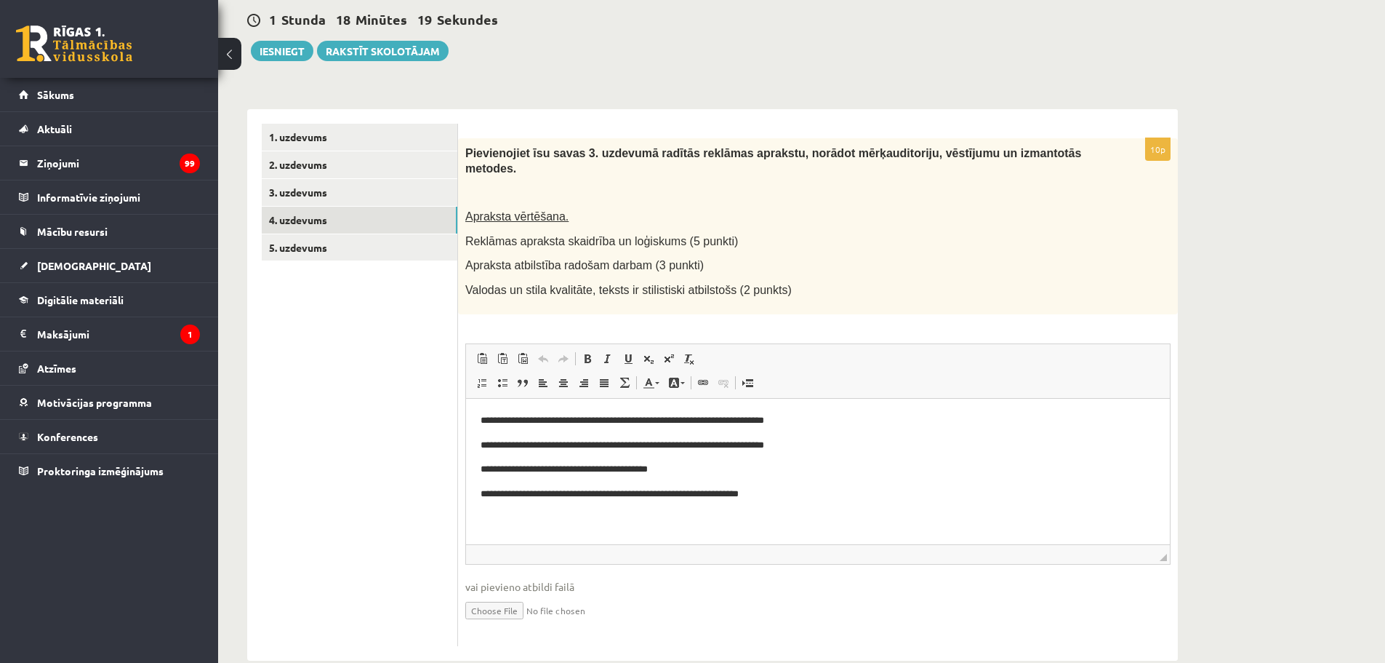
scroll to position [201, 0]
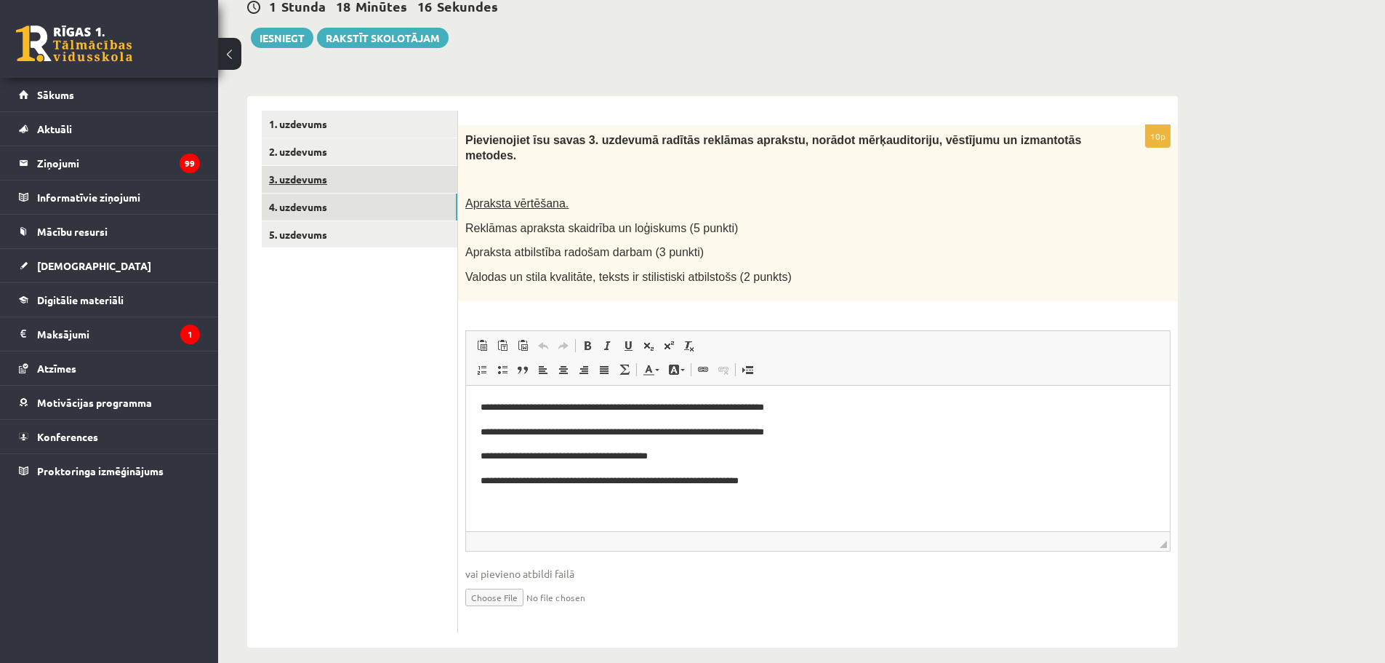
click at [290, 180] on link "3. uzdevums" at bounding box center [360, 179] width 196 height 27
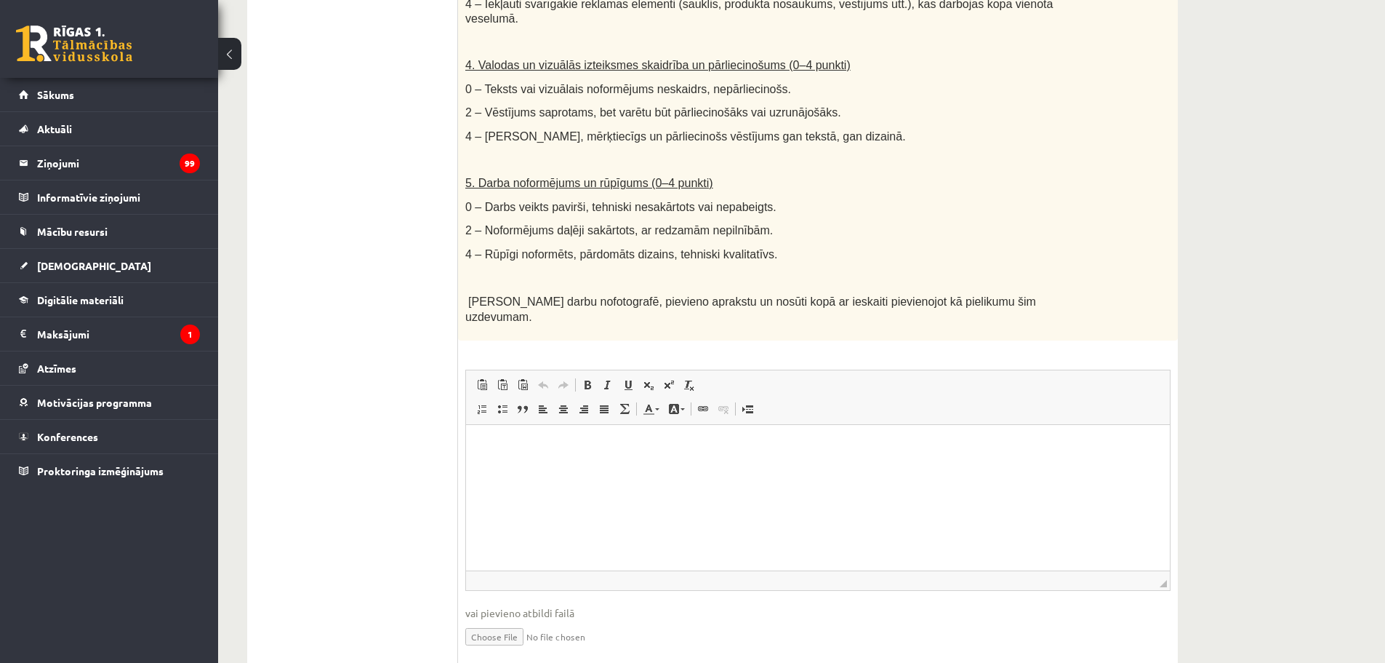
scroll to position [869, 0]
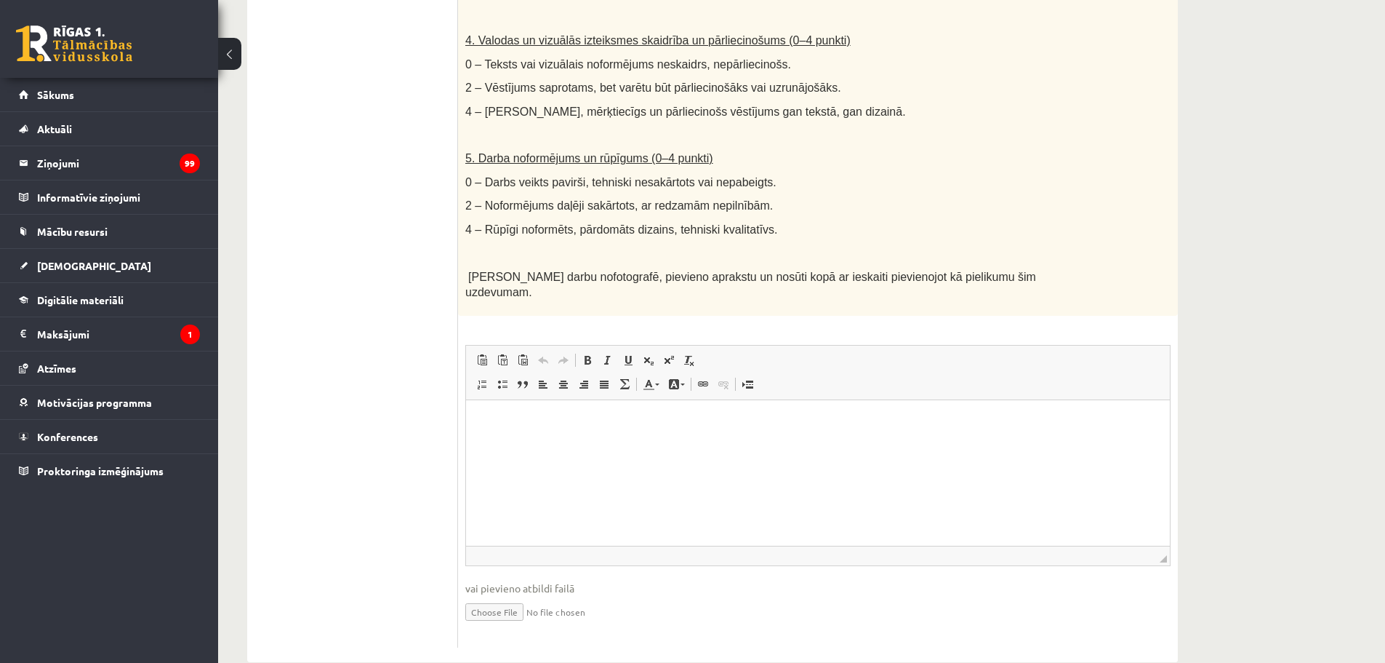
click at [504, 596] on input "file" at bounding box center [817, 611] width 705 height 30
type input "**********"
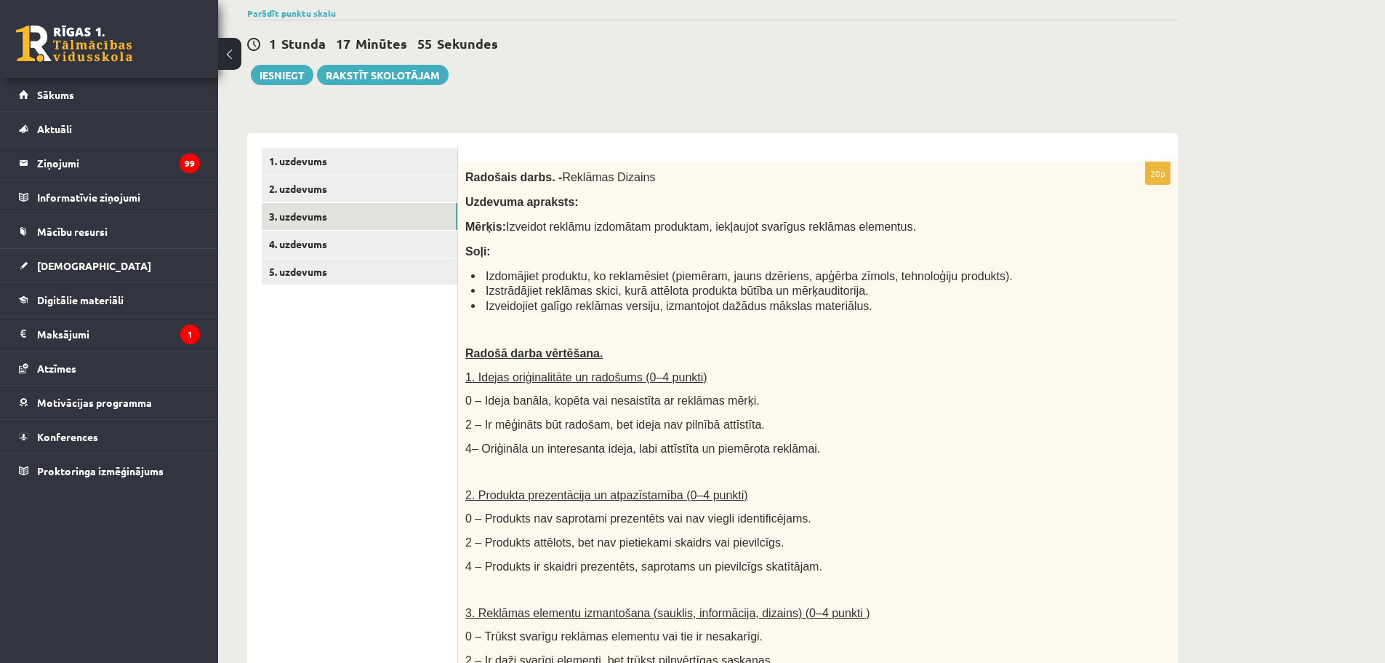
scroll to position [69, 0]
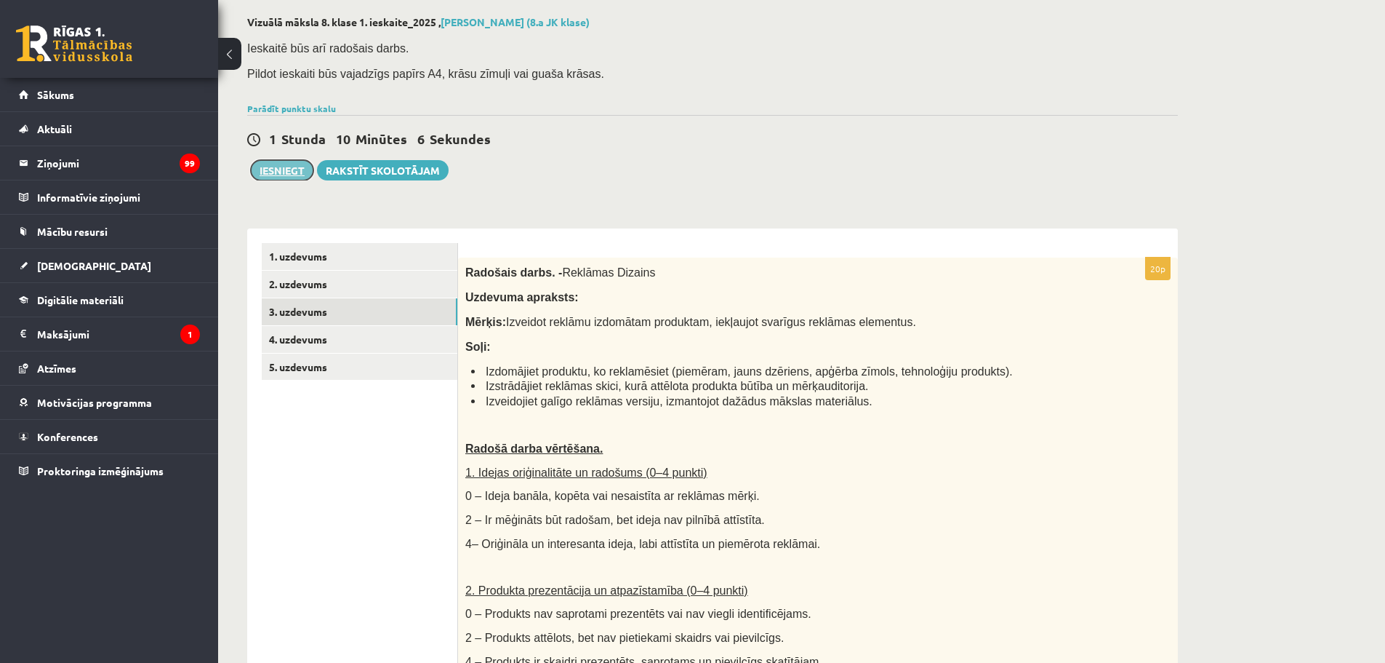
click at [292, 170] on button "Iesniegt" at bounding box center [282, 170] width 63 height 20
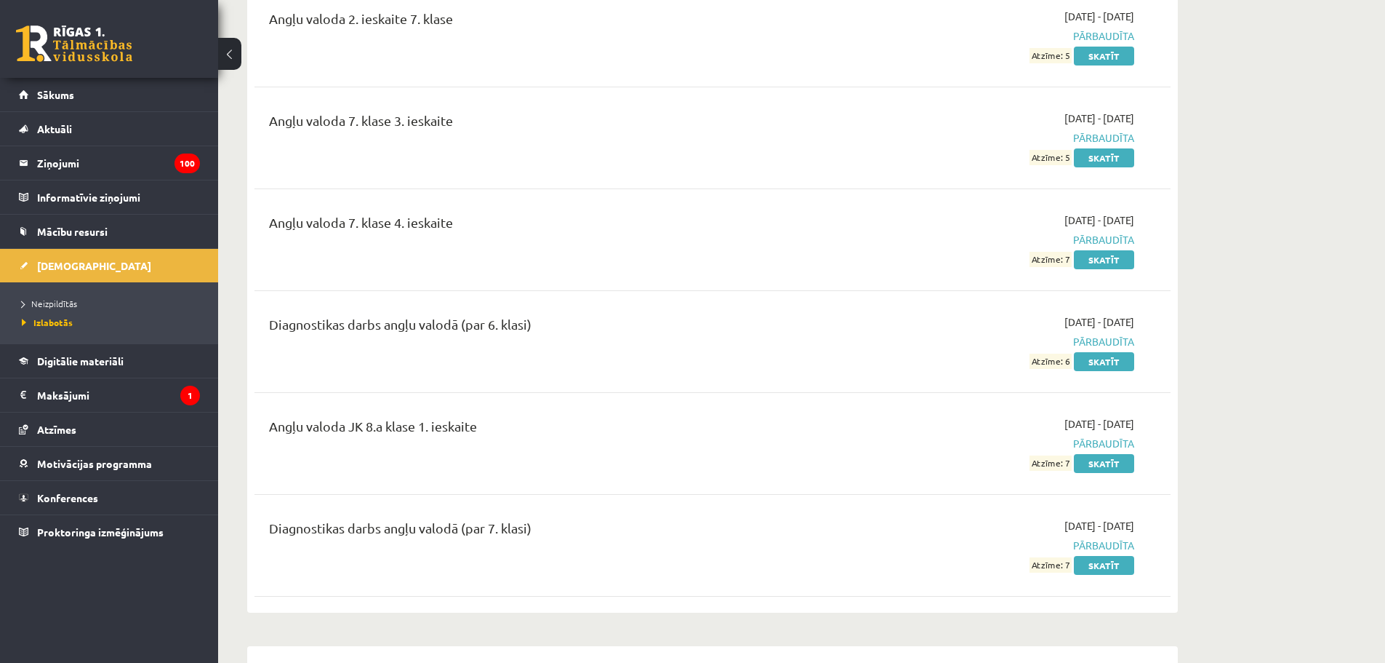
scroll to position [509, 0]
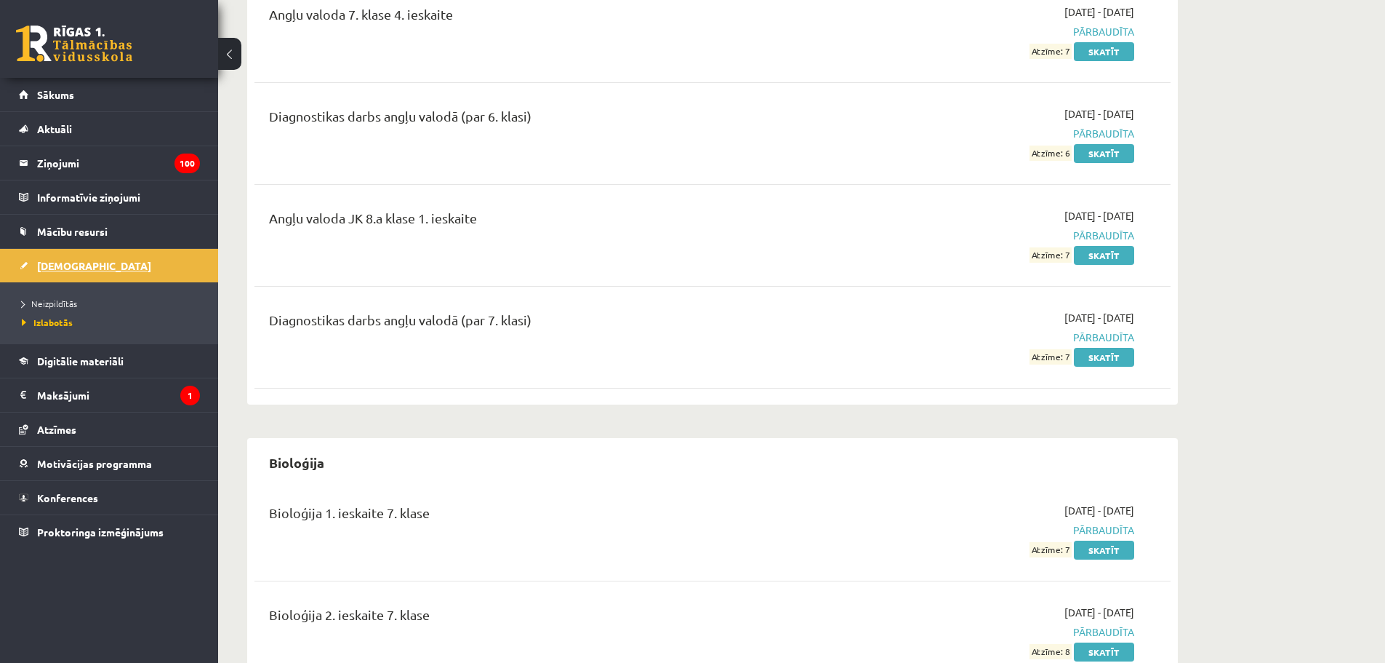
click at [54, 265] on span "[DEMOGRAPHIC_DATA]" at bounding box center [94, 265] width 114 height 13
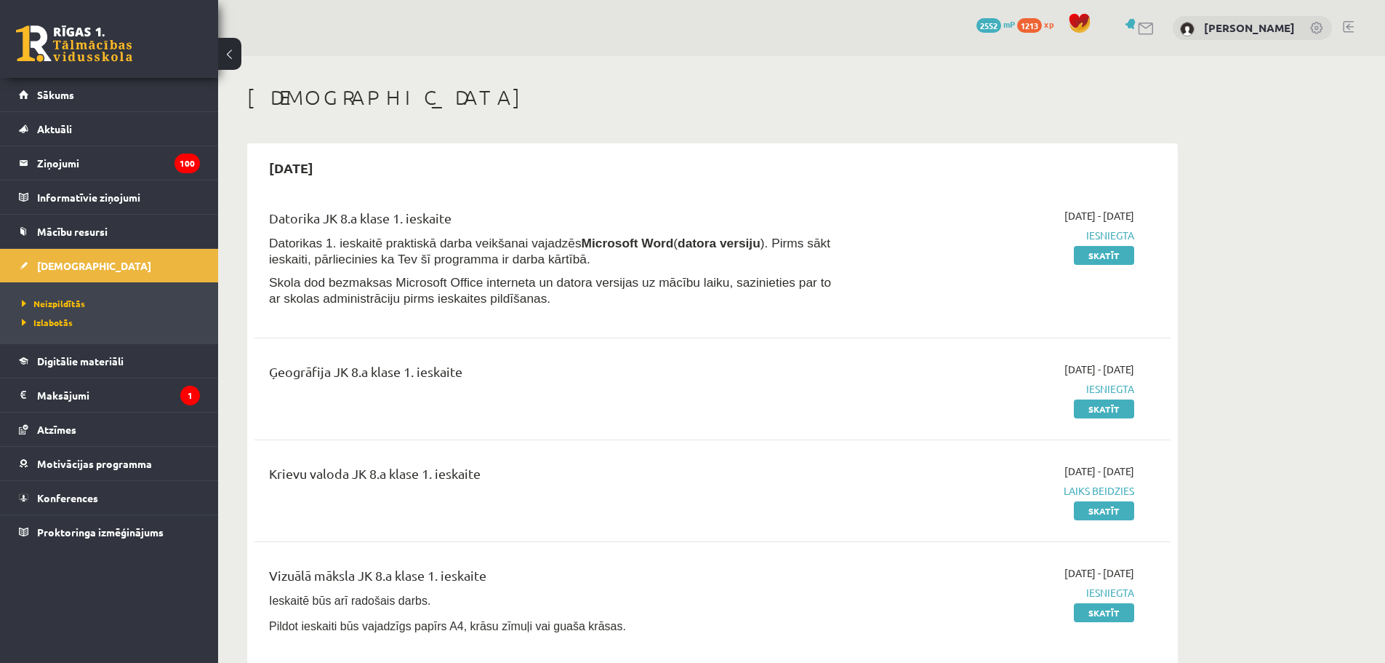
click at [1350, 31] on link at bounding box center [1348, 27] width 11 height 12
